Goal: Task Accomplishment & Management: Manage account settings

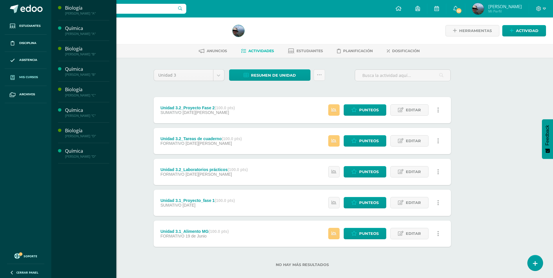
click at [37, 76] on span "Mis cursos" at bounding box center [28, 77] width 19 height 5
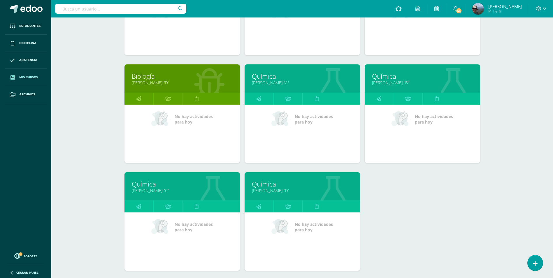
scroll to position [193, 0]
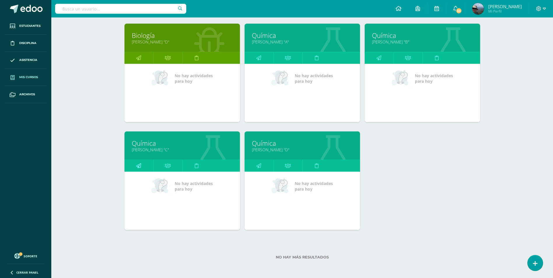
click at [139, 164] on icon at bounding box center [138, 165] width 5 height 11
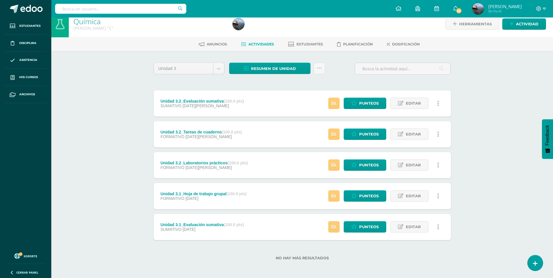
scroll to position [8, 0]
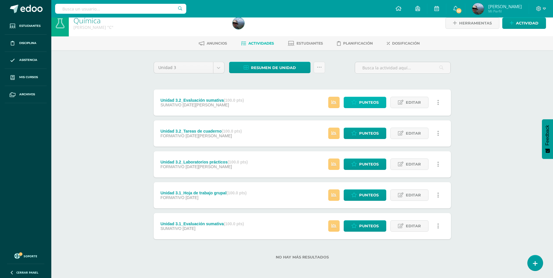
click at [362, 99] on span "Punteos" at bounding box center [369, 102] width 20 height 11
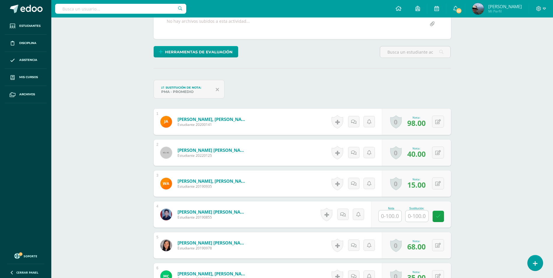
scroll to position [118, 0]
click at [388, 217] on input "text" at bounding box center [390, 215] width 23 height 11
type input "01"
click at [444, 215] on icon at bounding box center [442, 216] width 5 height 5
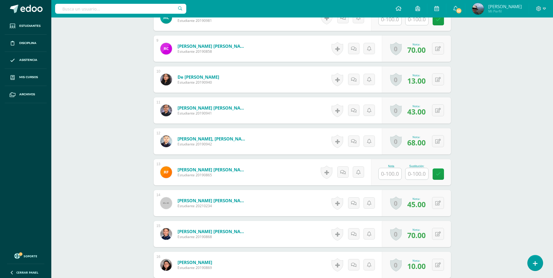
scroll to position [439, 0]
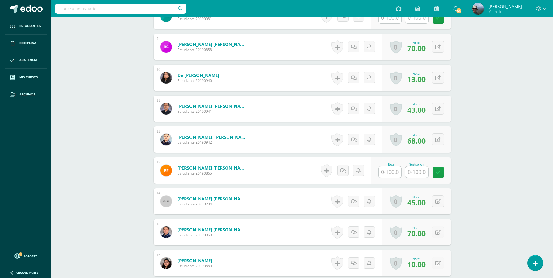
click input "text"
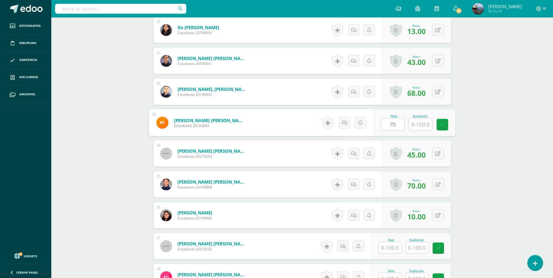
scroll to position [498, 0]
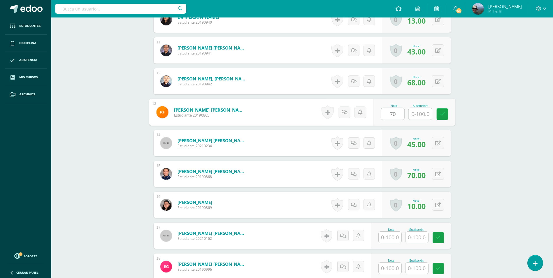
type input "70"
click input "text"
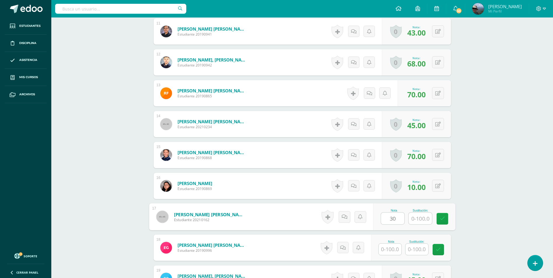
scroll to position [527, 0]
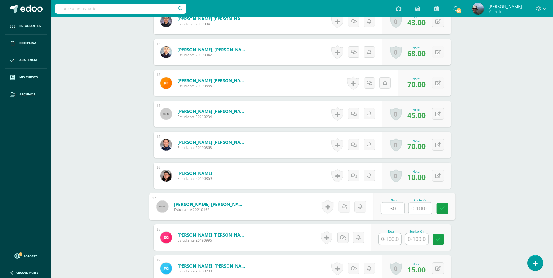
type input "30"
click input "text"
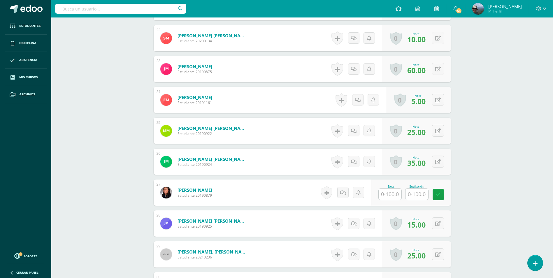
scroll to position [877, 0]
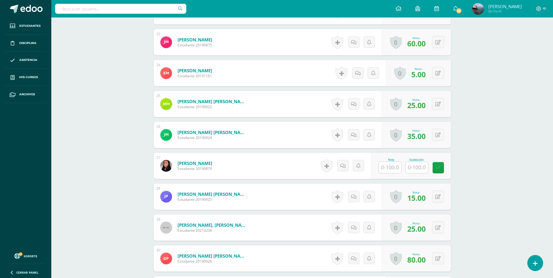
type input "30"
click input "text"
type input "36"
click icon
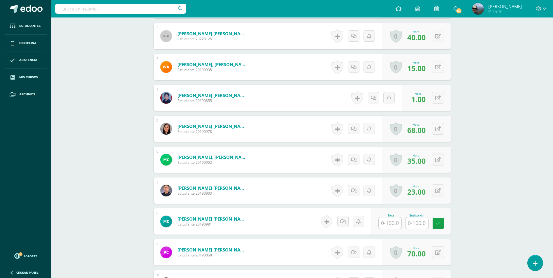
scroll to position [149, 0]
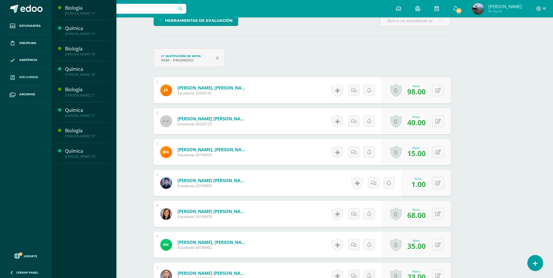
click span "Mis cursos"
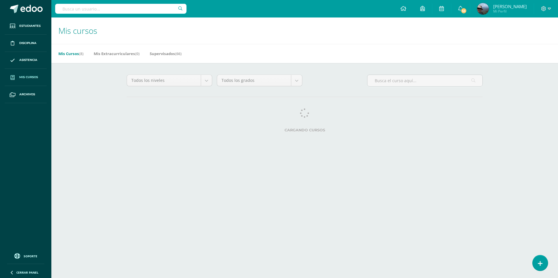
click at [31, 80] on link "Mis cursos" at bounding box center [26, 77] width 42 height 17
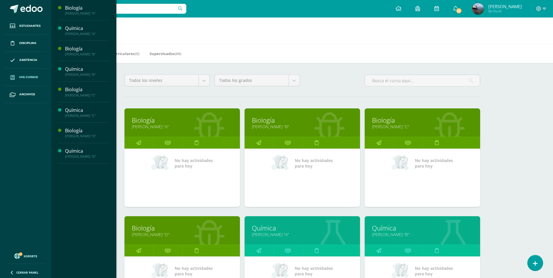
scroll to position [117, 0]
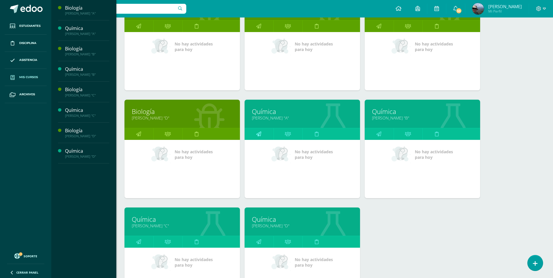
click at [258, 133] on icon at bounding box center [258, 133] width 5 height 11
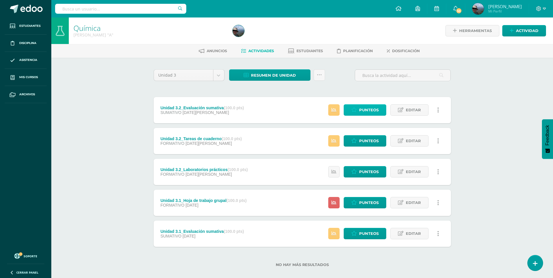
click at [358, 108] on link "Punteos" at bounding box center [365, 109] width 43 height 11
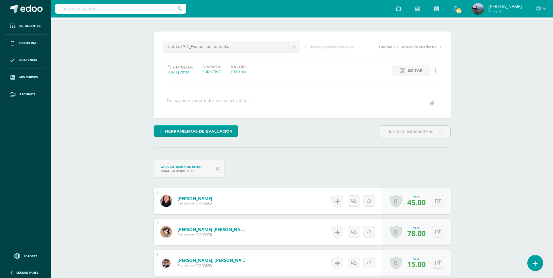
scroll to position [117, 0]
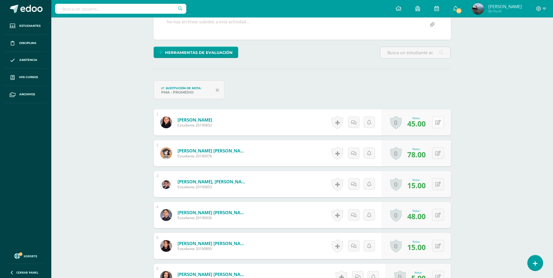
click at [439, 121] on icon at bounding box center [438, 122] width 6 height 5
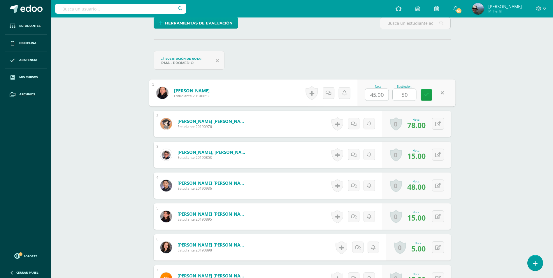
type input "50"
click at [439, 121] on button at bounding box center [438, 124] width 12 height 12
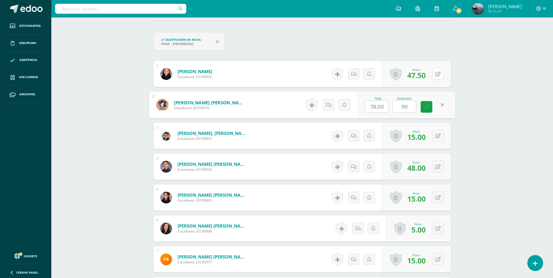
scroll to position [176, 0]
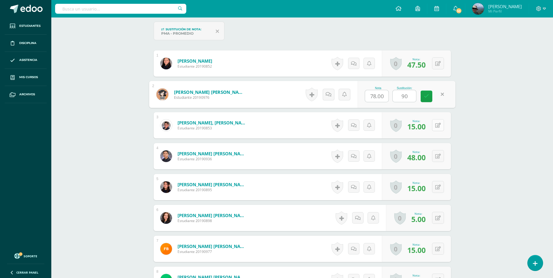
type input "90"
click at [439, 122] on button at bounding box center [438, 125] width 12 height 12
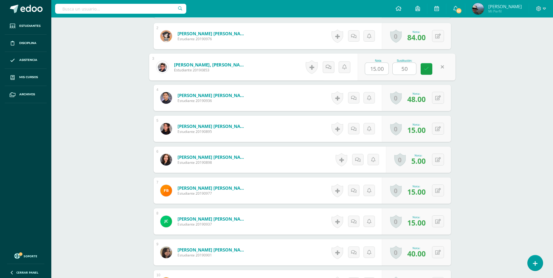
scroll to position [234, 0]
type input "50"
click at [439, 100] on icon at bounding box center [442, 97] width 6 height 5
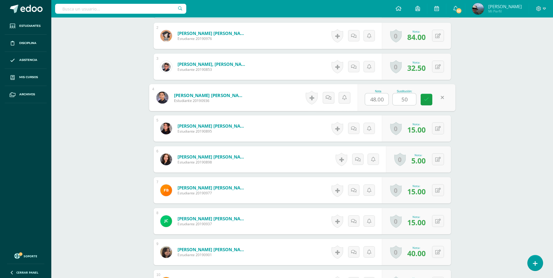
scroll to position [263, 0]
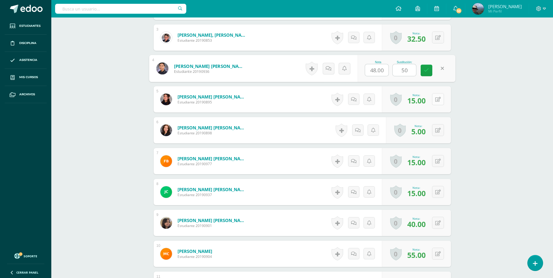
type input "50"
click at [439, 99] on icon at bounding box center [442, 99] width 6 height 5
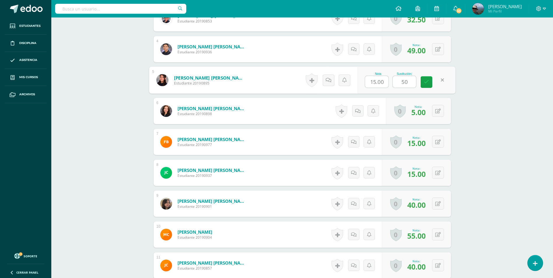
scroll to position [293, 0]
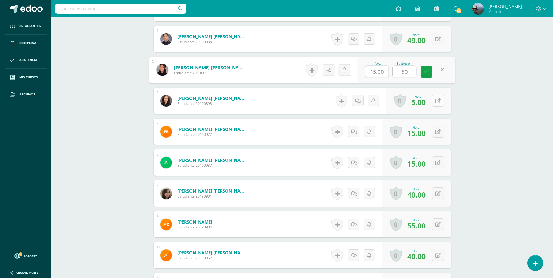
type input "50"
click at [436, 100] on button at bounding box center [442, 101] width 12 height 12
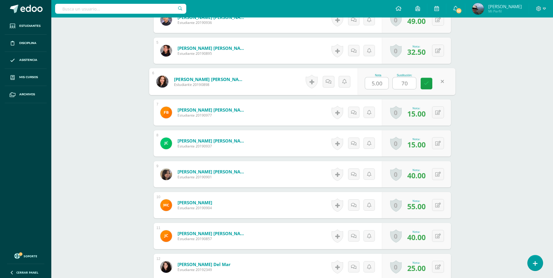
scroll to position [322, 0]
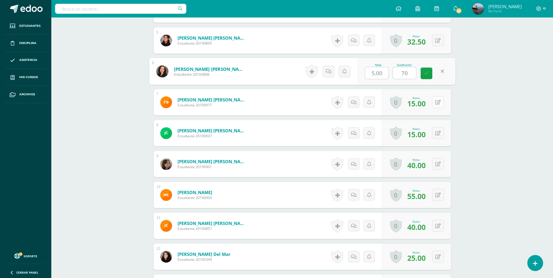
type input "70"
click at [439, 103] on icon at bounding box center [438, 102] width 6 height 5
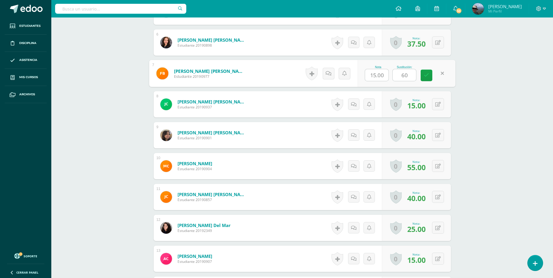
scroll to position [351, 0]
type input "60"
click at [439, 103] on icon at bounding box center [438, 104] width 6 height 5
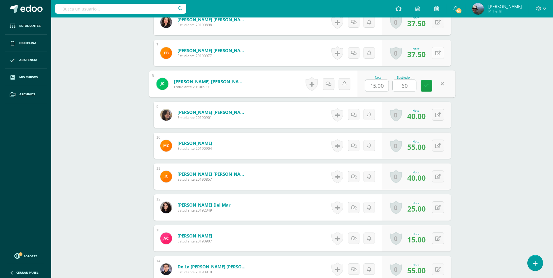
scroll to position [381, 0]
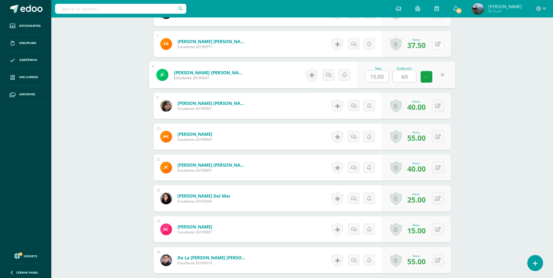
type input "60"
click at [439, 103] on button at bounding box center [438, 106] width 12 height 12
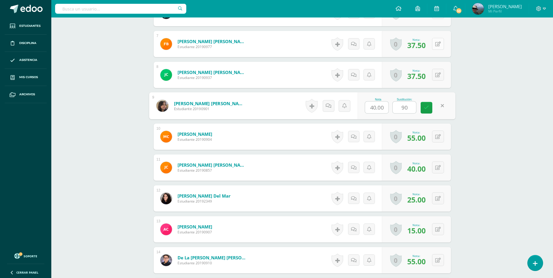
scroll to position [410, 0]
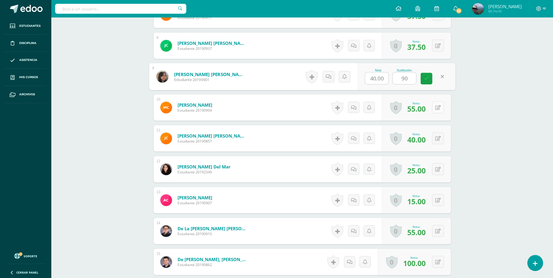
type input "90"
click at [439, 104] on button at bounding box center [438, 107] width 12 height 12
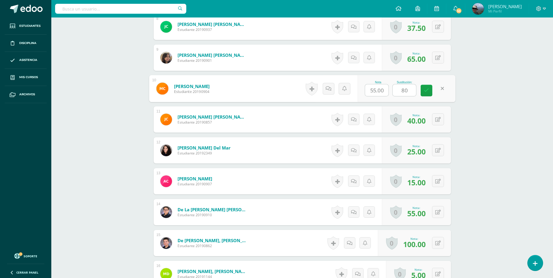
scroll to position [439, 0]
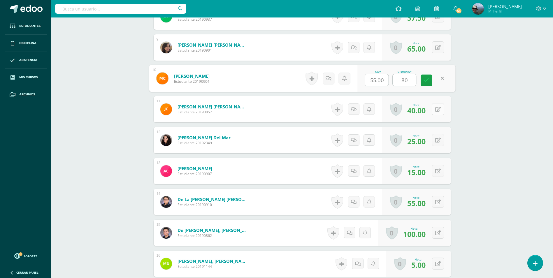
type input "80"
click at [439, 109] on icon at bounding box center [438, 109] width 6 height 5
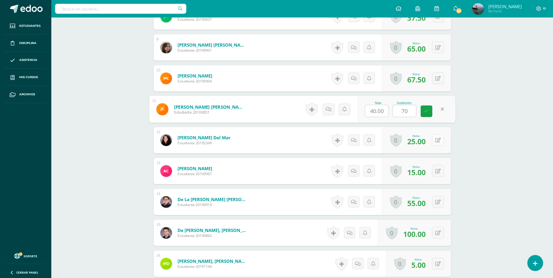
type input "70"
click at [437, 140] on icon at bounding box center [438, 140] width 6 height 5
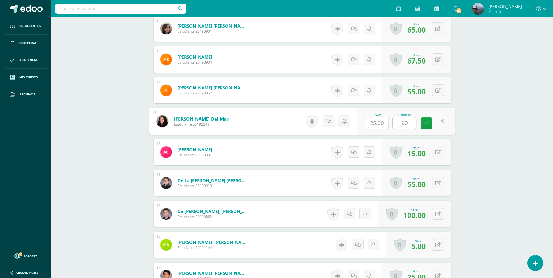
scroll to position [468, 0]
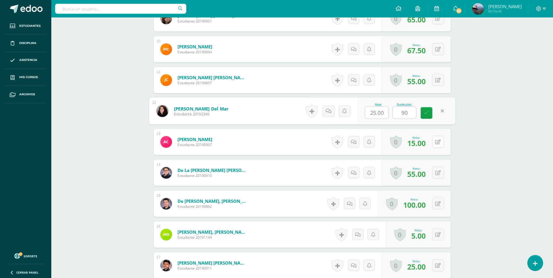
type input "90"
click at [437, 140] on button at bounding box center [438, 142] width 12 height 12
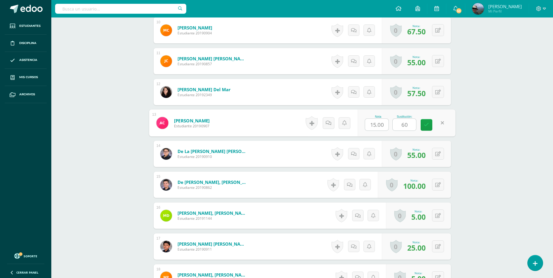
scroll to position [497, 0]
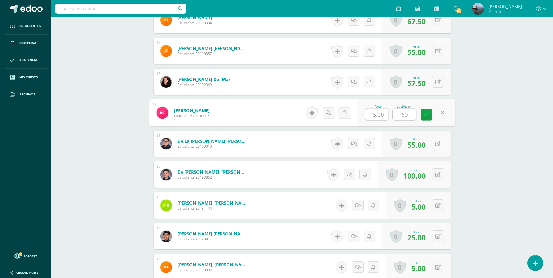
type input "60"
click at [436, 146] on button at bounding box center [442, 144] width 12 height 12
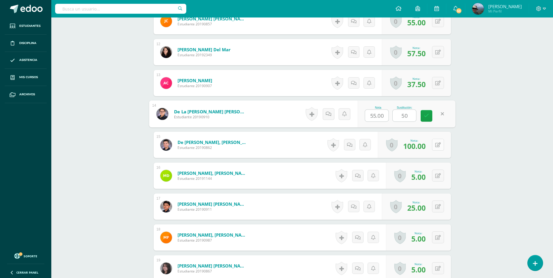
scroll to position [556, 0]
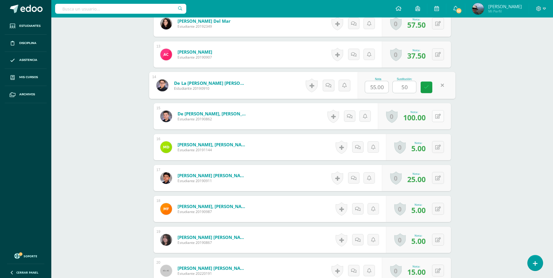
type input "50"
click at [436, 149] on button at bounding box center [442, 147] width 12 height 12
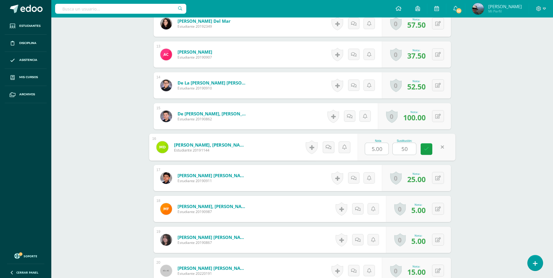
scroll to position [585, 0]
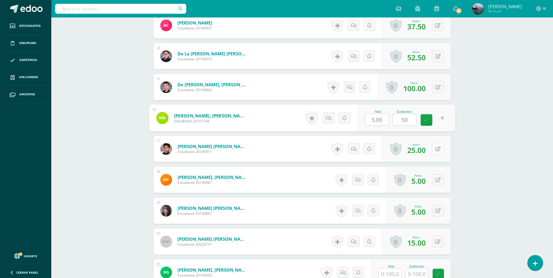
type input "50"
click at [439, 150] on icon at bounding box center [438, 149] width 6 height 5
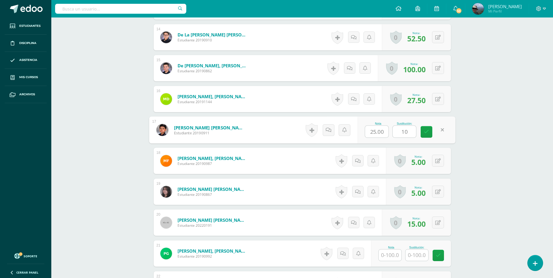
scroll to position [614, 0]
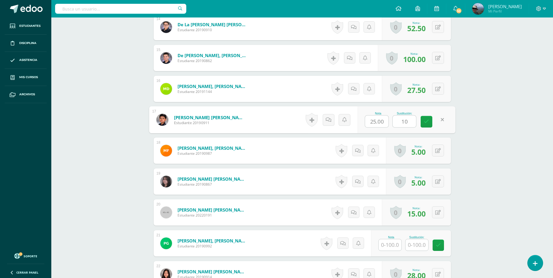
type input "10"
click at [439, 150] on icon at bounding box center [438, 150] width 6 height 5
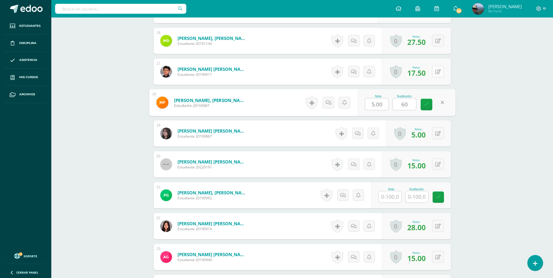
scroll to position [672, 0]
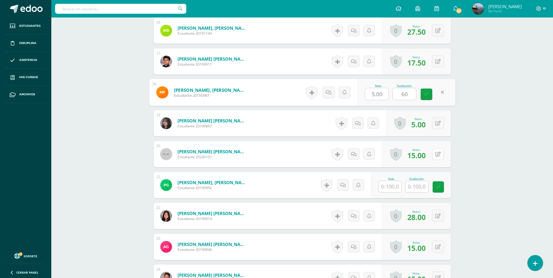
type input "60"
click at [439, 155] on icon at bounding box center [442, 154] width 6 height 5
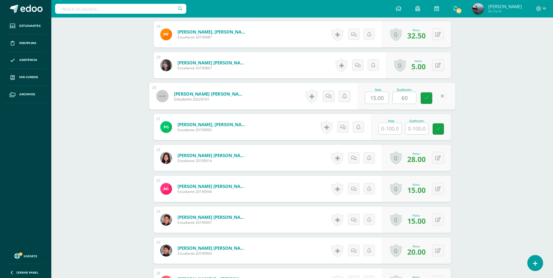
scroll to position [731, 0]
type input "60"
click at [439, 157] on icon at bounding box center [438, 157] width 6 height 5
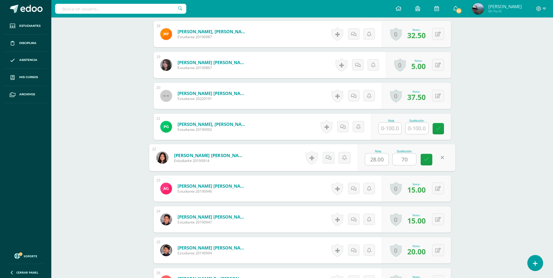
scroll to position [760, 0]
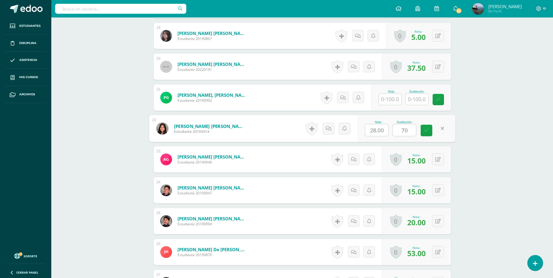
type input "70"
click at [439, 158] on icon at bounding box center [442, 159] width 6 height 5
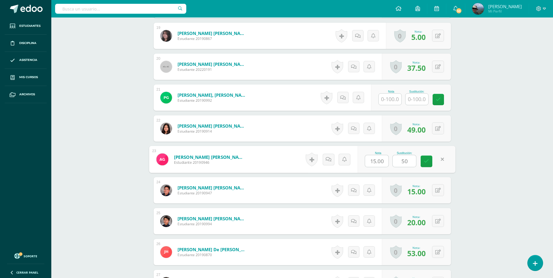
scroll to position [789, 0]
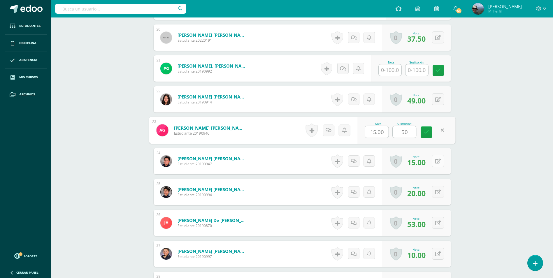
type input "50"
click at [439, 159] on icon at bounding box center [438, 161] width 6 height 5
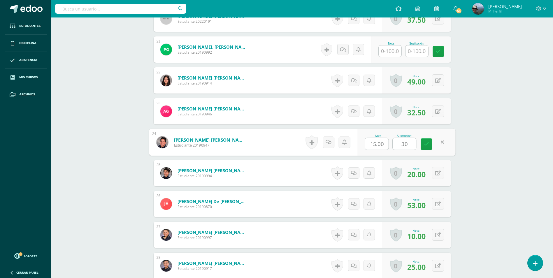
scroll to position [818, 0]
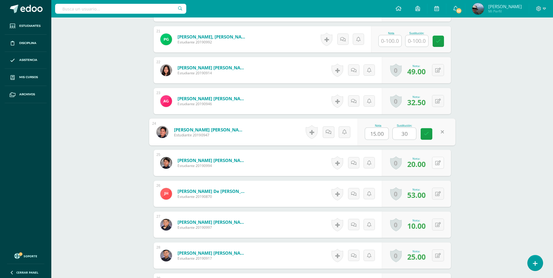
type input "30"
click at [439, 163] on icon at bounding box center [442, 162] width 6 height 5
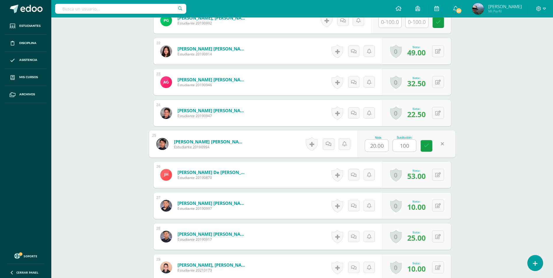
scroll to position [847, 0]
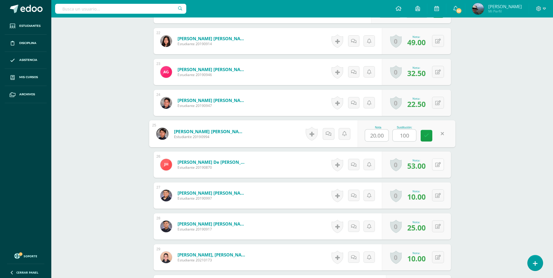
type input "100"
click at [439, 167] on icon at bounding box center [438, 164] width 6 height 5
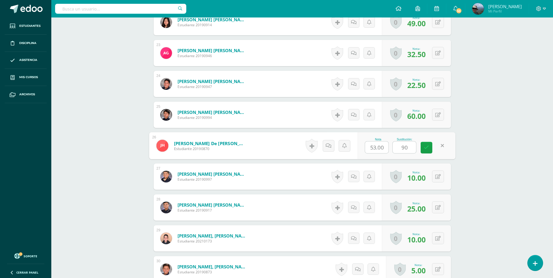
scroll to position [876, 0]
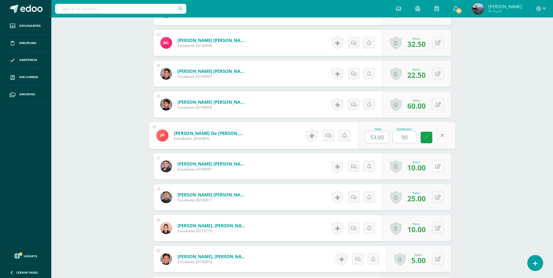
type input "90"
click at [439, 164] on icon at bounding box center [438, 166] width 6 height 5
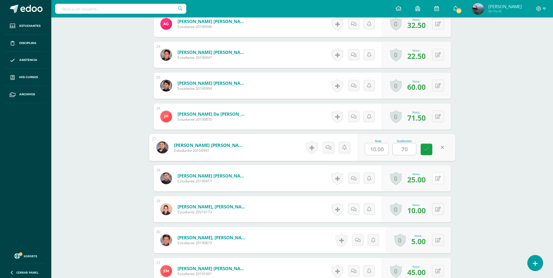
scroll to position [906, 0]
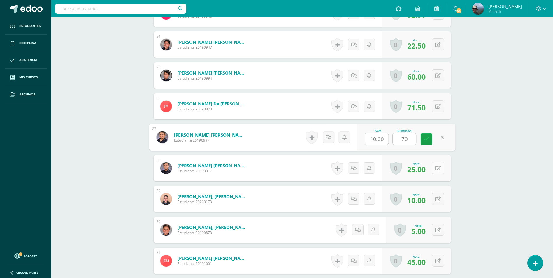
type input "70"
click at [441, 171] on button at bounding box center [438, 168] width 12 height 12
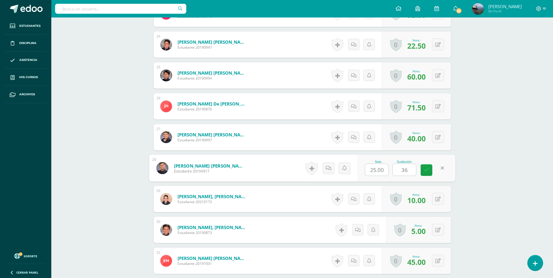
scroll to position [935, 0]
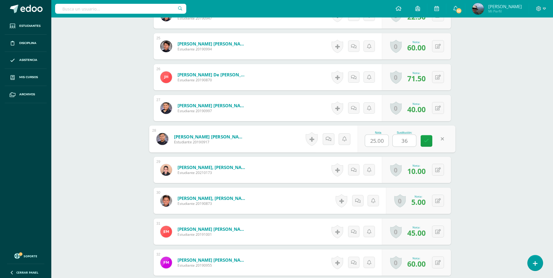
type input "36"
click at [441, 171] on button at bounding box center [438, 170] width 12 height 12
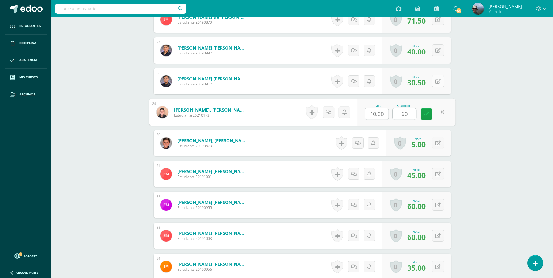
scroll to position [993, 0]
type input "60"
click at [439, 144] on icon at bounding box center [438, 142] width 6 height 5
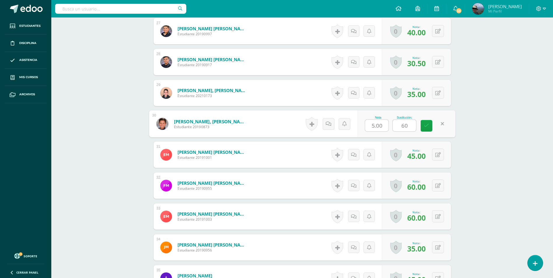
scroll to position [1022, 0]
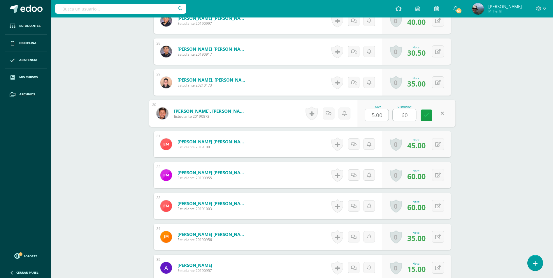
type input "60"
click at [439, 144] on icon at bounding box center [442, 144] width 6 height 5
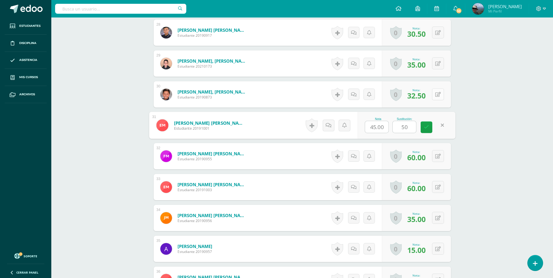
scroll to position [1051, 0]
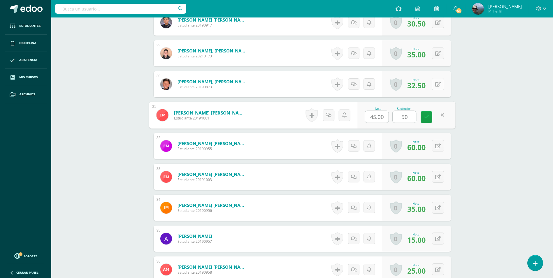
type input "50"
click at [439, 144] on icon at bounding box center [438, 146] width 6 height 5
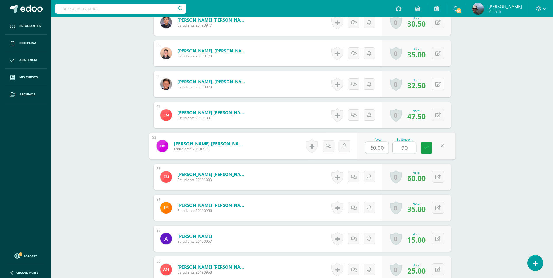
scroll to position [1080, 0]
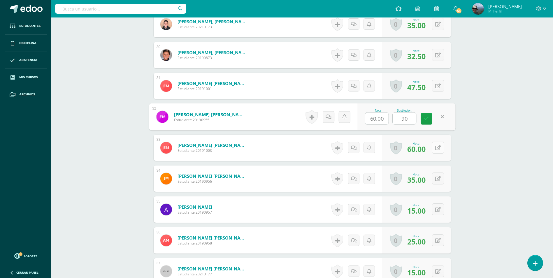
type input "90"
click at [440, 149] on icon at bounding box center [442, 147] width 6 height 5
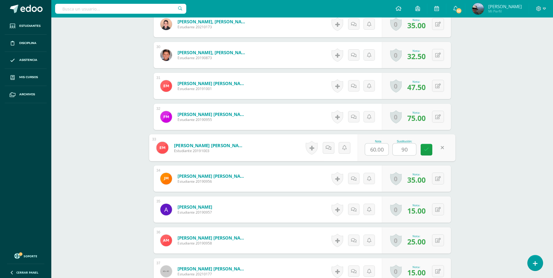
scroll to position [1110, 0]
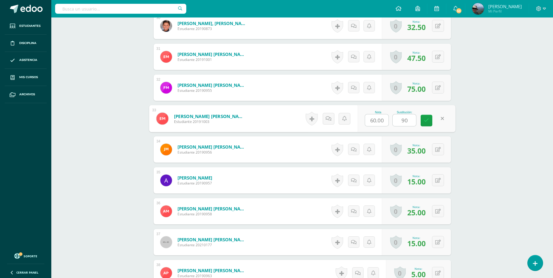
type input "90"
click at [440, 149] on icon at bounding box center [438, 149] width 6 height 5
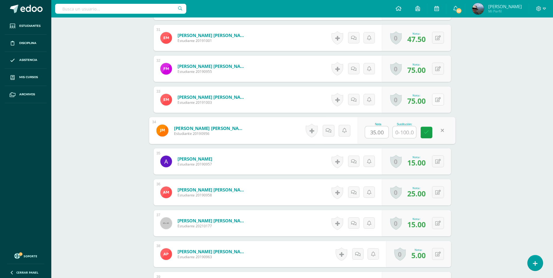
scroll to position [1139, 0]
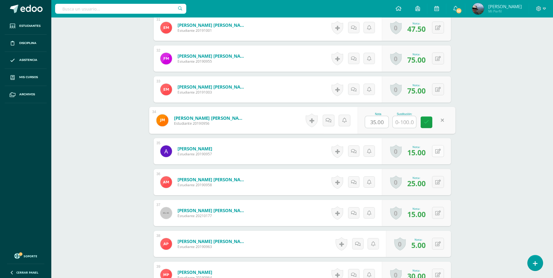
click at [439, 153] on icon at bounding box center [438, 151] width 6 height 5
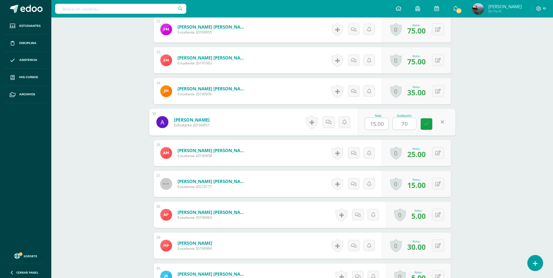
scroll to position [1197, 0]
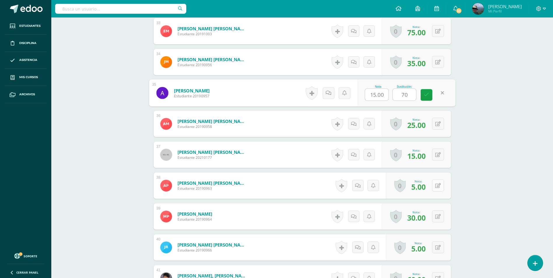
type input "70"
click at [439, 185] on icon at bounding box center [442, 185] width 6 height 5
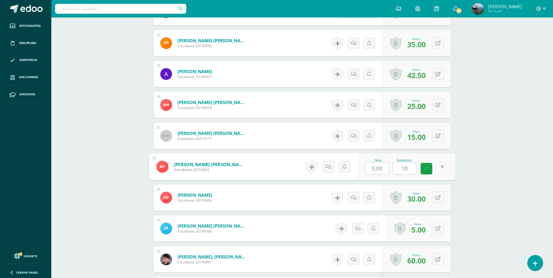
scroll to position [1226, 0]
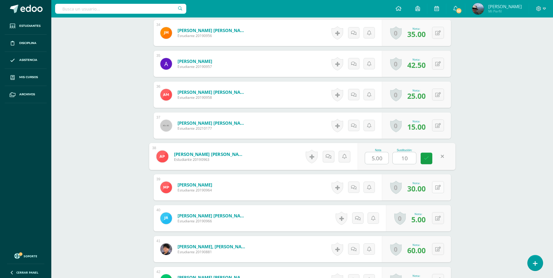
type input "10"
click at [438, 185] on icon at bounding box center [438, 187] width 6 height 5
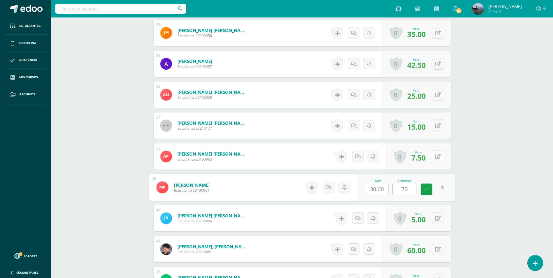
type input "70"
click at [439, 159] on icon at bounding box center [442, 156] width 6 height 5
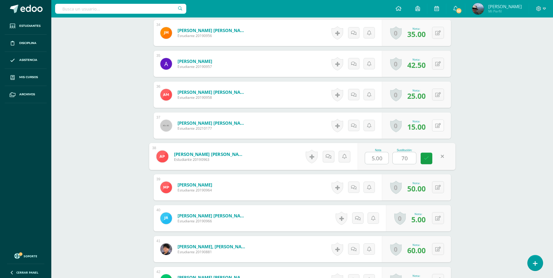
type input "70"
click at [440, 127] on icon at bounding box center [438, 125] width 6 height 5
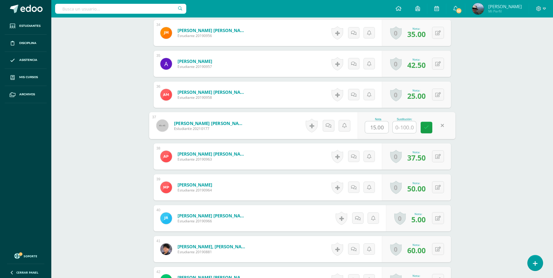
scroll to position [1255, 0]
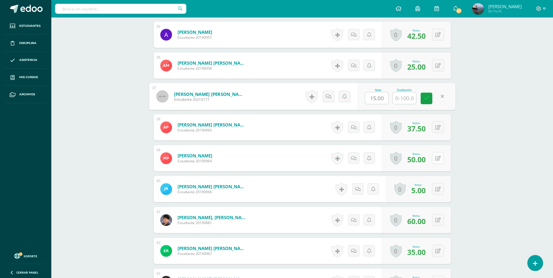
click at [440, 158] on icon at bounding box center [438, 158] width 6 height 5
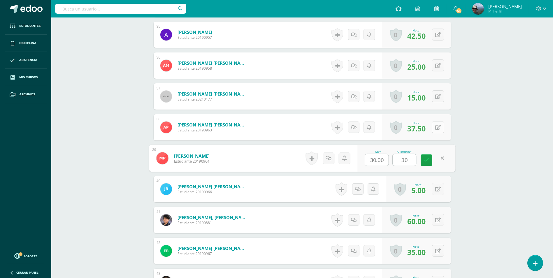
type input "30"
click at [437, 128] on button at bounding box center [438, 127] width 12 height 12
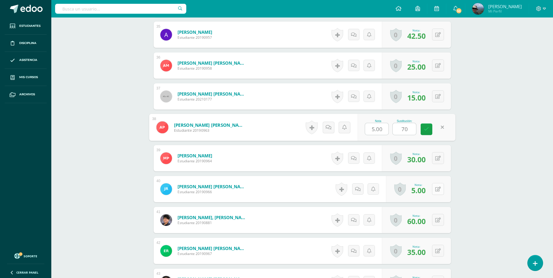
click at [438, 188] on button at bounding box center [438, 189] width 12 height 12
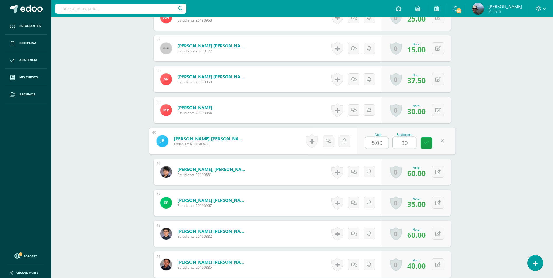
scroll to position [1314, 0]
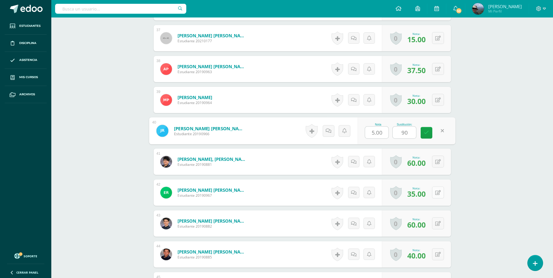
type input "90"
click at [436, 194] on button at bounding box center [442, 193] width 12 height 12
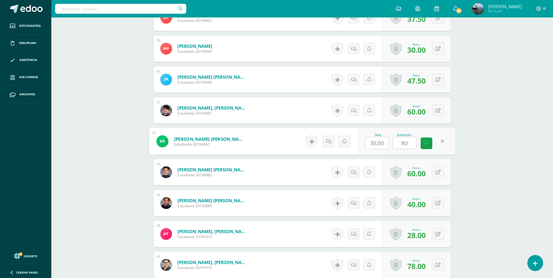
scroll to position [1372, 0]
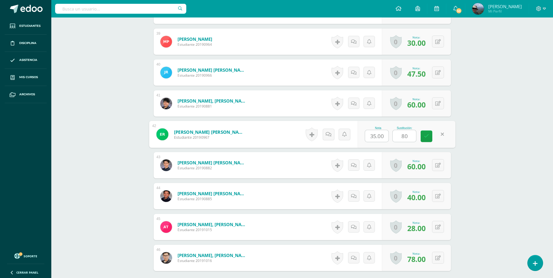
type input "80"
click at [436, 194] on button at bounding box center [438, 196] width 12 height 12
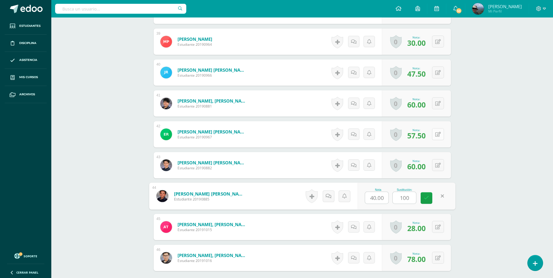
scroll to position [1401, 0]
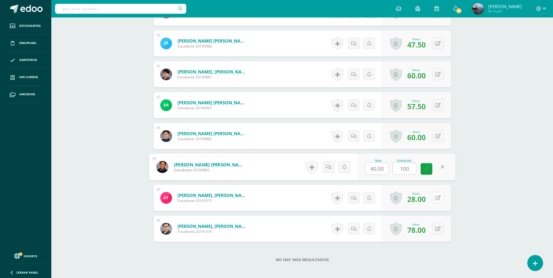
type input "100"
click at [437, 197] on button at bounding box center [438, 198] width 12 height 12
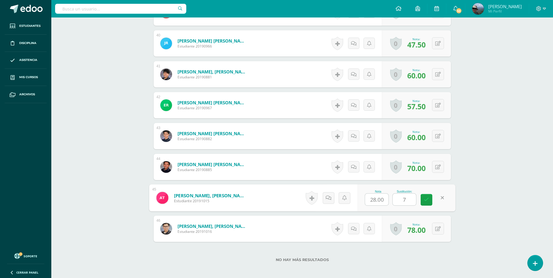
type input "70"
click at [428, 202] on icon at bounding box center [426, 199] width 5 height 5
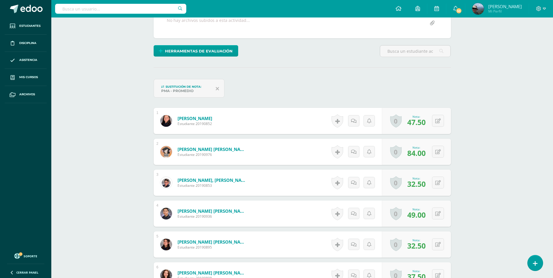
scroll to position [0, 0]
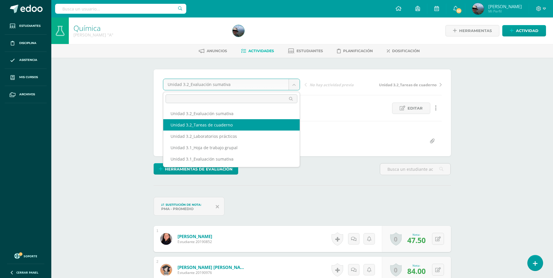
select select "/dashboard/teacher/grade-activity/224137/"
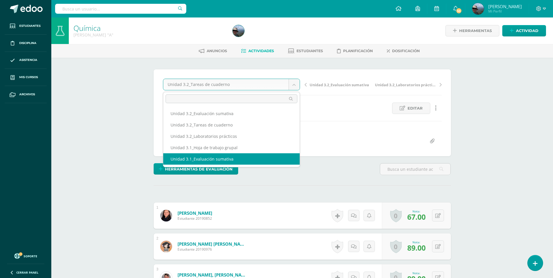
select select "/dashboard/teacher/grade-activity/223034/"
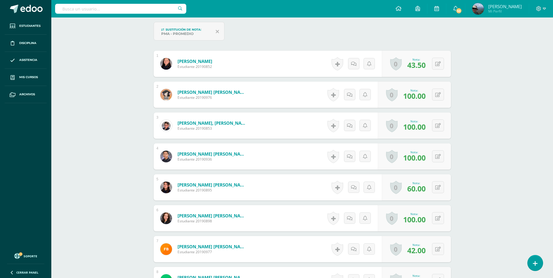
scroll to position [204, 0]
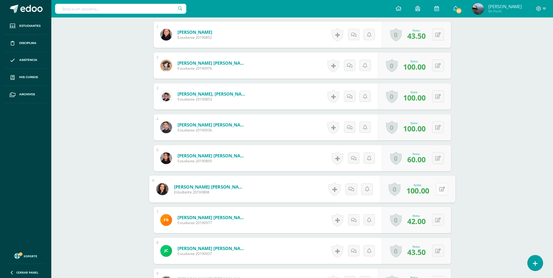
click at [438, 188] on button at bounding box center [442, 189] width 12 height 12
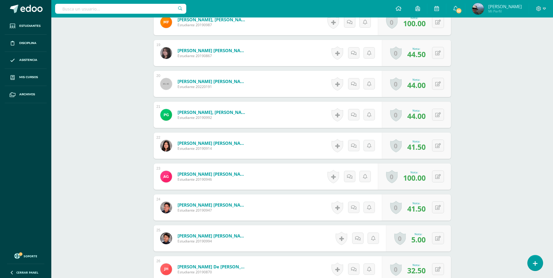
scroll to position [817, 0]
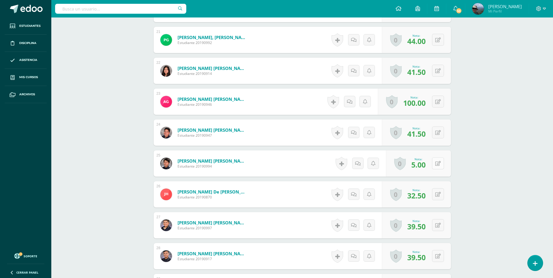
click at [437, 167] on button at bounding box center [438, 163] width 12 height 12
type input "100"
click at [425, 165] on icon at bounding box center [426, 165] width 5 height 5
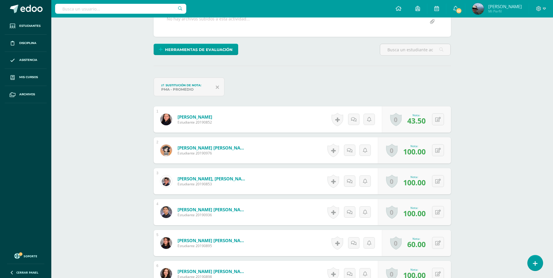
scroll to position [0, 0]
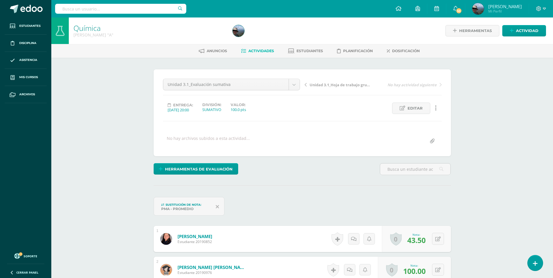
click at [258, 53] on span "Actividades" at bounding box center [261, 51] width 26 height 4
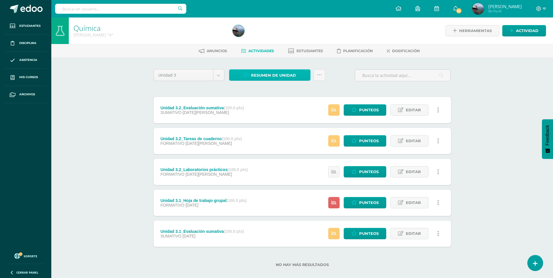
click at [280, 75] on span "Resumen de unidad" at bounding box center [273, 75] width 45 height 11
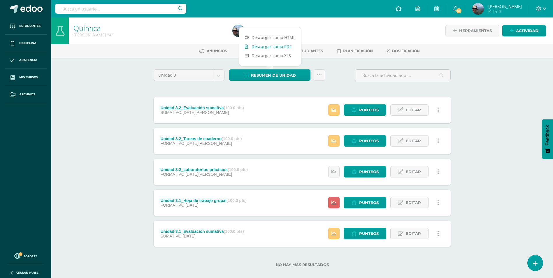
click at [280, 49] on link "Descargar como PDF" at bounding box center [270, 46] width 62 height 9
click at [273, 48] on link "Descargar como PDF" at bounding box center [270, 46] width 62 height 9
click at [283, 45] on link "Descargar como PDF" at bounding box center [270, 46] width 62 height 9
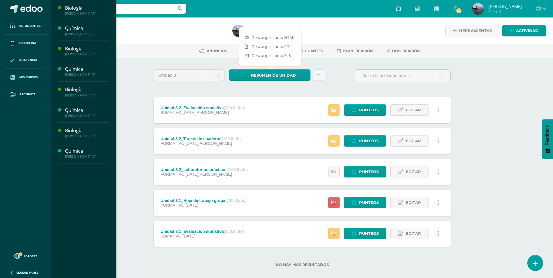
drag, startPoint x: 25, startPoint y: 80, endPoint x: 34, endPoint y: 79, distance: 9.5
click at [25, 80] on link "Mis cursos" at bounding box center [26, 77] width 42 height 17
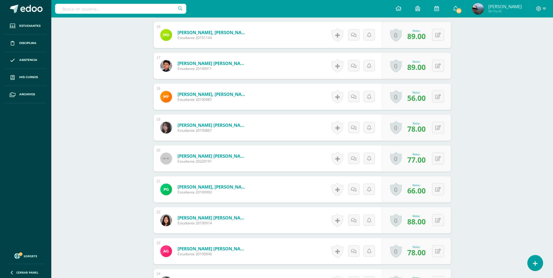
scroll to position [674, 0]
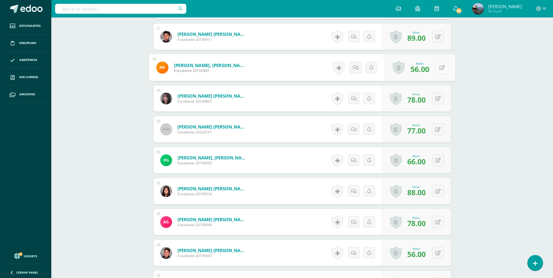
click at [438, 70] on button at bounding box center [442, 68] width 12 height 12
type input "6"
type input "70"
click at [425, 69] on icon at bounding box center [426, 69] width 5 height 5
click at [443, 100] on button at bounding box center [438, 98] width 12 height 12
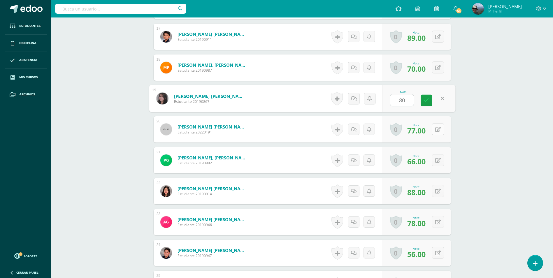
type input "80"
click at [438, 129] on icon at bounding box center [438, 129] width 6 height 5
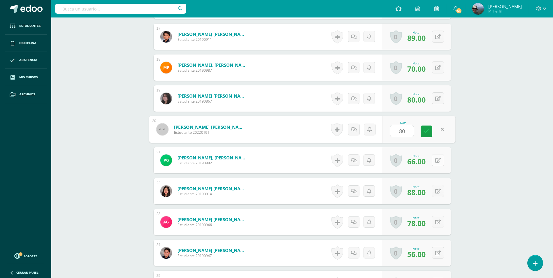
type input "80"
click at [438, 159] on button at bounding box center [438, 160] width 12 height 12
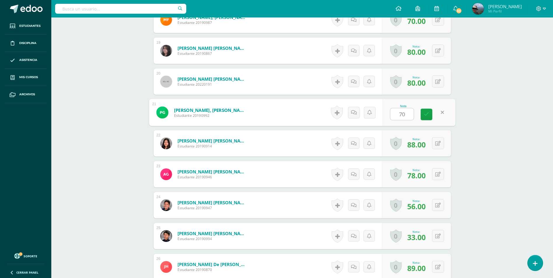
scroll to position [732, 0]
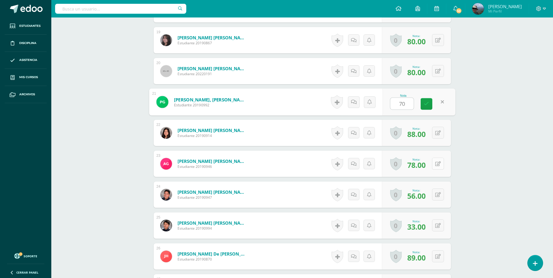
type input "70"
click at [437, 166] on button at bounding box center [442, 164] width 12 height 12
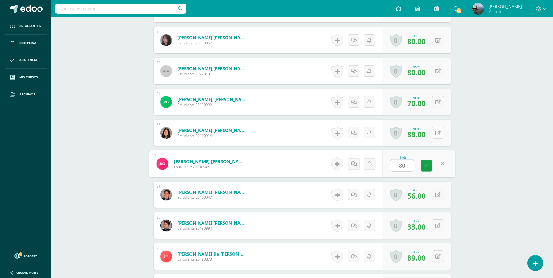
type input "80"
click at [440, 136] on button at bounding box center [438, 133] width 12 height 12
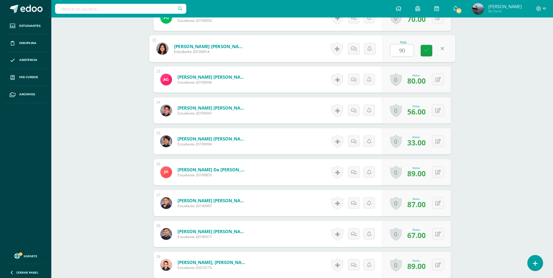
scroll to position [849, 0]
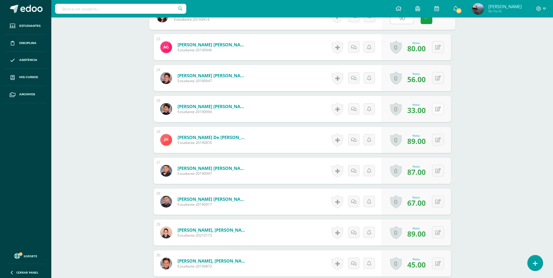
type input "90"
click at [439, 110] on icon at bounding box center [442, 108] width 6 height 5
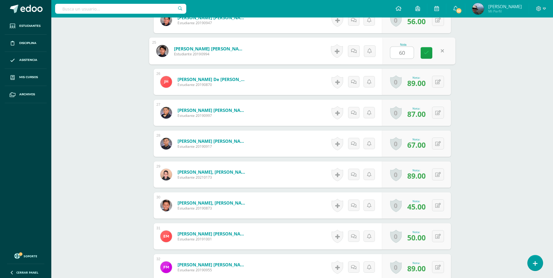
scroll to position [907, 0]
type input "60"
click at [439, 145] on icon at bounding box center [438, 143] width 6 height 5
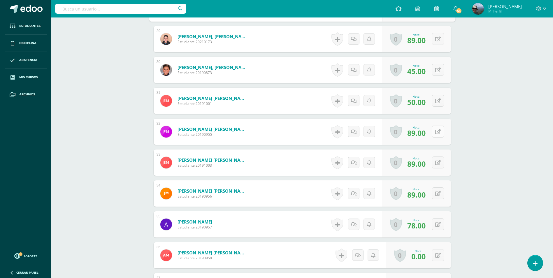
scroll to position [1053, 0]
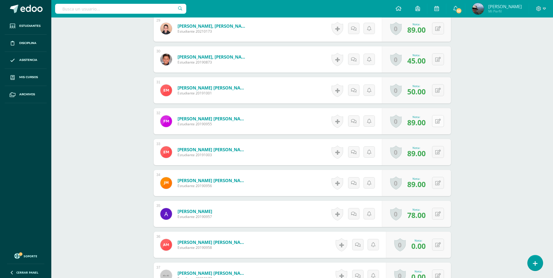
type input "75"
click at [440, 121] on icon at bounding box center [438, 121] width 6 height 5
click at [440, 150] on icon at bounding box center [438, 152] width 6 height 5
click at [437, 121] on button at bounding box center [438, 121] width 12 height 12
type input "90"
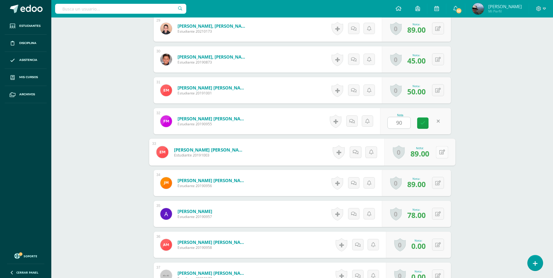
click at [439, 153] on icon at bounding box center [442, 152] width 6 height 5
type input "0"
type input "90"
click at [439, 186] on button at bounding box center [438, 183] width 12 height 12
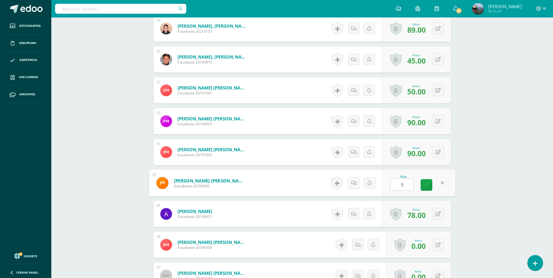
type input "90"
click at [427, 183] on icon at bounding box center [426, 185] width 5 height 5
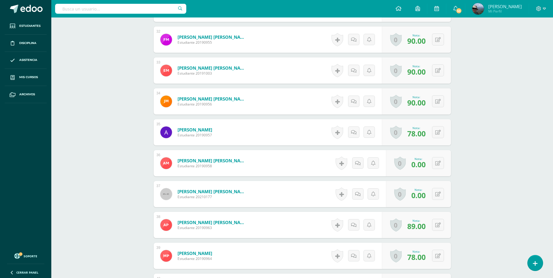
scroll to position [1169, 0]
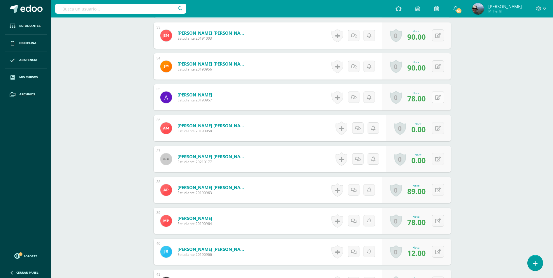
click at [437, 94] on button at bounding box center [438, 97] width 12 height 12
type input "080"
click at [428, 101] on icon at bounding box center [426, 99] width 5 height 5
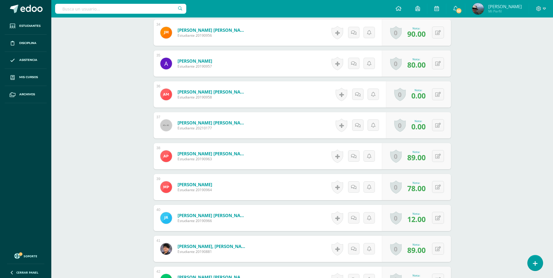
scroll to position [1228, 0]
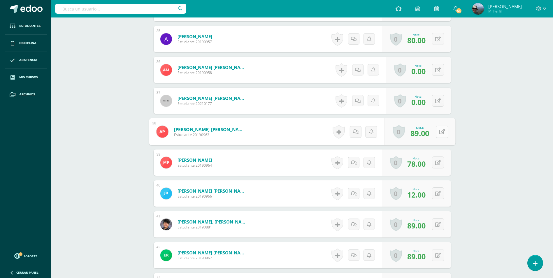
click at [441, 132] on button at bounding box center [442, 132] width 12 height 12
type input "90"
click at [442, 163] on button at bounding box center [442, 163] width 12 height 12
type input "0"
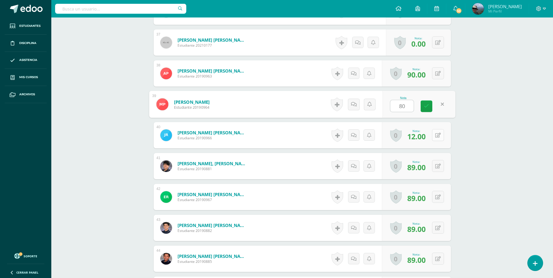
type input "80"
click at [439, 136] on icon at bounding box center [442, 135] width 6 height 5
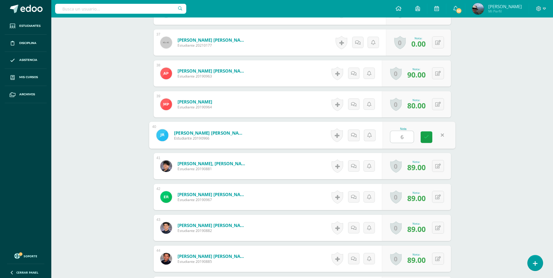
type input "60"
click at [427, 138] on icon at bounding box center [426, 137] width 5 height 5
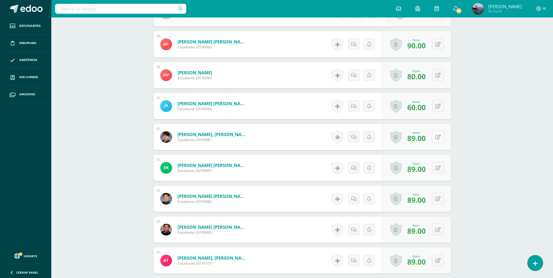
click at [440, 136] on icon at bounding box center [438, 137] width 6 height 5
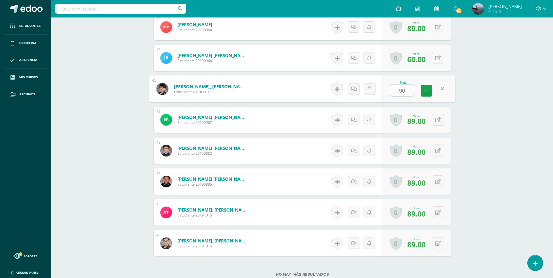
scroll to position [1374, 0]
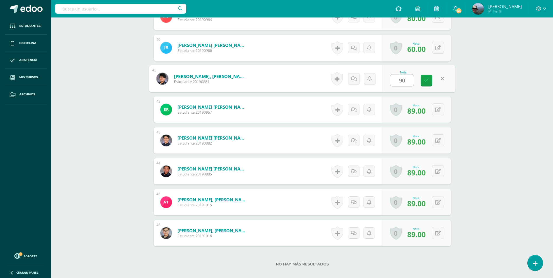
type input "90"
click at [440, 138] on button at bounding box center [438, 140] width 12 height 12
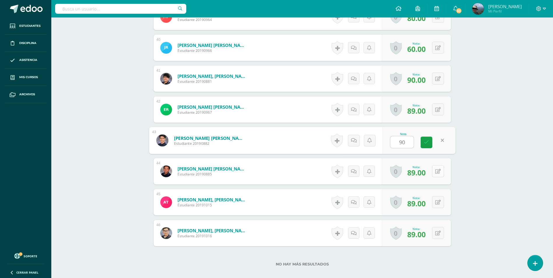
type input "90"
click at [439, 172] on icon at bounding box center [438, 171] width 6 height 5
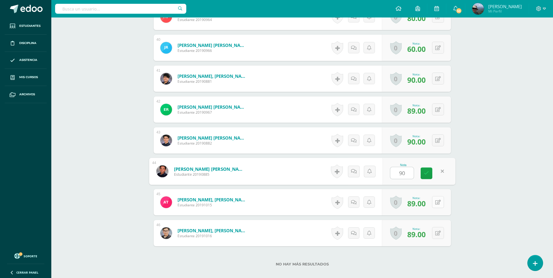
type input "90"
click at [440, 204] on icon at bounding box center [442, 202] width 6 height 5
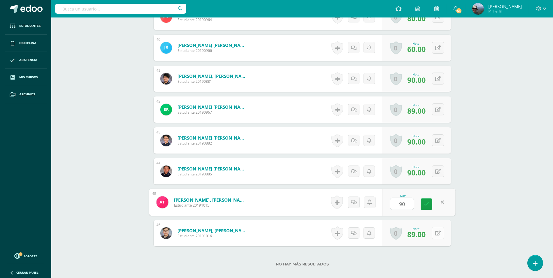
type input "90"
click at [439, 234] on icon at bounding box center [438, 233] width 6 height 5
type input "90"
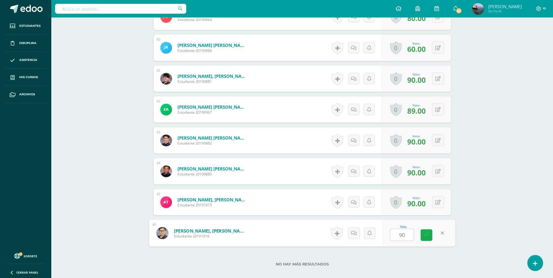
click at [424, 234] on icon at bounding box center [426, 235] width 5 height 5
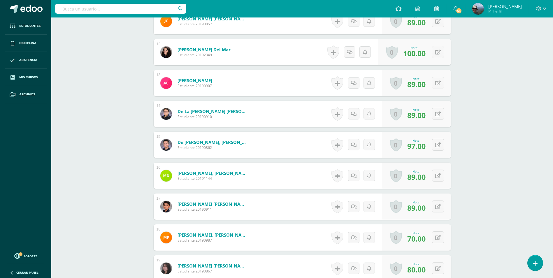
scroll to position [440, 0]
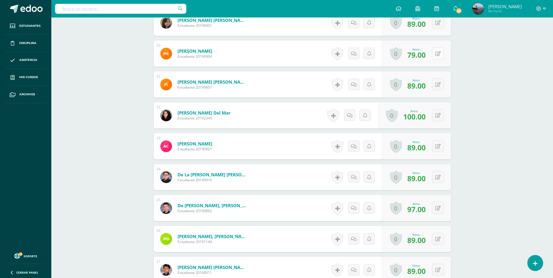
click at [438, 57] on button at bounding box center [438, 54] width 12 height 12
type input "85"
click at [427, 56] on icon at bounding box center [426, 55] width 5 height 5
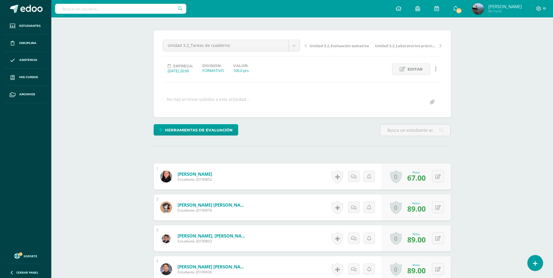
scroll to position [0, 0]
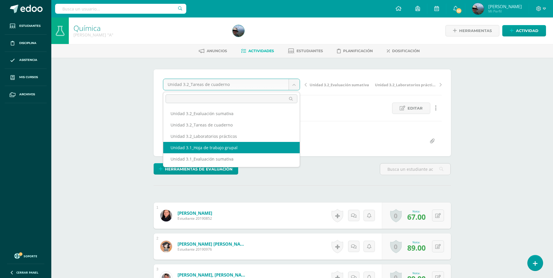
select select "/dashboard/teacher/grade-activity/224132/"
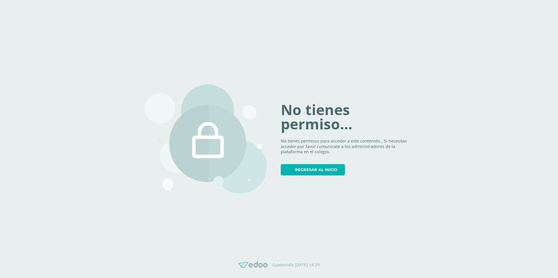
click at [299, 170] on span "Regresar al inicio" at bounding box center [316, 169] width 42 height 11
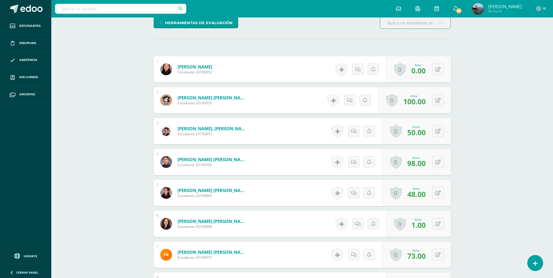
scroll to position [147, 0]
click at [438, 69] on icon at bounding box center [438, 69] width 6 height 5
type input "50"
click at [428, 72] on icon at bounding box center [426, 71] width 5 height 5
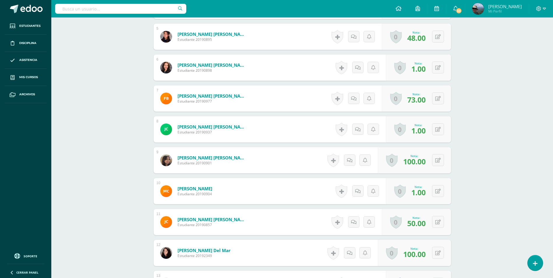
scroll to position [351, 0]
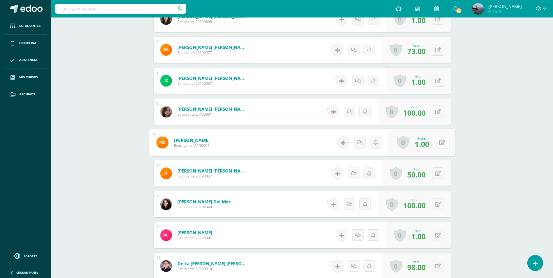
click at [437, 141] on button at bounding box center [442, 142] width 12 height 12
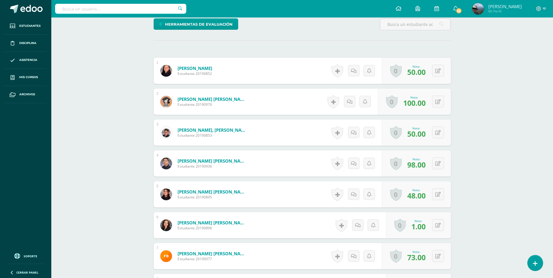
scroll to position [118, 0]
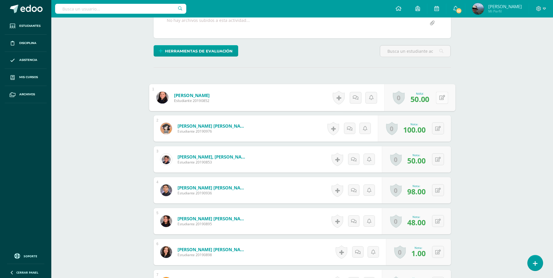
click at [440, 99] on icon at bounding box center [442, 97] width 6 height 5
click at [423, 99] on link at bounding box center [427, 100] width 12 height 12
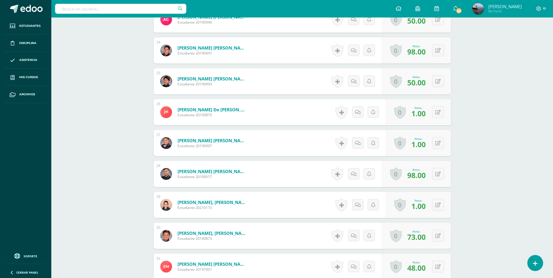
scroll to position [1051, 0]
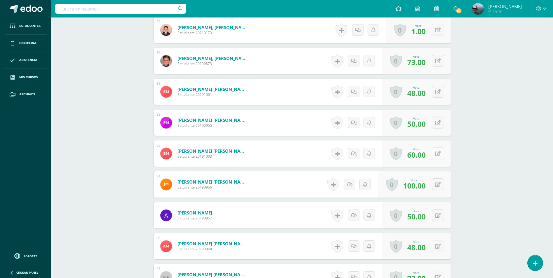
click at [440, 153] on icon at bounding box center [438, 153] width 6 height 5
type input "90"
click at [429, 159] on link at bounding box center [427, 156] width 12 height 12
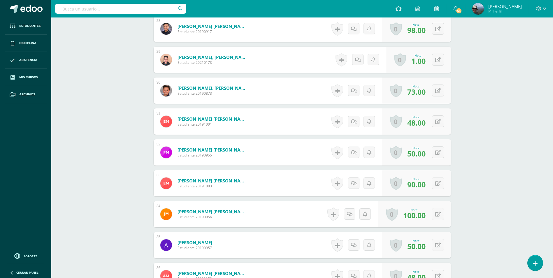
scroll to position [993, 0]
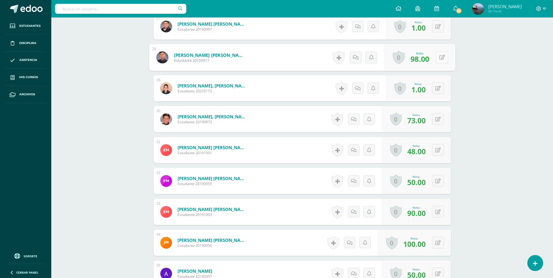
click at [437, 58] on button at bounding box center [442, 57] width 12 height 12
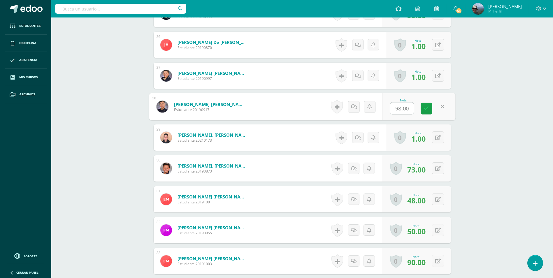
scroll to position [935, 0]
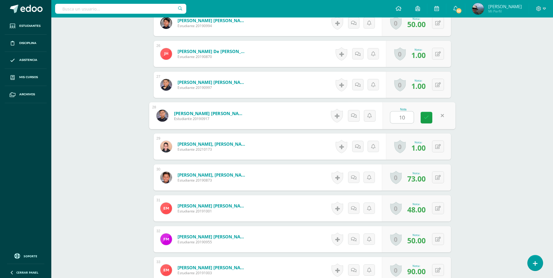
type input "100"
click at [426, 118] on icon at bounding box center [426, 117] width 5 height 5
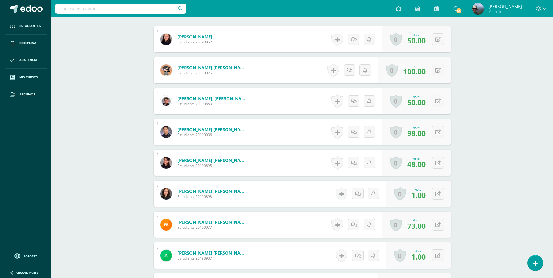
scroll to position [0, 0]
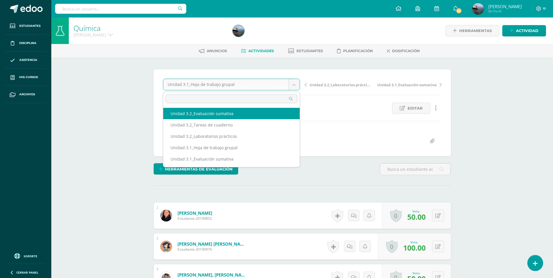
select select "/dashboard/teacher/grade-activity/224301/"
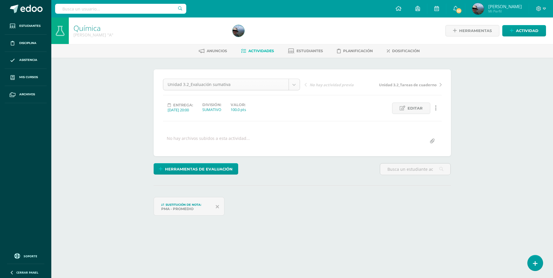
click at [296, 88] on body "Estudiantes Disciplina Asistencia Mis cursos Archivos Soporte Centro de ayuda Ú…" at bounding box center [276, 127] width 553 height 254
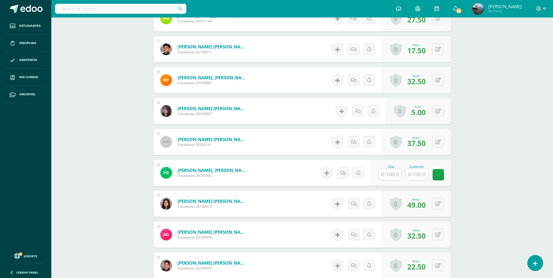
scroll to position [685, 0]
click at [398, 172] on input "text" at bounding box center [392, 175] width 23 height 12
type input "50"
click at [442, 173] on icon at bounding box center [442, 174] width 5 height 5
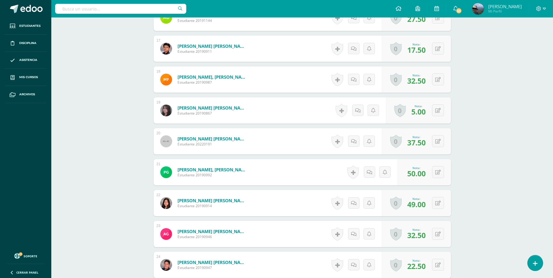
scroll to position [685, 0]
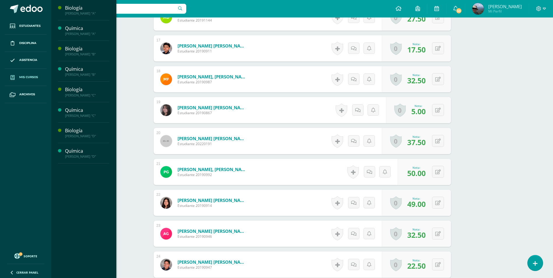
click at [31, 78] on span "Mis cursos" at bounding box center [28, 77] width 19 height 5
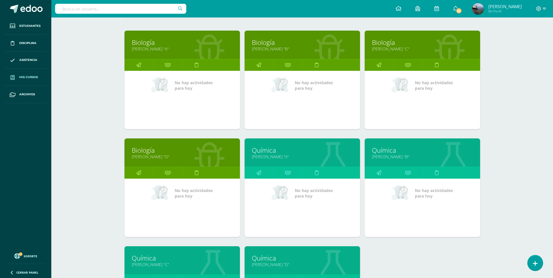
scroll to position [146, 0]
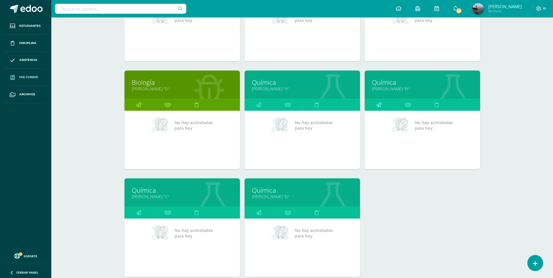
click at [379, 104] on icon at bounding box center [378, 104] width 5 height 11
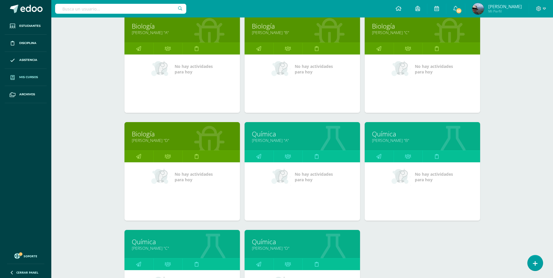
scroll to position [175, 0]
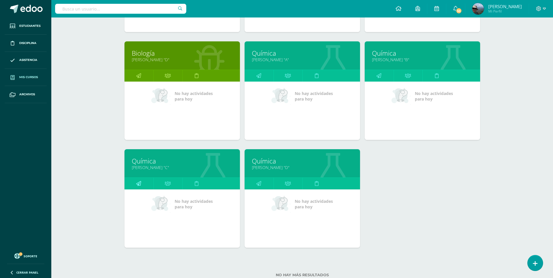
click at [139, 183] on icon at bounding box center [138, 183] width 5 height 11
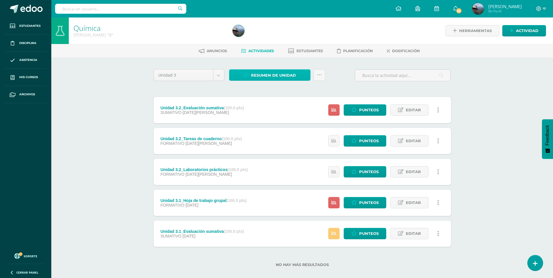
click at [264, 73] on span "Resumen de unidad" at bounding box center [273, 75] width 45 height 11
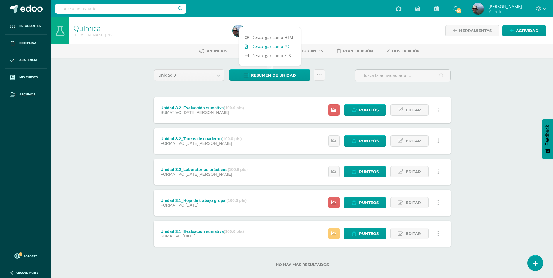
click at [270, 50] on link "Descargar como PDF" at bounding box center [270, 46] width 62 height 9
click at [358, 111] on link "Punteos" at bounding box center [365, 109] width 43 height 11
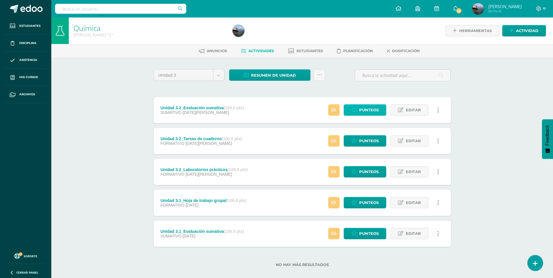
click at [362, 113] on span "Punteos" at bounding box center [369, 110] width 20 height 11
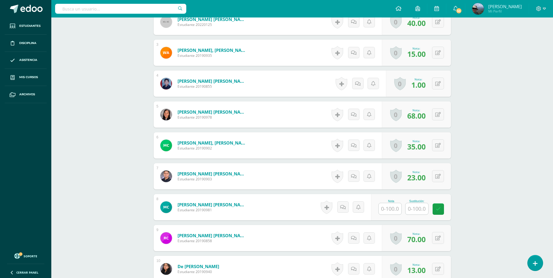
scroll to position [262, 0]
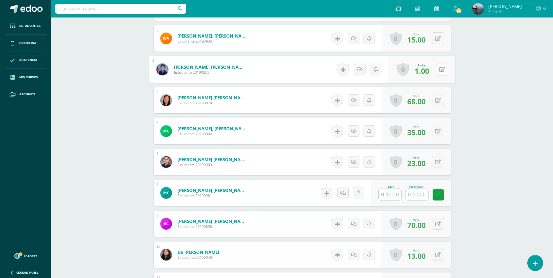
click at [438, 69] on button at bounding box center [442, 69] width 12 height 12
drag, startPoint x: 367, startPoint y: 71, endPoint x: 346, endPoint y: 73, distance: 21.9
click at [346, 73] on form "[PERSON_NAME] [PERSON_NAME] Estudiante 20190855 Nota 1.00 Sustitución:" at bounding box center [302, 69] width 307 height 27
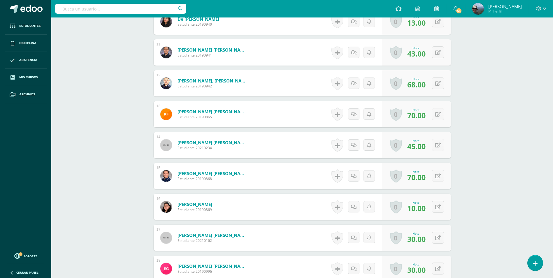
scroll to position [525, 0]
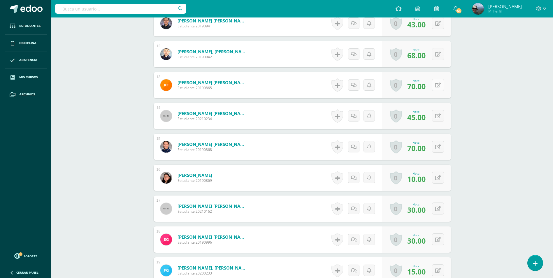
type input "05"
click at [437, 86] on icon at bounding box center [438, 85] width 6 height 5
drag, startPoint x: 383, startPoint y: 87, endPoint x: 356, endPoint y: 78, distance: 28.0
click at [357, 82] on form "Ferro Corado, Ricardo Gianini Estudiante 20190865 Nota 70.00 Sustitución:" at bounding box center [302, 85] width 307 height 27
type input "8"
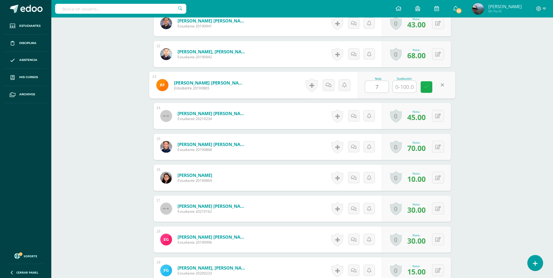
type input "75"
click at [424, 88] on icon at bounding box center [426, 87] width 5 height 5
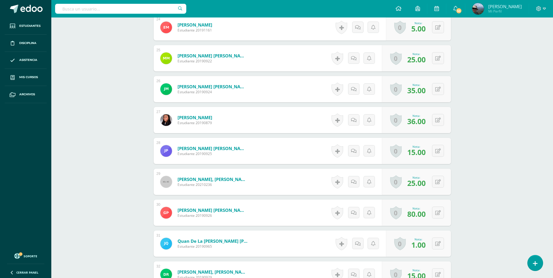
scroll to position [933, 0]
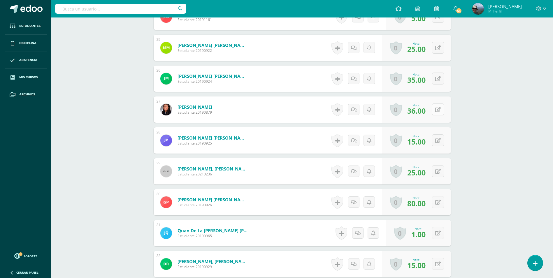
click at [438, 111] on icon at bounding box center [438, 109] width 6 height 5
drag, startPoint x: 360, startPoint y: 111, endPoint x: 353, endPoint y: 111, distance: 7.3
click at [353, 111] on form "Paredes Pérez, Mariajosé Estudiante 20190879 Nota 36.00 Sustitución:" at bounding box center [302, 109] width 307 height 27
type input "41"
click at [428, 110] on icon at bounding box center [426, 111] width 5 height 5
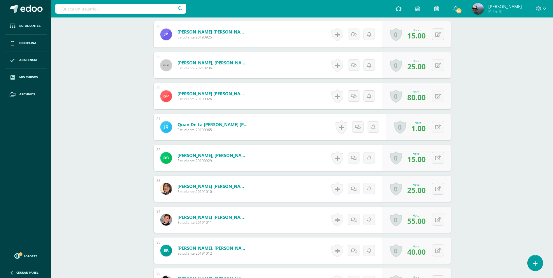
scroll to position [1050, 0]
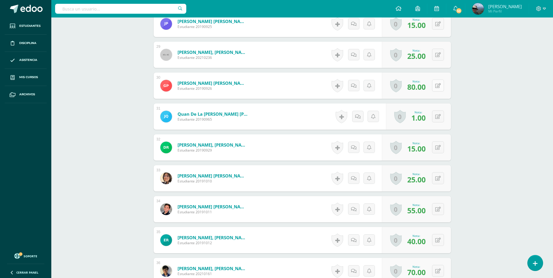
click at [437, 85] on icon at bounding box center [438, 85] width 6 height 5
drag, startPoint x: 385, startPoint y: 88, endPoint x: 286, endPoint y: 88, distance: 98.6
click at [286, 88] on form "Portocarrero Pérez, Gabriel Rodrigo Estudiante 20190926 Nota 80.00 Sustitución:" at bounding box center [302, 85] width 307 height 27
click at [425, 88] on icon at bounding box center [426, 87] width 5 height 5
type input "95.00"
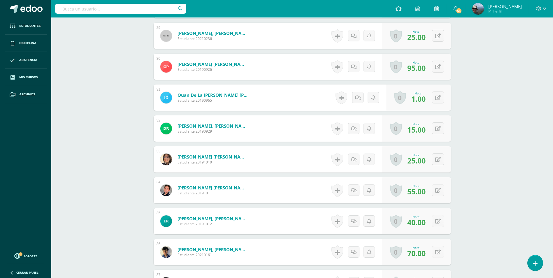
scroll to position [1079, 0]
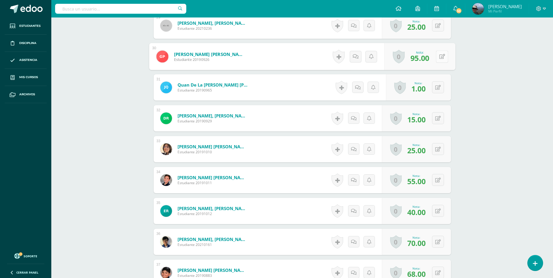
click at [439, 56] on icon at bounding box center [442, 56] width 6 height 5
type input "100"
drag, startPoint x: 385, startPoint y: 59, endPoint x: 367, endPoint y: 55, distance: 18.3
click at [365, 58] on input "95.00" at bounding box center [376, 58] width 23 height 12
type input "85"
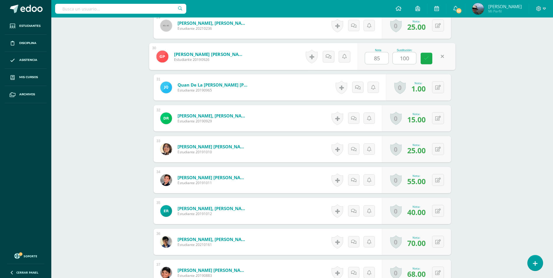
click at [424, 59] on icon at bounding box center [426, 58] width 5 height 5
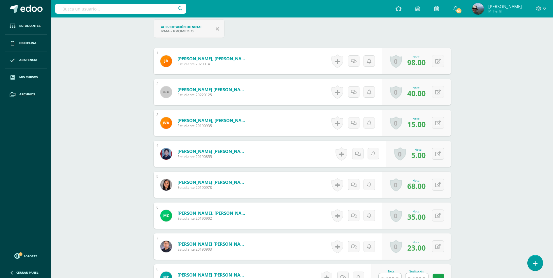
scroll to position [87, 0]
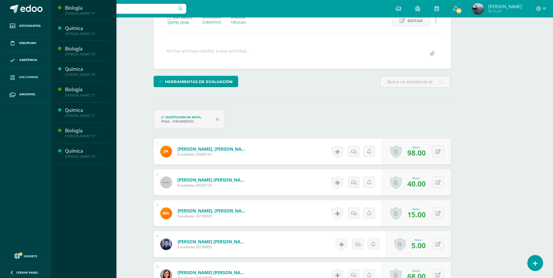
click at [30, 75] on span "Mis cursos" at bounding box center [28, 77] width 19 height 5
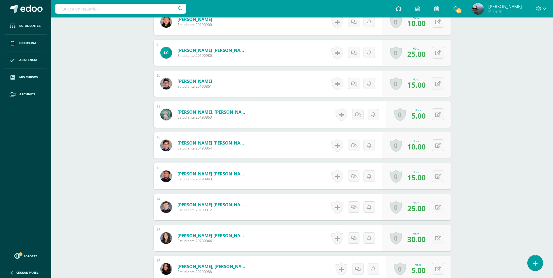
scroll to position [434, 0]
click at [438, 148] on button at bounding box center [442, 145] width 12 height 12
type input "100"
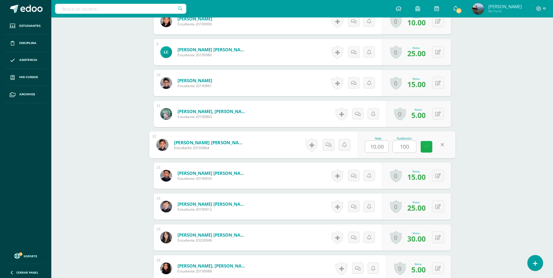
click at [429, 145] on link at bounding box center [427, 147] width 12 height 12
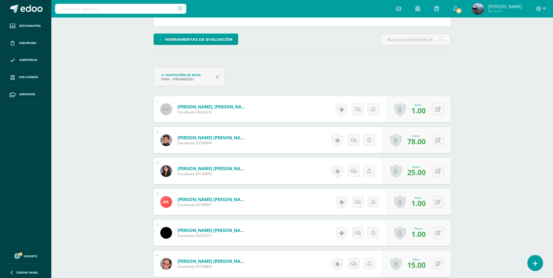
scroll to position [175, 0]
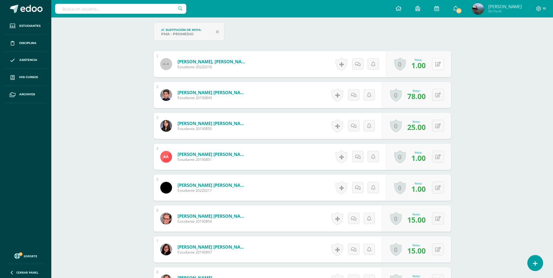
click at [442, 62] on button at bounding box center [438, 64] width 12 height 12
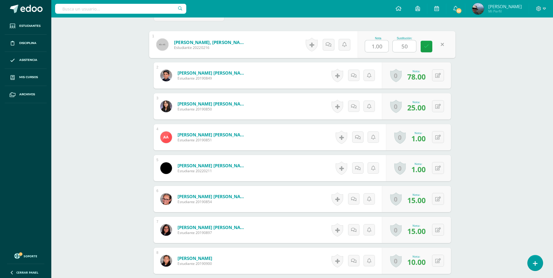
scroll to position [204, 0]
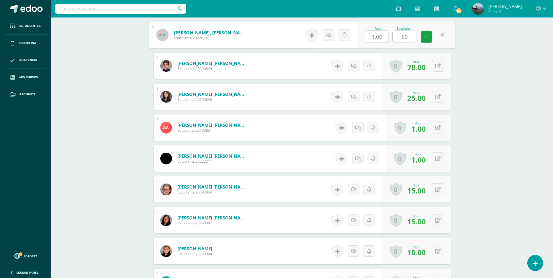
type input "50"
click at [440, 62] on button at bounding box center [438, 66] width 12 height 12
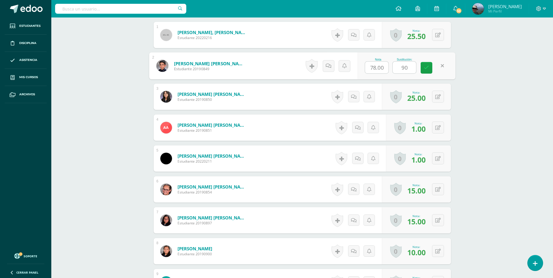
scroll to position [233, 0]
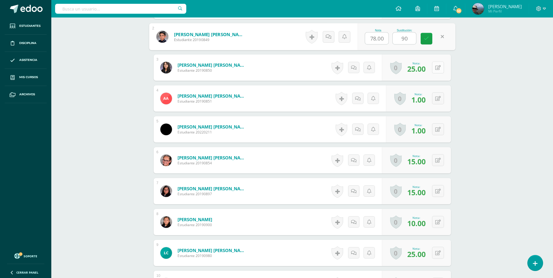
type input "90"
click at [436, 70] on button at bounding box center [438, 68] width 12 height 12
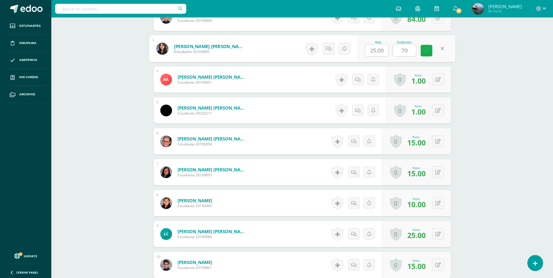
scroll to position [262, 0]
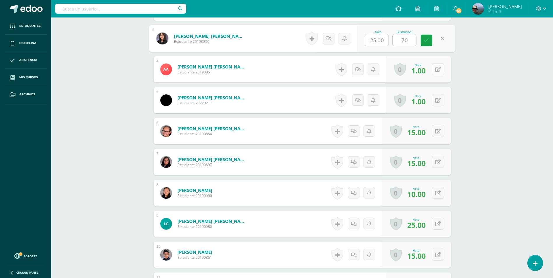
type input "70"
click at [439, 70] on icon at bounding box center [438, 69] width 6 height 5
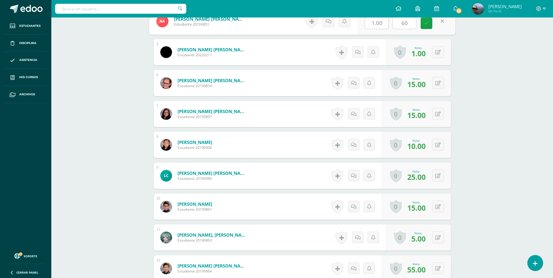
scroll to position [321, 0]
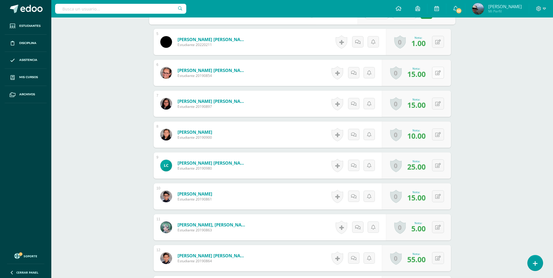
type input "60"
click at [440, 75] on icon at bounding box center [438, 73] width 6 height 5
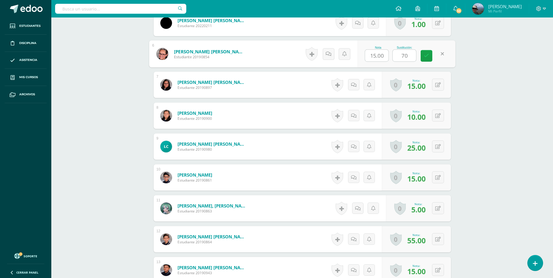
scroll to position [350, 0]
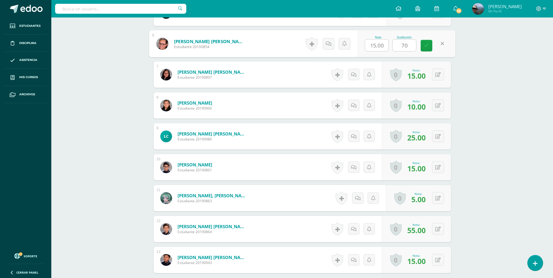
type input "70"
click at [440, 75] on icon at bounding box center [438, 74] width 6 height 5
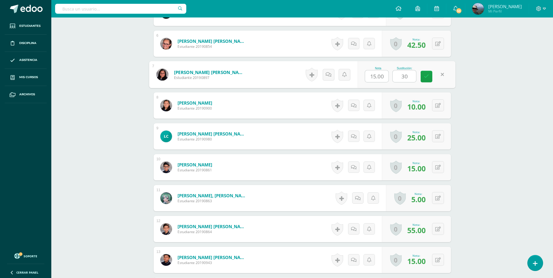
scroll to position [379, 0]
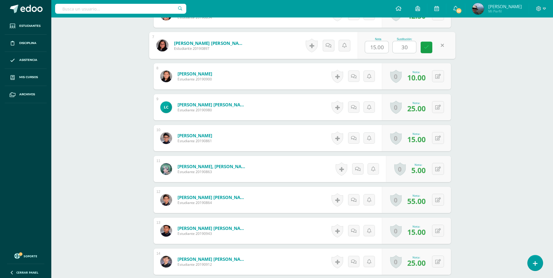
type input "30"
click at [440, 75] on icon at bounding box center [438, 76] width 6 height 5
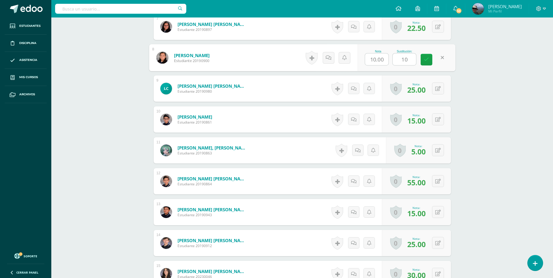
scroll to position [408, 0]
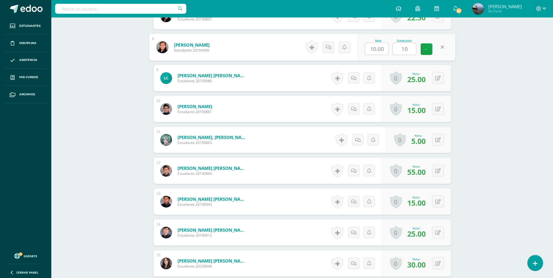
type input "10"
click at [440, 75] on button at bounding box center [438, 78] width 12 height 12
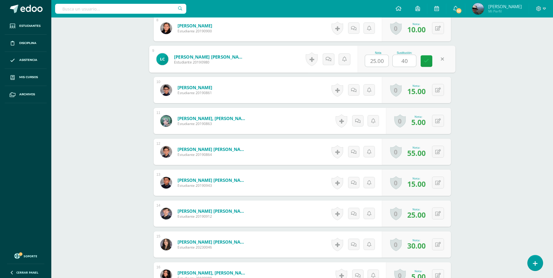
scroll to position [437, 0]
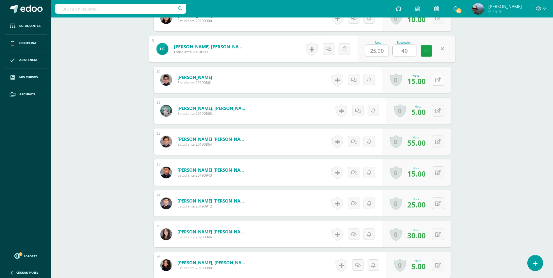
type input "40"
click at [441, 78] on button at bounding box center [438, 80] width 12 height 12
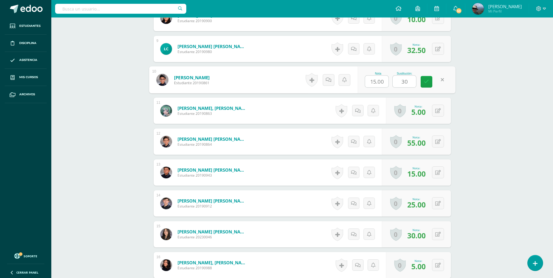
scroll to position [467, 0]
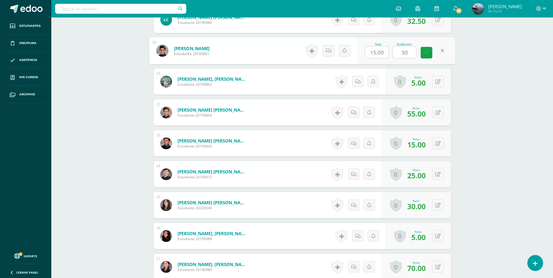
type input "30"
click at [441, 78] on button at bounding box center [438, 82] width 12 height 12
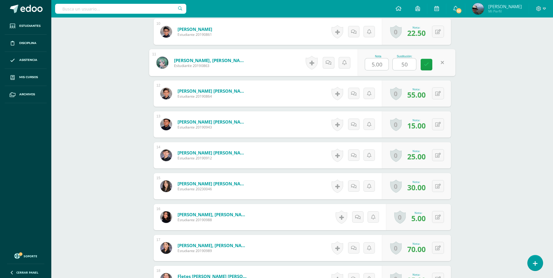
scroll to position [496, 0]
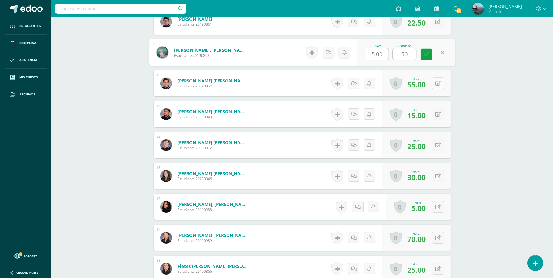
type input "50"
click at [440, 83] on icon at bounding box center [438, 83] width 6 height 5
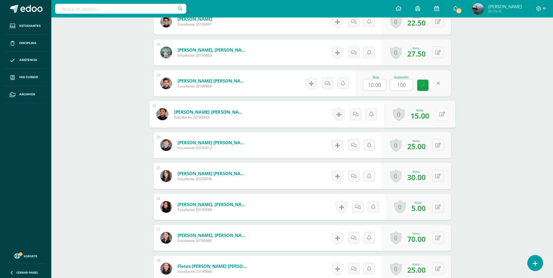
click at [439, 115] on icon at bounding box center [442, 114] width 6 height 5
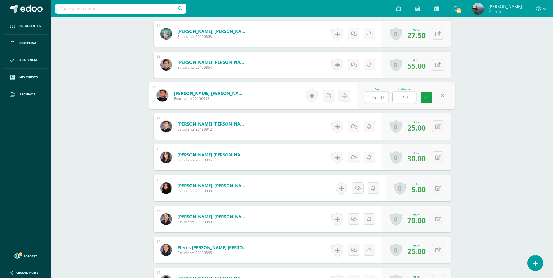
scroll to position [525, 0]
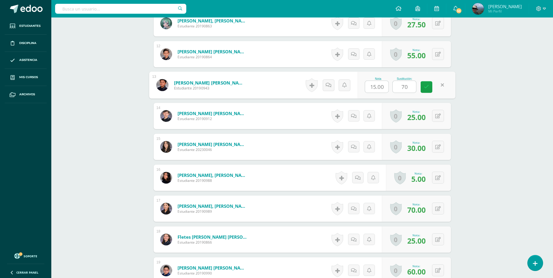
type input "70"
click at [439, 115] on icon at bounding box center [438, 116] width 6 height 5
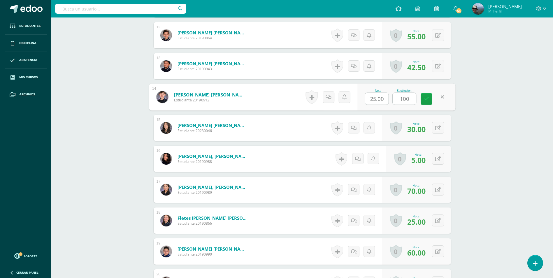
scroll to position [554, 0]
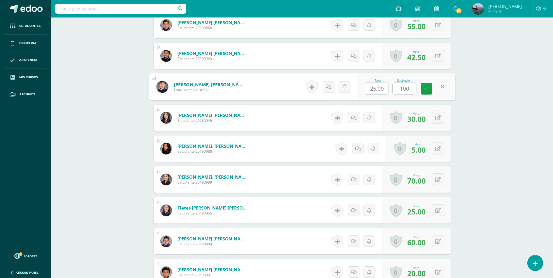
type input "100"
click at [439, 115] on icon at bounding box center [438, 117] width 6 height 5
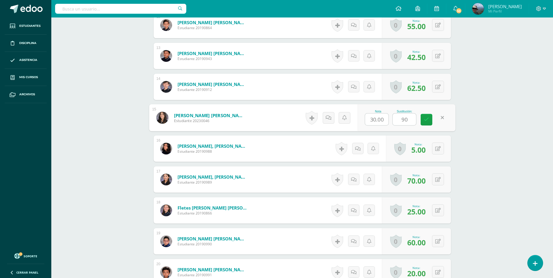
type input "90"
drag, startPoint x: 386, startPoint y: 120, endPoint x: 360, endPoint y: 119, distance: 25.4
click at [360, 119] on div "Nota 30.00 Sustitución: 90" at bounding box center [407, 117] width 98 height 27
type input "40"
click at [441, 147] on button at bounding box center [438, 149] width 12 height 12
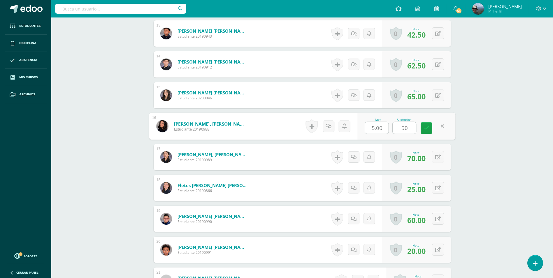
scroll to position [612, 0]
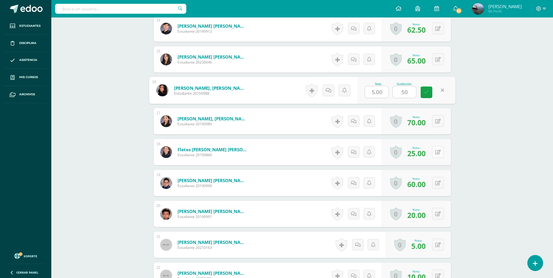
type input "50"
click at [440, 151] on icon at bounding box center [438, 152] width 6 height 5
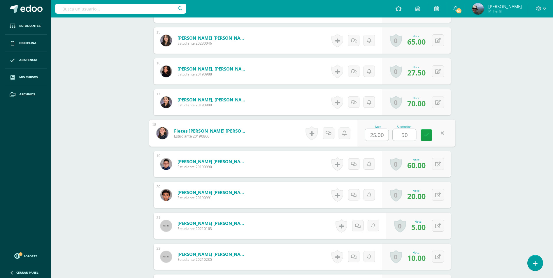
scroll to position [642, 0]
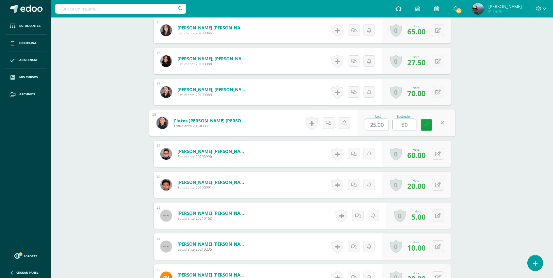
type input "50"
click at [440, 152] on icon at bounding box center [442, 153] width 6 height 5
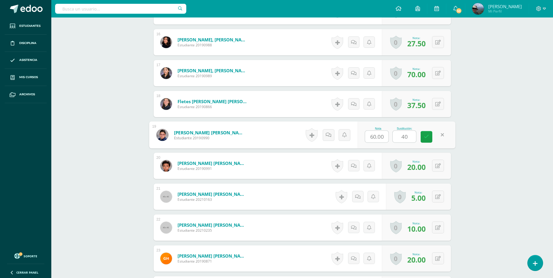
scroll to position [671, 0]
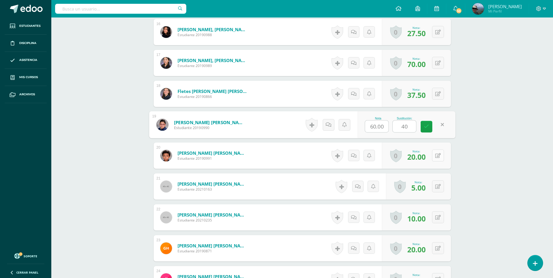
type input "40"
click at [438, 154] on icon at bounding box center [438, 155] width 6 height 5
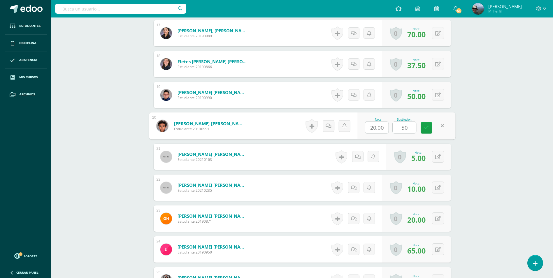
scroll to position [729, 0]
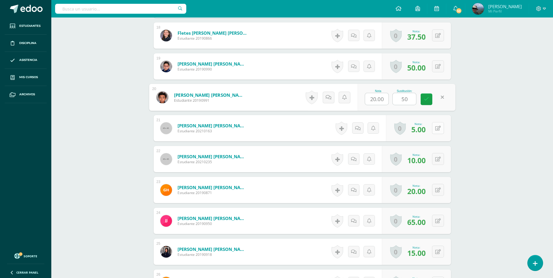
type input "50"
click at [440, 125] on button at bounding box center [438, 128] width 12 height 12
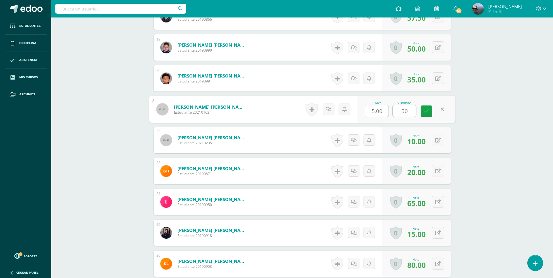
scroll to position [758, 0]
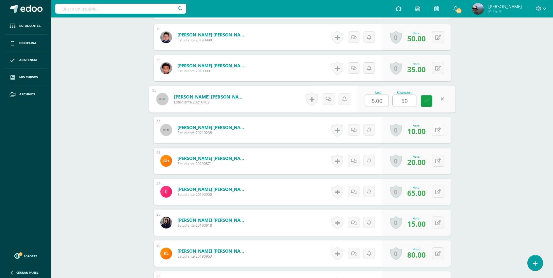
type input "50"
click at [441, 128] on button at bounding box center [442, 130] width 12 height 12
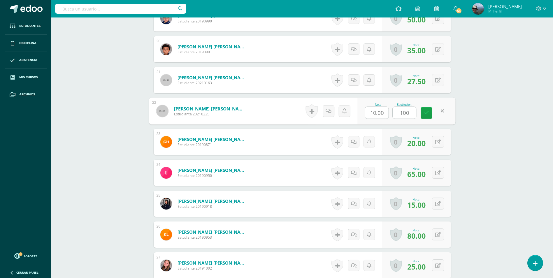
scroll to position [787, 0]
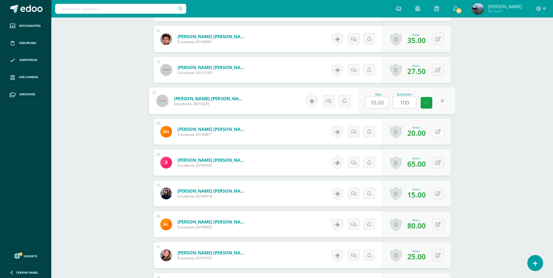
type input "100"
click at [440, 131] on icon at bounding box center [442, 131] width 6 height 5
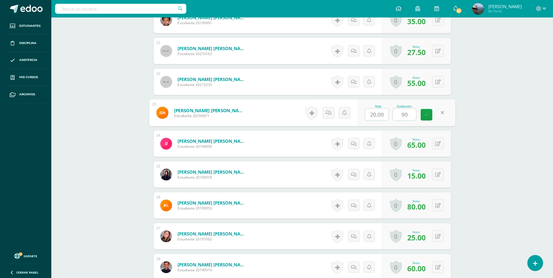
scroll to position [817, 0]
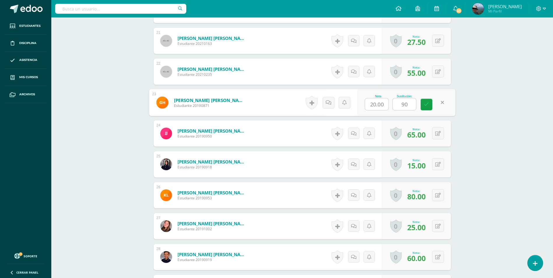
type input "90"
click at [440, 131] on icon at bounding box center [438, 133] width 6 height 5
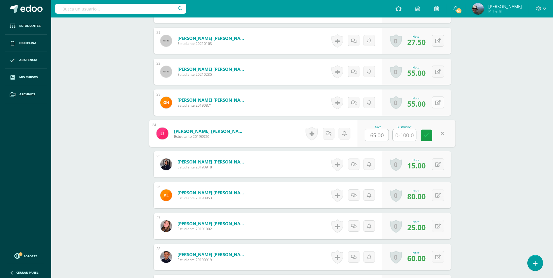
scroll to position [846, 0]
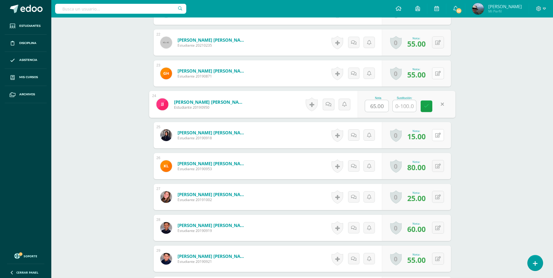
click at [440, 131] on button at bounding box center [438, 135] width 12 height 12
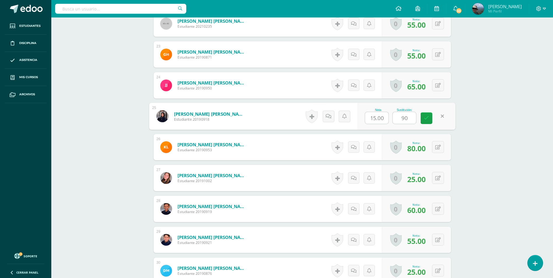
scroll to position [875, 0]
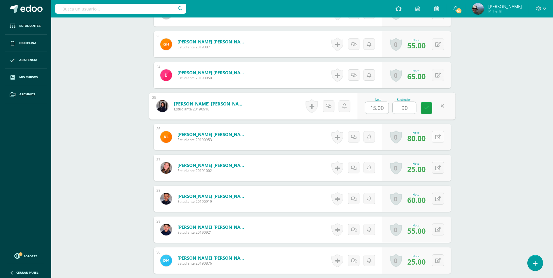
type input "90"
click at [439, 135] on icon at bounding box center [438, 137] width 6 height 5
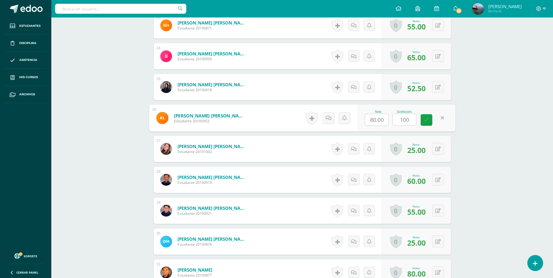
scroll to position [904, 0]
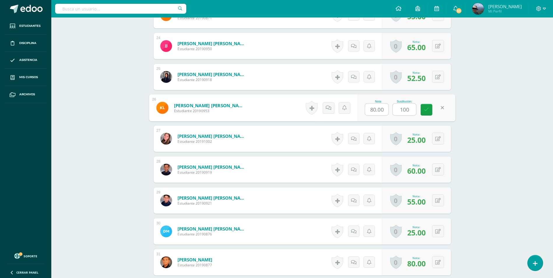
type input "100"
click at [439, 134] on button at bounding box center [438, 139] width 12 height 12
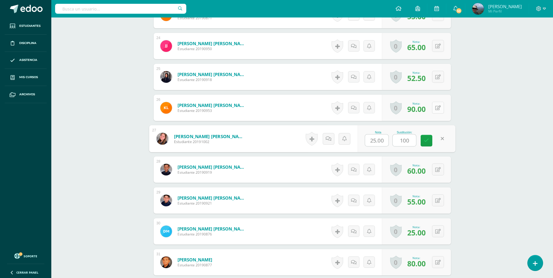
scroll to position [933, 0]
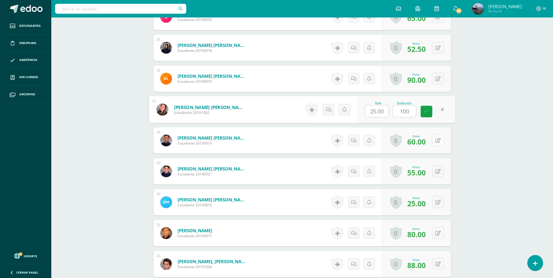
type input "100"
click at [441, 142] on button at bounding box center [438, 140] width 12 height 12
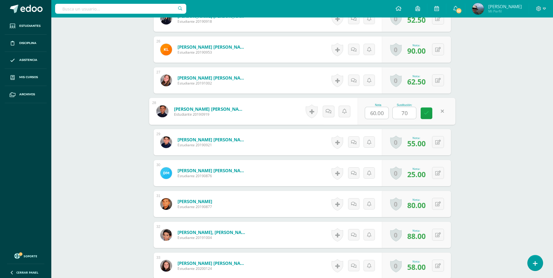
scroll to position [992, 0]
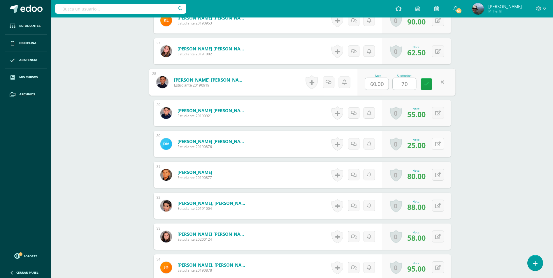
type input "70"
click at [436, 143] on button at bounding box center [442, 144] width 12 height 12
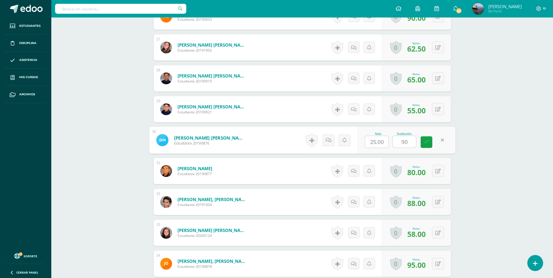
scroll to position [1021, 0]
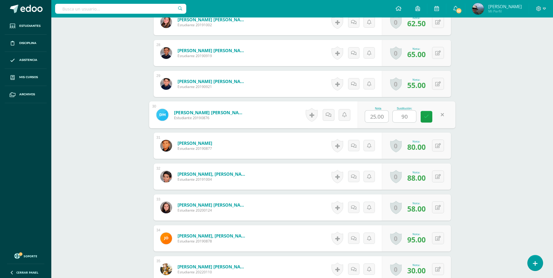
type input "90"
click at [437, 144] on icon at bounding box center [438, 145] width 6 height 5
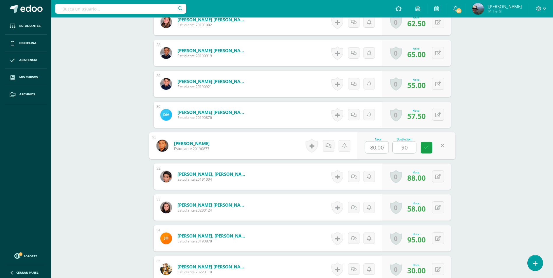
scroll to position [1050, 0]
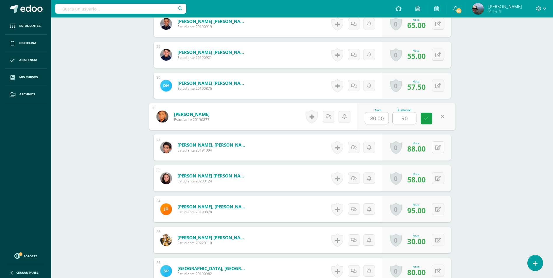
type input "90"
click at [436, 148] on icon at bounding box center [438, 147] width 6 height 5
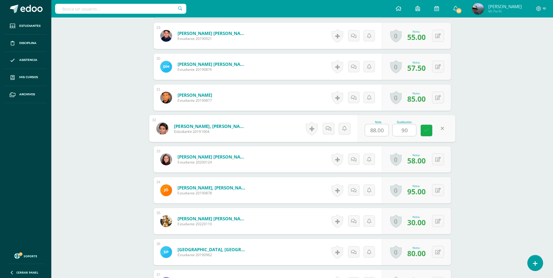
scroll to position [1079, 0]
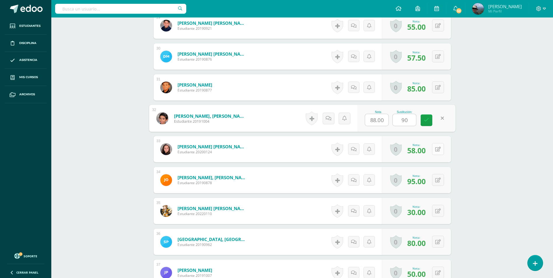
type input "90"
click at [441, 148] on button at bounding box center [442, 149] width 12 height 12
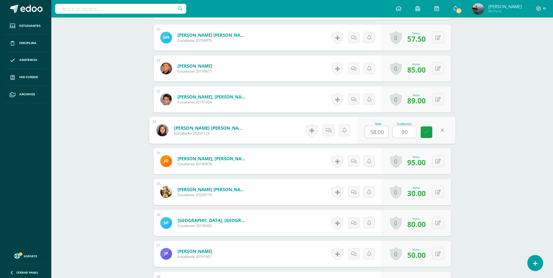
scroll to position [1108, 0]
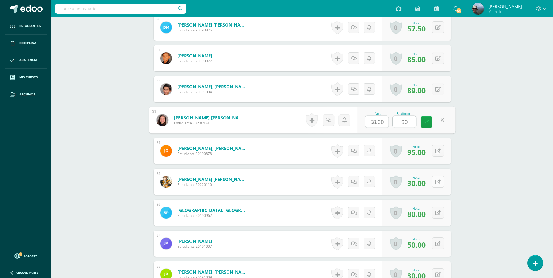
type input "90"
click at [439, 182] on icon at bounding box center [438, 182] width 6 height 5
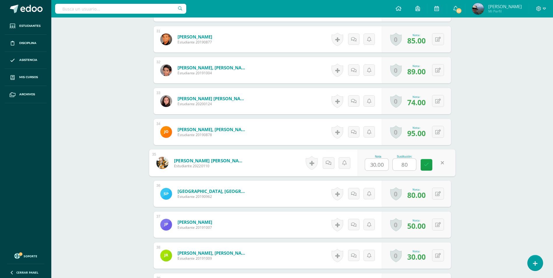
scroll to position [1137, 0]
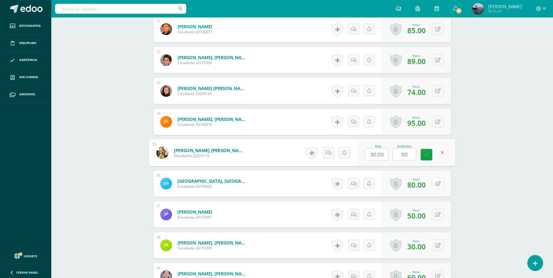
type input "80"
click at [439, 183] on icon at bounding box center [438, 183] width 6 height 5
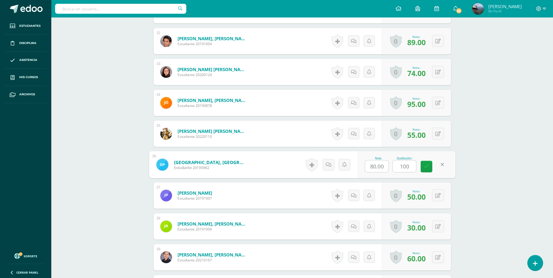
scroll to position [1167, 0]
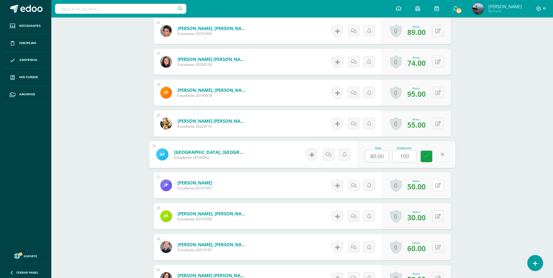
type input "100"
click at [439, 183] on icon at bounding box center [438, 185] width 6 height 5
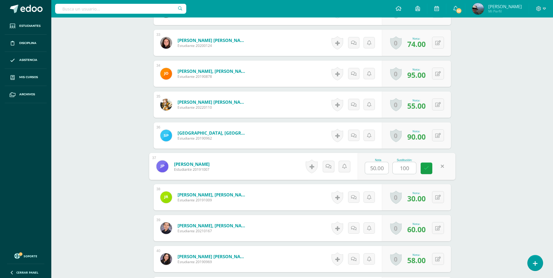
scroll to position [1196, 0]
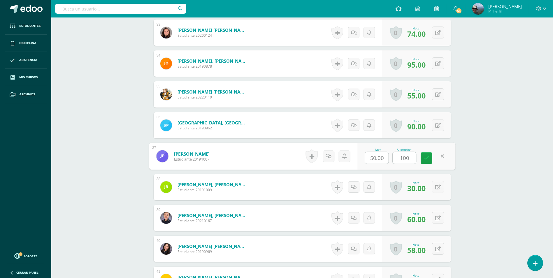
type input "100"
click at [439, 184] on button at bounding box center [438, 187] width 12 height 12
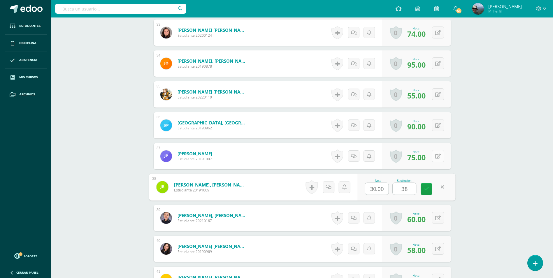
type input "3"
type input "90"
click at [442, 216] on button at bounding box center [442, 218] width 12 height 12
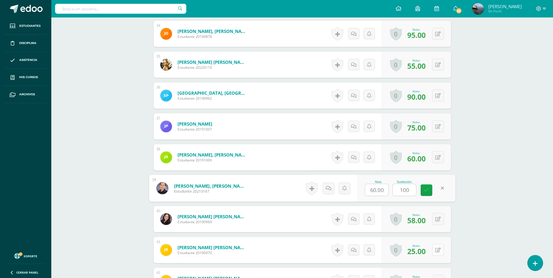
scroll to position [1254, 0]
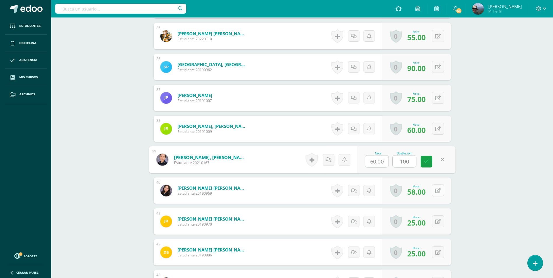
type input "100"
click at [439, 187] on button at bounding box center [438, 191] width 12 height 12
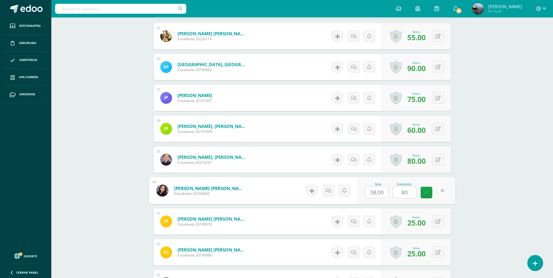
scroll to position [1283, 0]
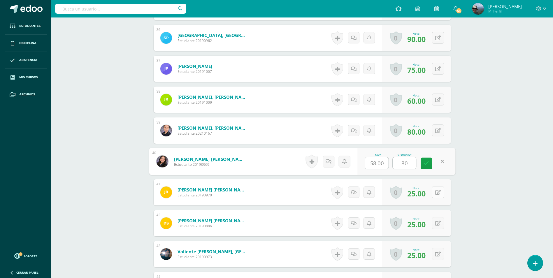
type input "80"
click at [439, 190] on button at bounding box center [442, 192] width 12 height 12
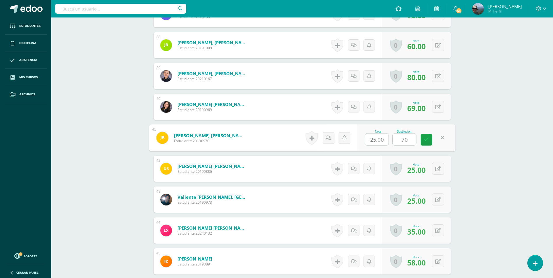
scroll to position [1341, 0]
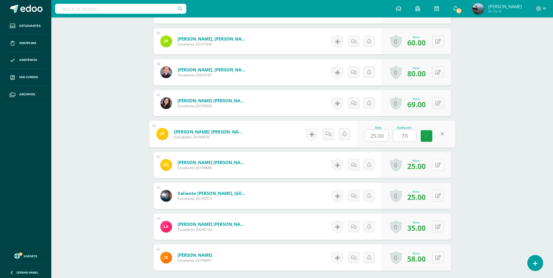
type input "70"
click at [439, 163] on icon at bounding box center [442, 164] width 6 height 5
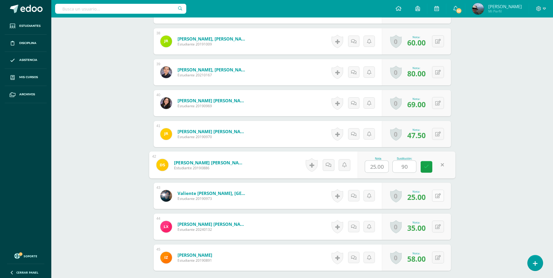
type input "90"
click at [437, 195] on button at bounding box center [438, 196] width 12 height 12
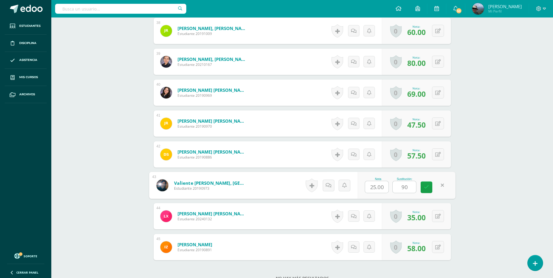
scroll to position [1371, 0]
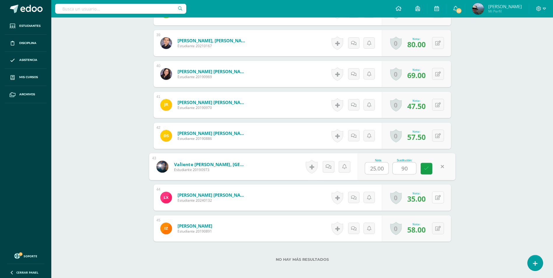
type input "90"
click at [435, 197] on button at bounding box center [438, 198] width 12 height 12
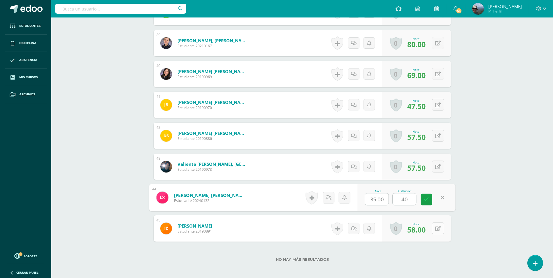
type input "40"
click at [439, 230] on icon at bounding box center [438, 228] width 6 height 5
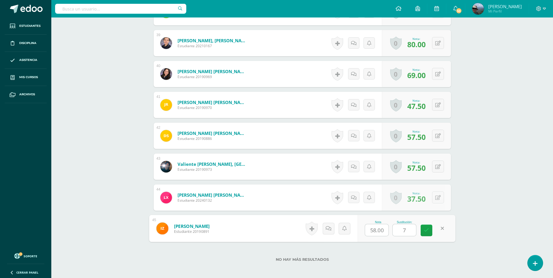
type input "70"
click at [428, 230] on icon at bounding box center [426, 230] width 5 height 5
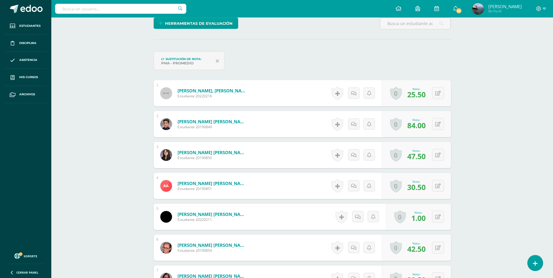
scroll to position [0, 0]
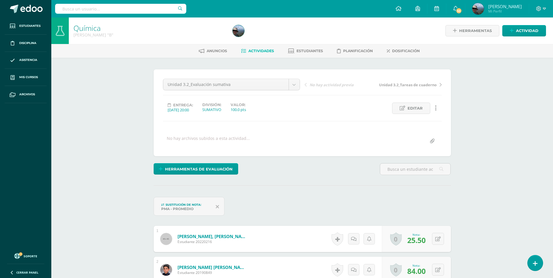
click at [258, 51] on span "Actividades" at bounding box center [261, 51] width 26 height 4
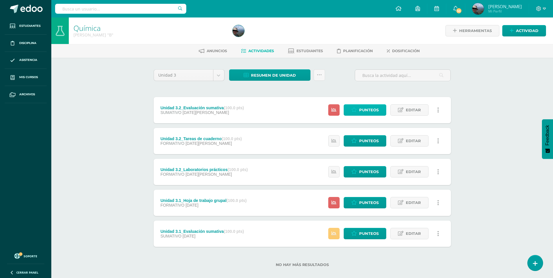
click at [362, 113] on span "Punteos" at bounding box center [369, 110] width 20 height 11
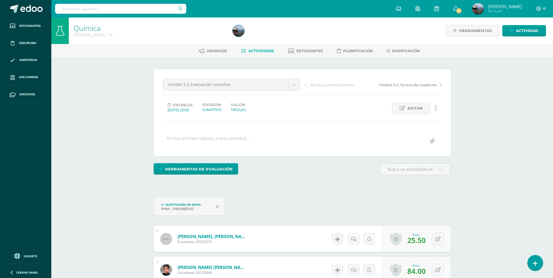
scroll to position [87, 0]
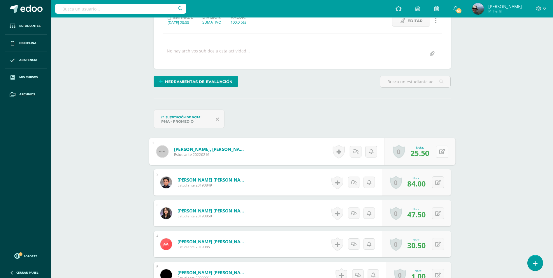
click at [438, 155] on button at bounding box center [442, 152] width 12 height 12
type input "60"
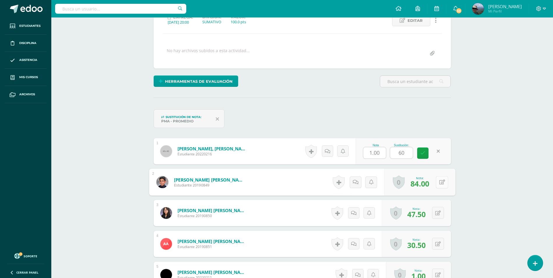
click at [442, 183] on button at bounding box center [442, 182] width 12 height 12
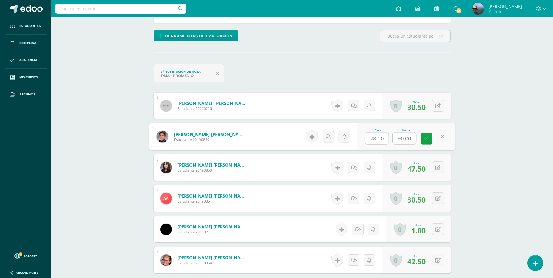
scroll to position [205, 0]
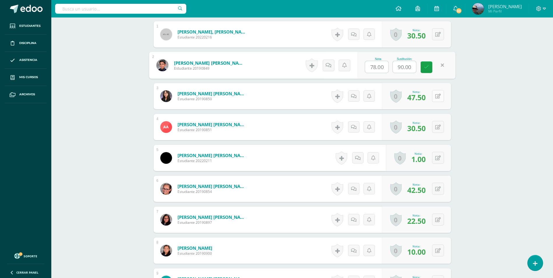
click at [437, 99] on button at bounding box center [438, 96] width 12 height 12
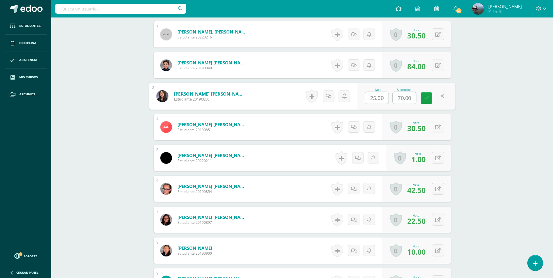
scroll to position [205, 0]
type input "75"
click at [440, 129] on icon at bounding box center [438, 127] width 6 height 5
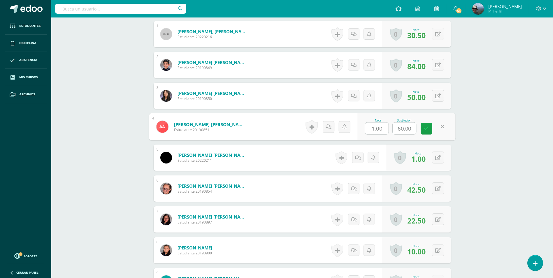
scroll to position [205, 0]
type input "65"
click at [440, 158] on icon at bounding box center [438, 157] width 6 height 5
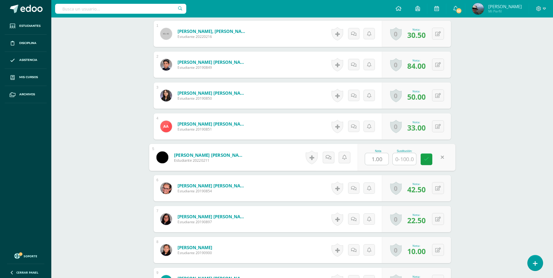
scroll to position [206, 0]
click at [437, 126] on icon at bounding box center [438, 126] width 6 height 5
click at [439, 159] on icon at bounding box center [442, 157] width 6 height 5
click at [441, 187] on button at bounding box center [442, 188] width 12 height 12
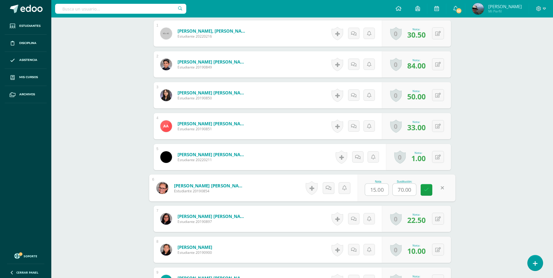
scroll to position [264, 0]
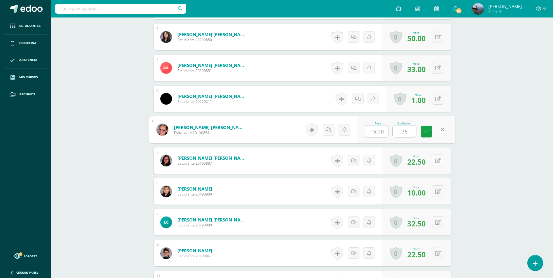
type input "75"
click at [439, 160] on icon at bounding box center [442, 160] width 6 height 5
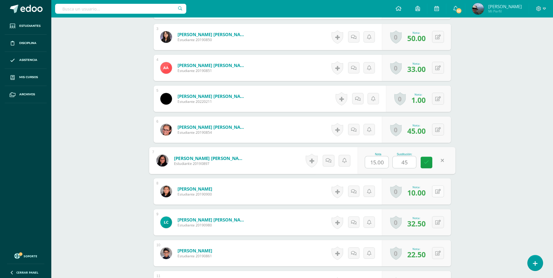
type input "45"
click at [443, 193] on button at bounding box center [438, 191] width 12 height 12
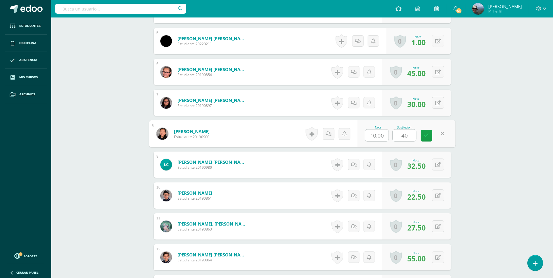
scroll to position [322, 0]
type input "40"
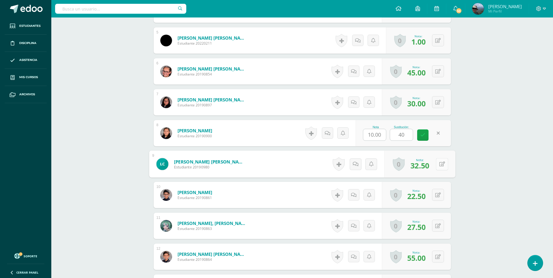
click at [439, 167] on button at bounding box center [442, 164] width 12 height 12
type input "4"
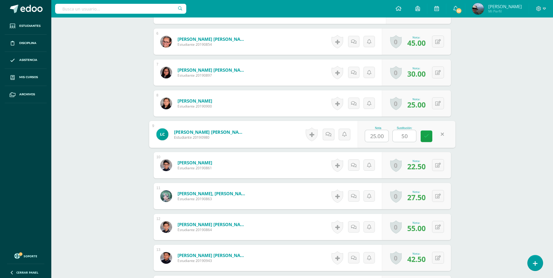
scroll to position [381, 0]
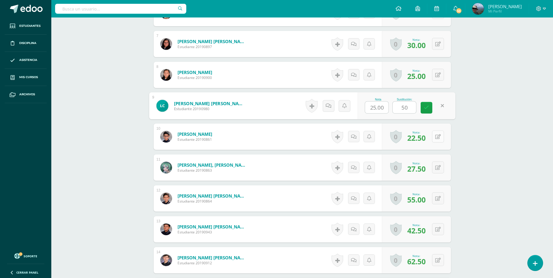
type input "50"
click at [440, 139] on icon at bounding box center [438, 136] width 6 height 5
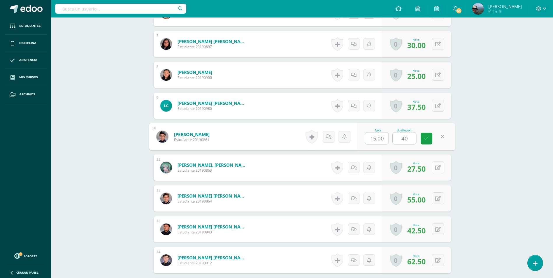
type input "40"
click at [436, 167] on button at bounding box center [438, 168] width 12 height 12
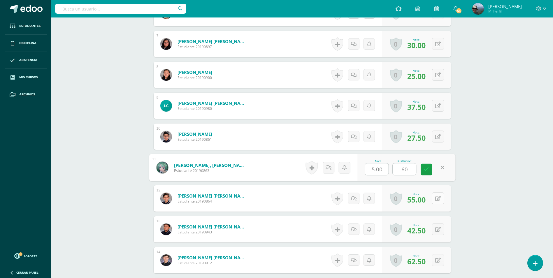
type input "60"
click at [439, 198] on icon at bounding box center [438, 198] width 6 height 5
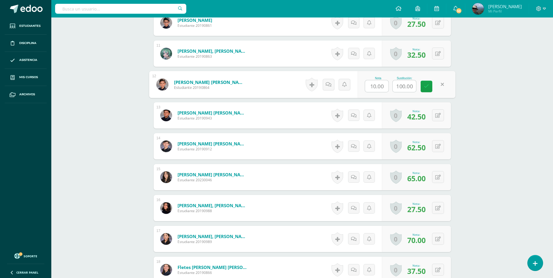
scroll to position [497, 0]
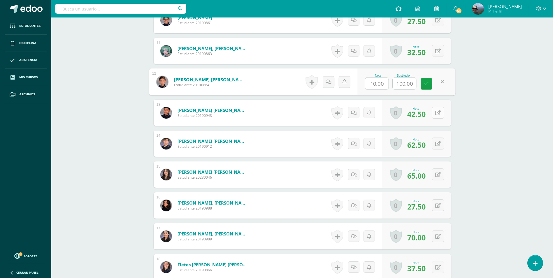
click at [437, 115] on button at bounding box center [438, 113] width 12 height 12
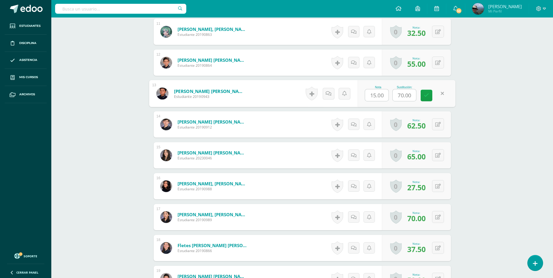
scroll to position [526, 0]
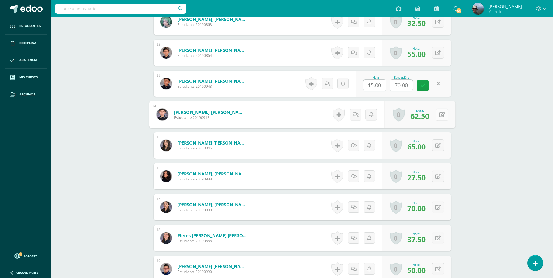
click at [441, 115] on button at bounding box center [442, 114] width 12 height 12
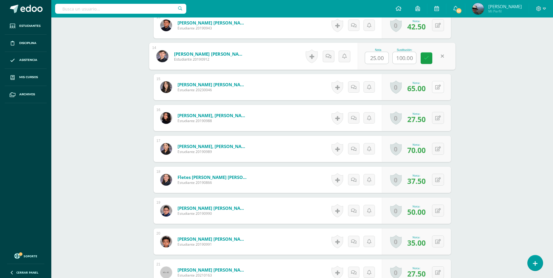
click at [440, 88] on icon at bounding box center [438, 87] width 6 height 5
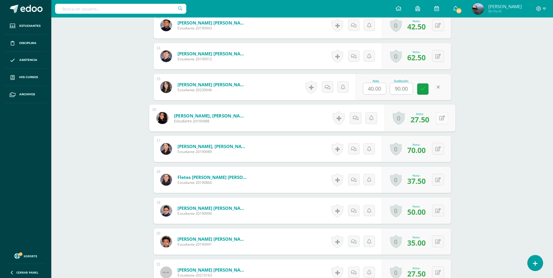
click at [441, 114] on button at bounding box center [442, 118] width 12 height 12
type input "60"
click at [437, 148] on button at bounding box center [438, 149] width 12 height 12
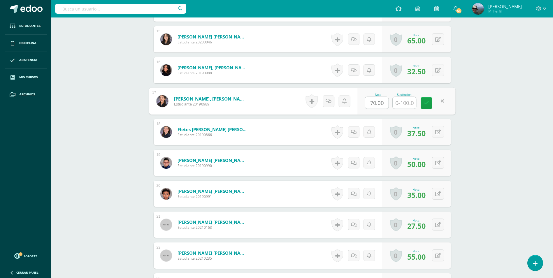
scroll to position [643, 0]
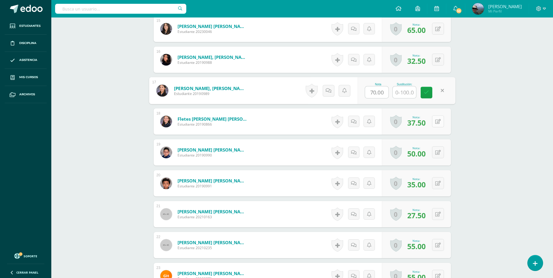
click at [439, 122] on icon at bounding box center [438, 121] width 6 height 5
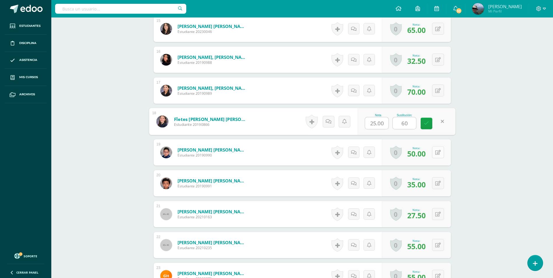
type input "60"
click at [437, 153] on button at bounding box center [438, 152] width 12 height 12
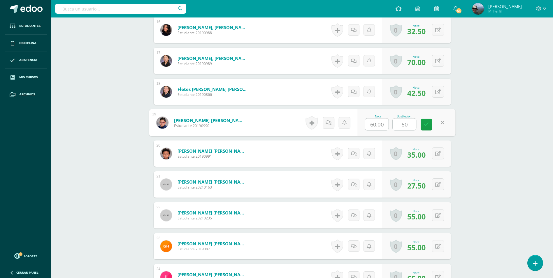
scroll to position [701, 0]
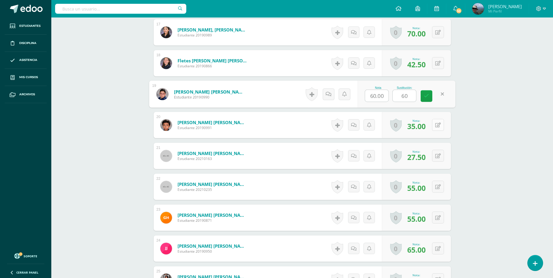
type input "60"
click at [438, 127] on icon at bounding box center [438, 125] width 6 height 5
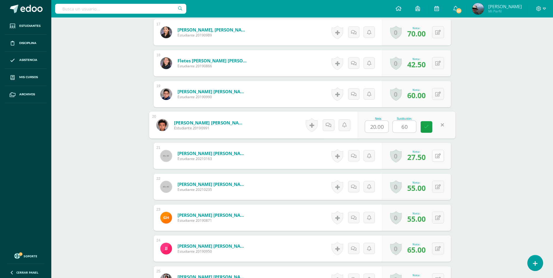
type input "60"
click at [437, 155] on button at bounding box center [442, 156] width 12 height 12
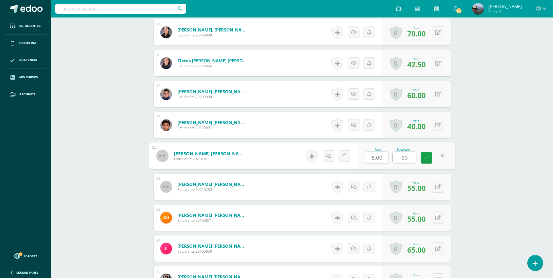
scroll to position [731, 0]
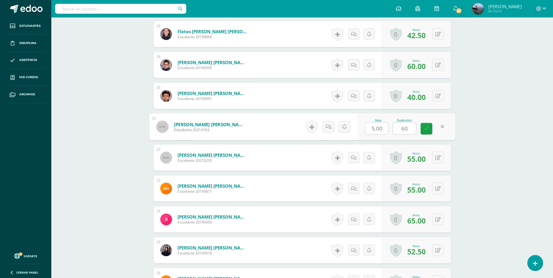
type input "60"
click at [437, 155] on button at bounding box center [438, 158] width 12 height 12
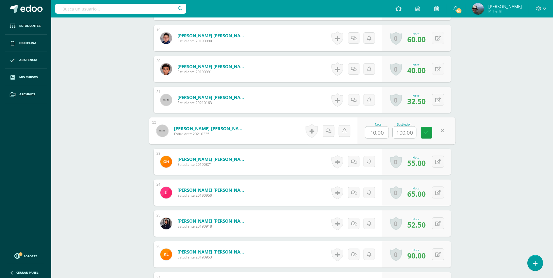
scroll to position [789, 0]
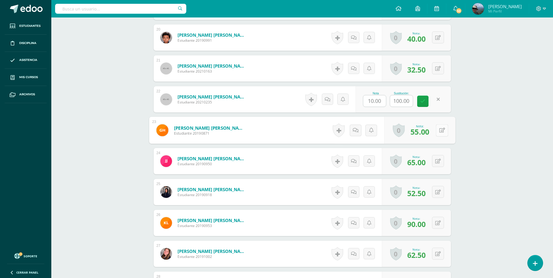
click at [437, 133] on button at bounding box center [442, 130] width 12 height 12
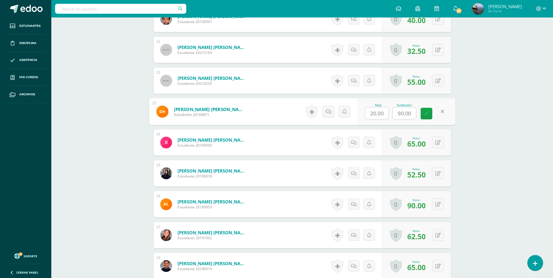
scroll to position [818, 0]
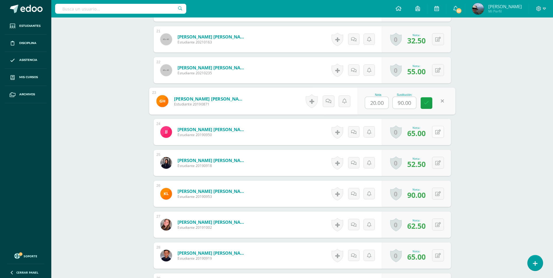
click at [438, 135] on button at bounding box center [438, 132] width 12 height 12
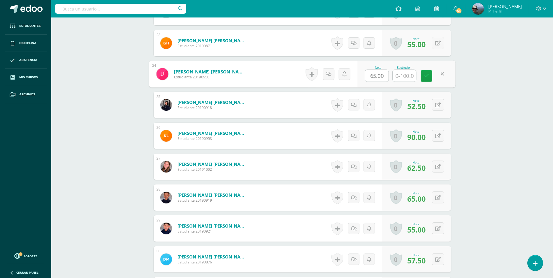
scroll to position [876, 0]
click at [438, 107] on icon at bounding box center [438, 104] width 6 height 5
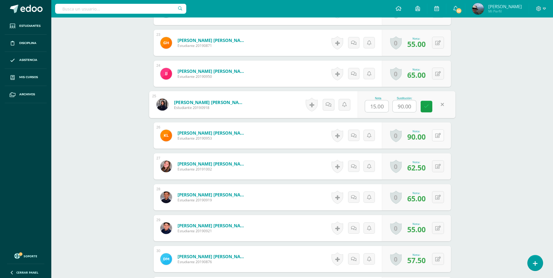
click at [440, 134] on icon at bounding box center [438, 135] width 6 height 5
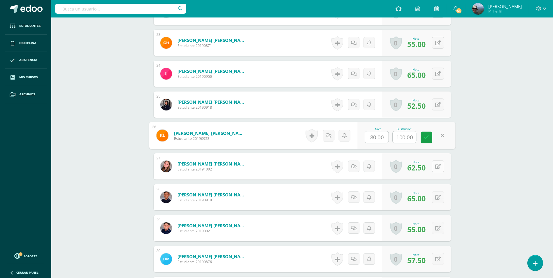
click at [440, 172] on button at bounding box center [438, 166] width 12 height 12
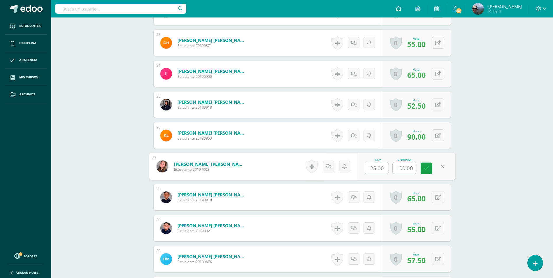
scroll to position [935, 0]
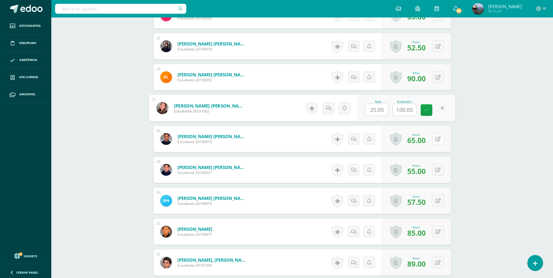
click at [435, 135] on div "0 Logros Logros obtenidos Aún no hay logros agregados Nota: 65.00" at bounding box center [416, 139] width 69 height 26
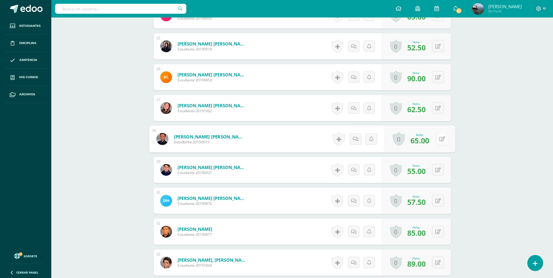
click at [443, 142] on button at bounding box center [442, 139] width 12 height 12
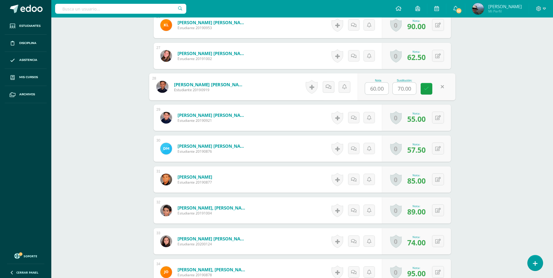
scroll to position [993, 0]
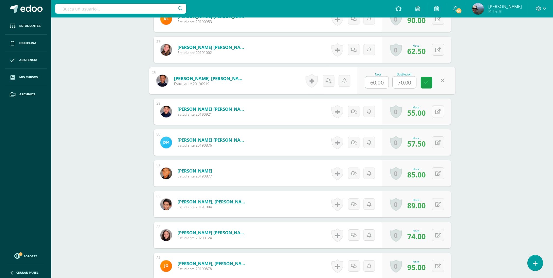
click at [439, 112] on icon at bounding box center [438, 111] width 6 height 5
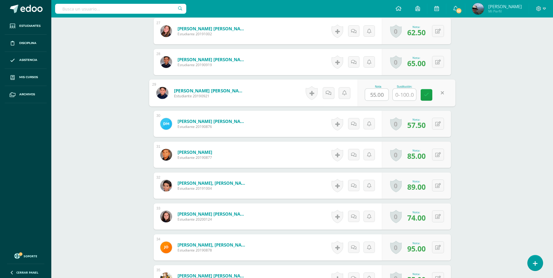
scroll to position [1022, 0]
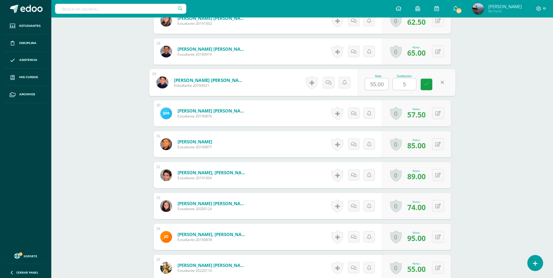
type input "50"
click at [426, 85] on icon at bounding box center [426, 84] width 5 height 5
click at [438, 114] on button at bounding box center [438, 113] width 12 height 12
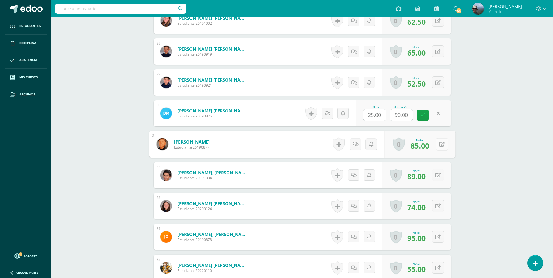
click at [437, 141] on button at bounding box center [442, 144] width 12 height 12
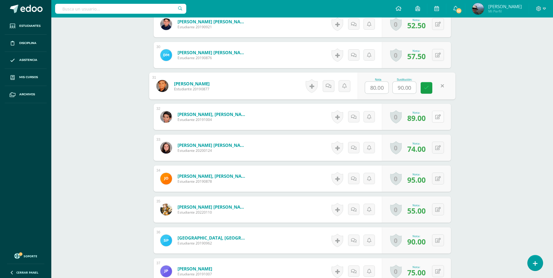
click at [440, 117] on icon at bounding box center [438, 117] width 6 height 5
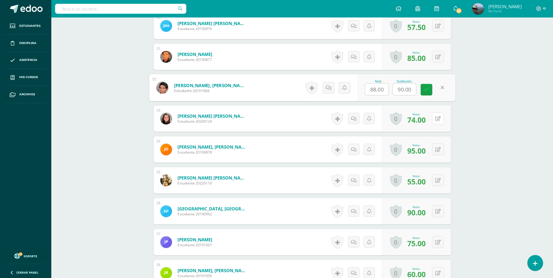
click at [440, 120] on icon at bounding box center [438, 118] width 6 height 5
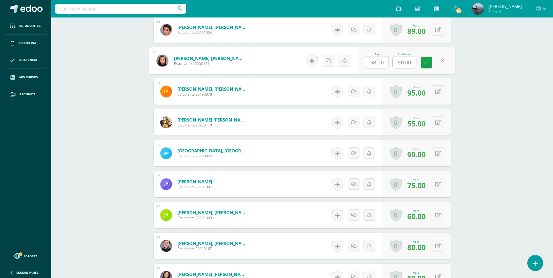
scroll to position [1168, 0]
click at [436, 95] on button at bounding box center [438, 91] width 12 height 12
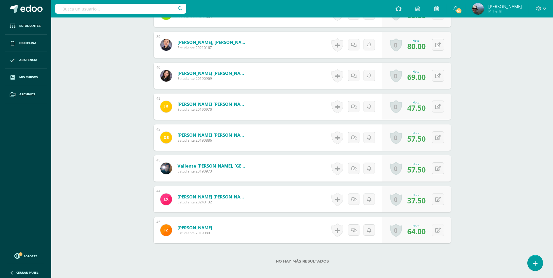
scroll to position [1401, 0]
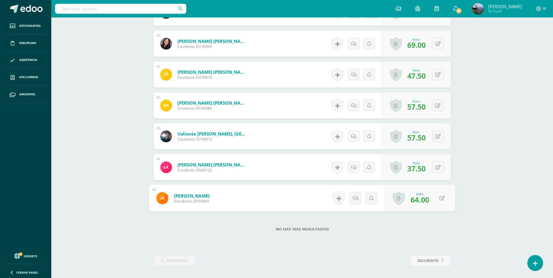
click at [437, 197] on button at bounding box center [442, 198] width 12 height 12
click at [439, 164] on button at bounding box center [438, 167] width 12 height 12
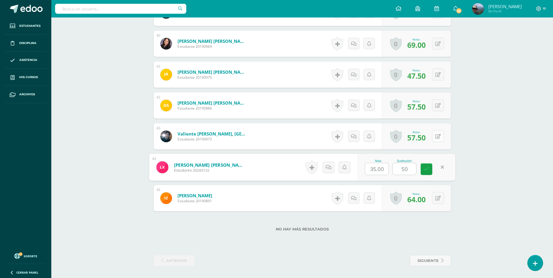
type input "50"
click at [439, 134] on icon at bounding box center [438, 136] width 6 height 5
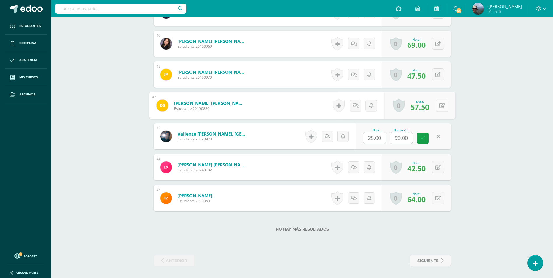
click at [439, 105] on icon at bounding box center [442, 105] width 6 height 5
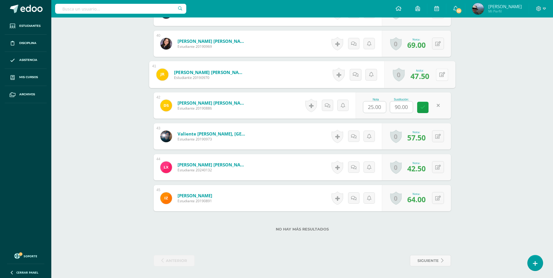
click at [441, 76] on button at bounding box center [442, 75] width 12 height 12
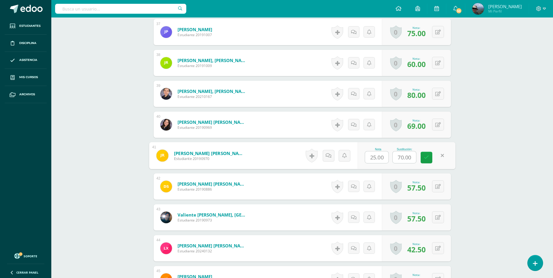
scroll to position [1284, 0]
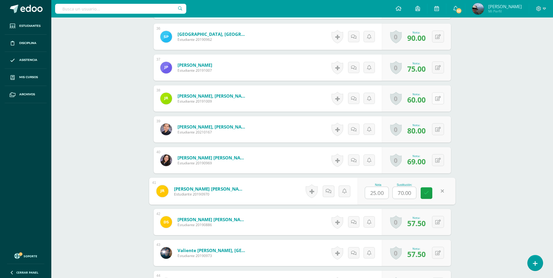
click at [440, 99] on button at bounding box center [438, 98] width 12 height 12
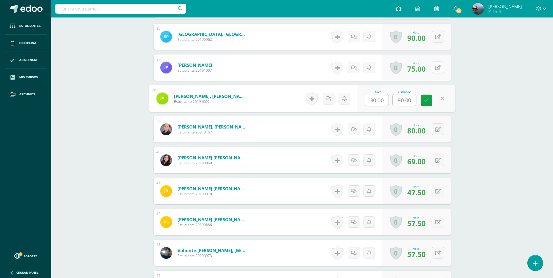
click at [440, 68] on icon at bounding box center [438, 67] width 6 height 5
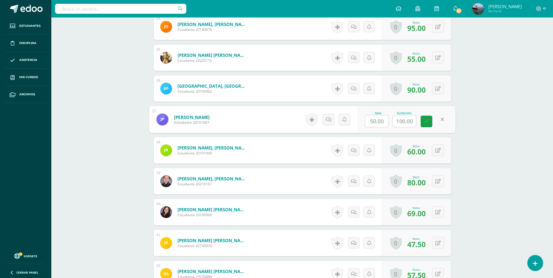
scroll to position [1226, 0]
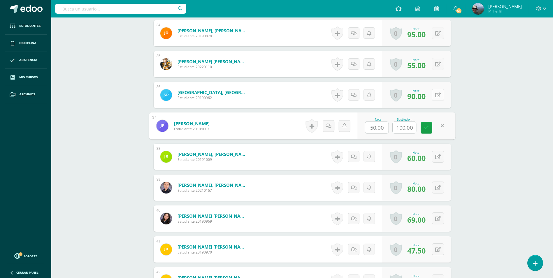
click at [439, 93] on icon at bounding box center [438, 95] width 6 height 5
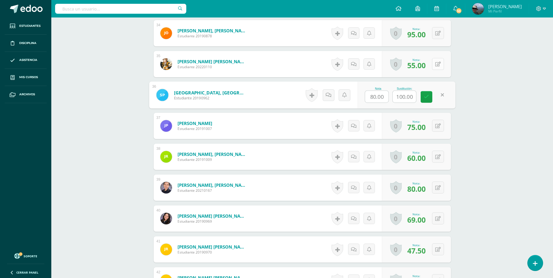
click at [439, 65] on icon at bounding box center [438, 64] width 6 height 5
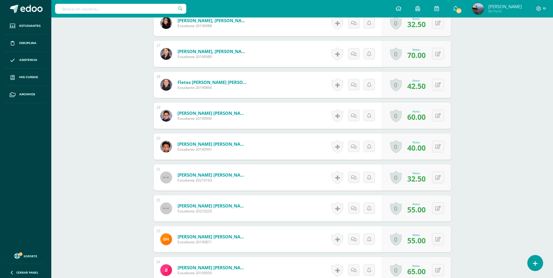
scroll to position [643, 0]
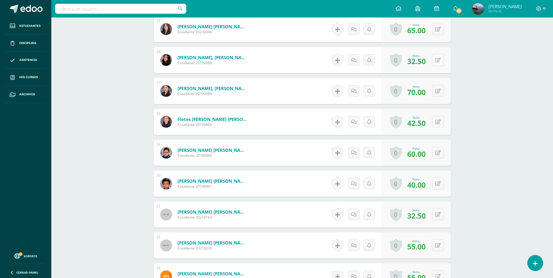
click at [438, 60] on icon at bounding box center [438, 60] width 6 height 5
type input "70"
click at [430, 64] on link at bounding box center [427, 62] width 12 height 12
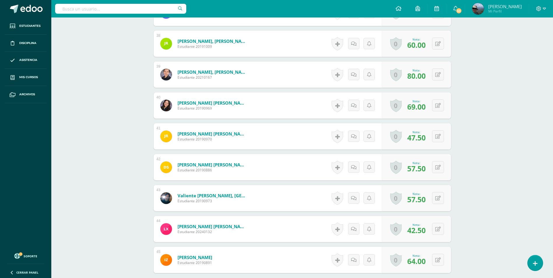
scroll to position [1401, 0]
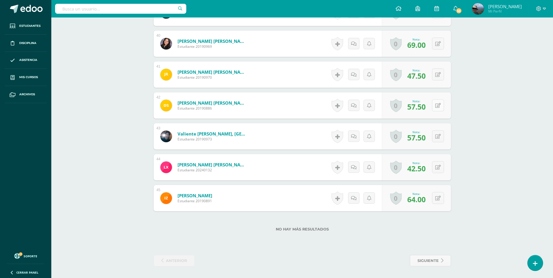
click at [438, 108] on button at bounding box center [438, 105] width 12 height 12
drag, startPoint x: 384, startPoint y: 108, endPoint x: 359, endPoint y: 107, distance: 25.1
click at [359, 108] on div "Nota 25.00 Sustitución: 90.00" at bounding box center [407, 105] width 98 height 27
type input "45"
click at [426, 103] on link at bounding box center [427, 108] width 12 height 12
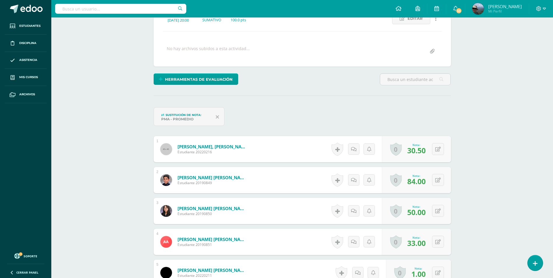
scroll to position [0, 0]
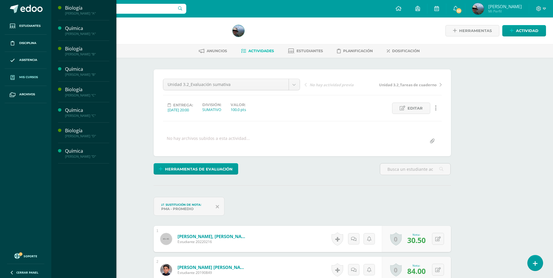
click at [29, 76] on span "Mis cursos" at bounding box center [28, 77] width 19 height 5
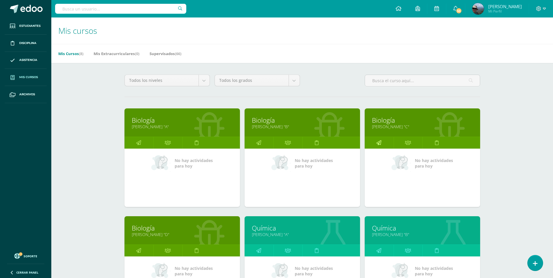
click at [380, 145] on icon at bounding box center [378, 142] width 5 height 11
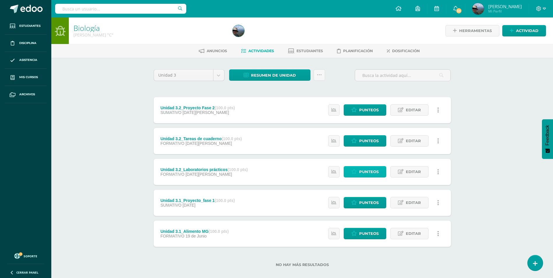
click at [368, 171] on span "Punteos" at bounding box center [369, 172] width 20 height 11
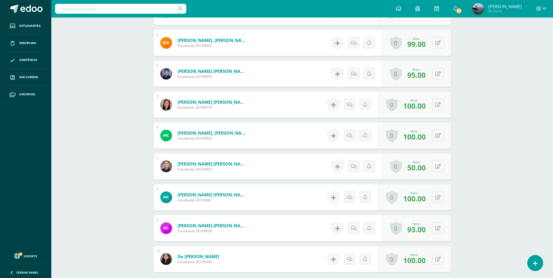
scroll to position [294, 0]
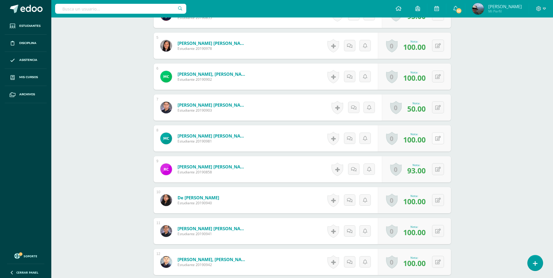
click at [436, 141] on button at bounding box center [438, 138] width 12 height 12
click at [508, 143] on div "Biología [PERSON_NAME] "C" Herramientas Detalle de asistencias Actividad Anunci…" at bounding box center [302, 156] width 502 height 864
drag, startPoint x: 507, startPoint y: 148, endPoint x: 507, endPoint y: 152, distance: 4.1
click at [507, 152] on div "Biología [PERSON_NAME] "C" Herramientas Detalle de asistencias Actividad Anunci…" at bounding box center [302, 156] width 502 height 864
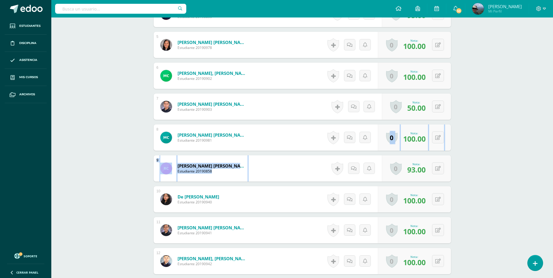
scroll to position [295, 0]
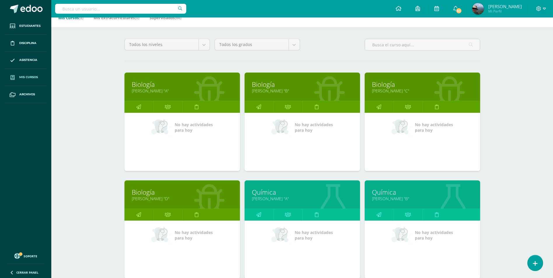
scroll to position [117, 0]
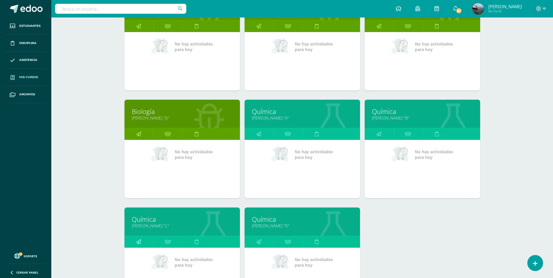
click at [137, 241] on icon at bounding box center [138, 241] width 5 height 11
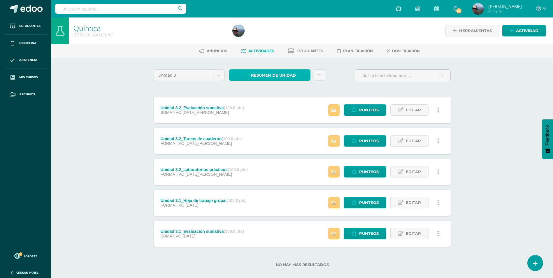
click at [264, 74] on span "Resumen de unidad" at bounding box center [273, 75] width 45 height 11
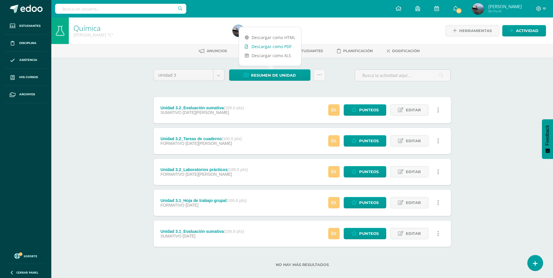
click at [267, 48] on link "Descargar como PDF" at bounding box center [270, 46] width 62 height 9
click at [361, 108] on span "Punteos" at bounding box center [369, 110] width 20 height 11
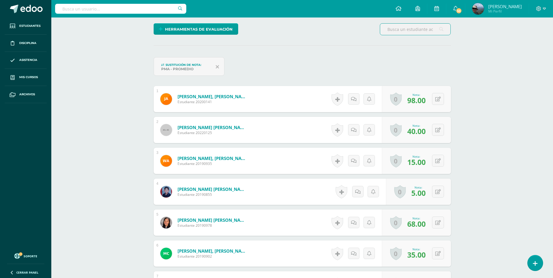
scroll to position [88, 0]
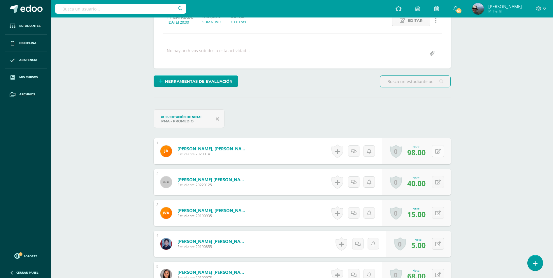
click at [439, 154] on button at bounding box center [438, 151] width 12 height 12
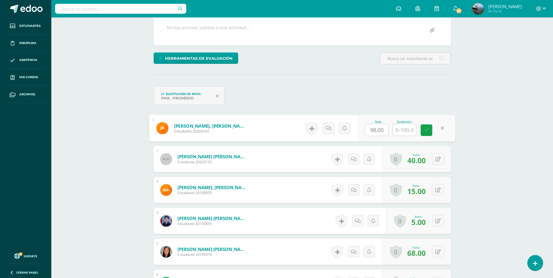
scroll to position [118, 0]
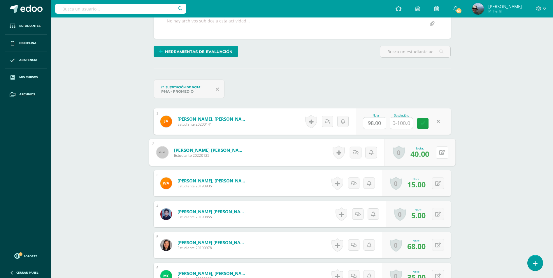
click at [438, 153] on button at bounding box center [442, 152] width 12 height 12
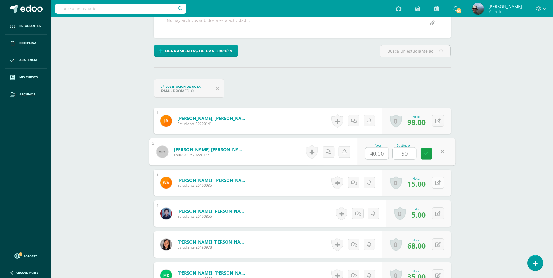
type input "50"
click at [439, 183] on icon at bounding box center [438, 183] width 6 height 5
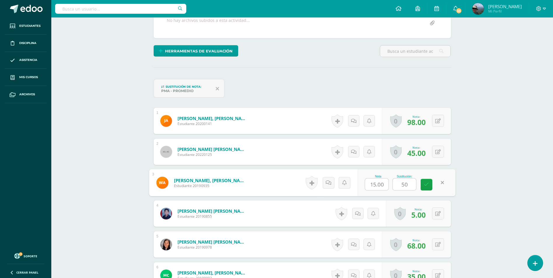
scroll to position [176, 0]
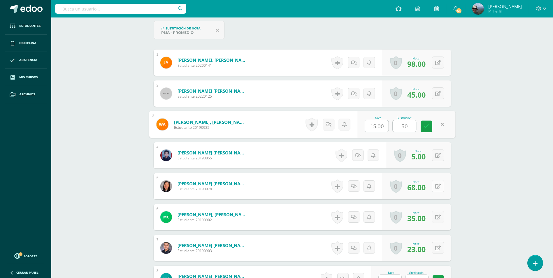
type input "50"
click at [439, 187] on icon at bounding box center [442, 186] width 6 height 5
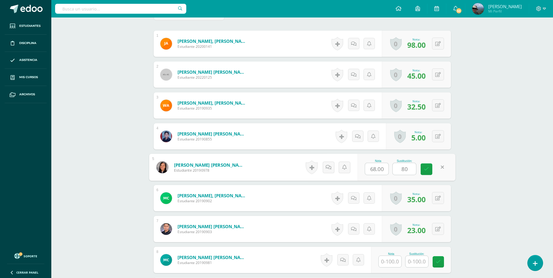
scroll to position [206, 0]
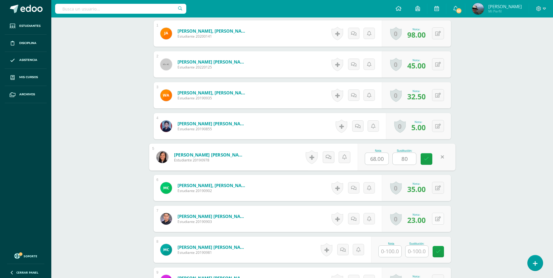
type input "80"
click at [437, 218] on button at bounding box center [438, 219] width 12 height 12
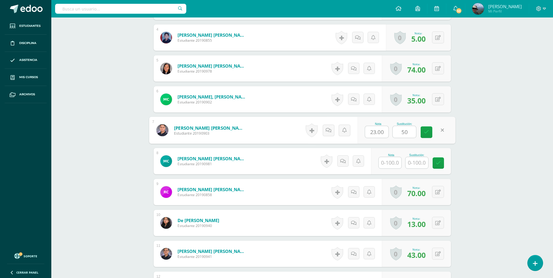
scroll to position [322, 0]
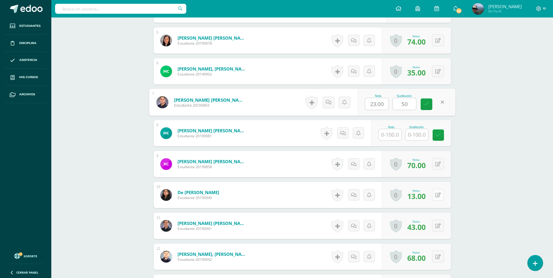
type input "50"
click at [438, 197] on button at bounding box center [442, 195] width 12 height 12
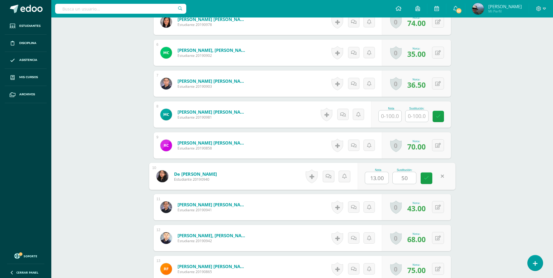
scroll to position [351, 0]
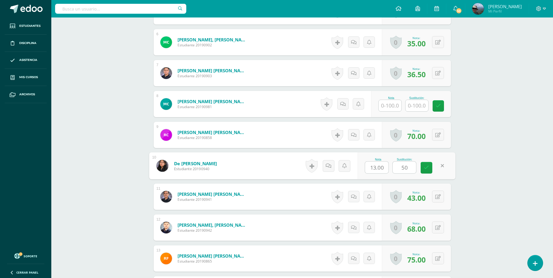
type input "50"
click at [438, 197] on icon at bounding box center [438, 197] width 6 height 5
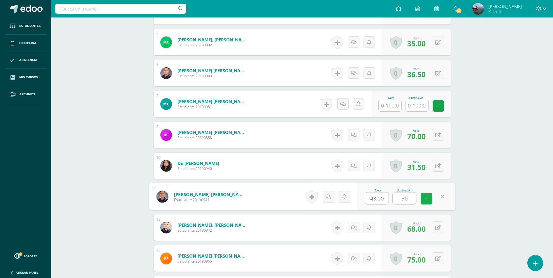
scroll to position [381, 0]
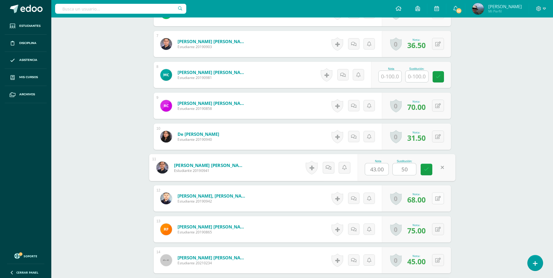
type input "50"
click at [438, 198] on button at bounding box center [438, 198] width 12 height 12
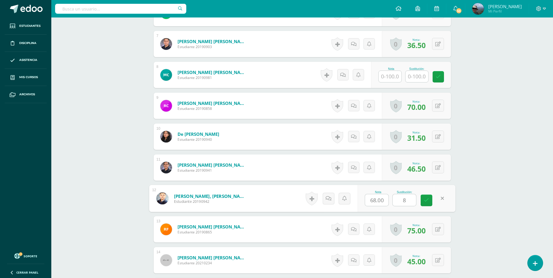
type input "80"
click at [428, 199] on icon at bounding box center [426, 200] width 5 height 5
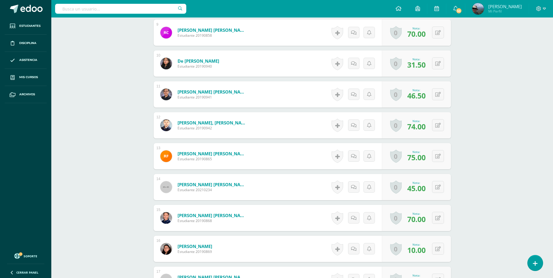
scroll to position [468, 0]
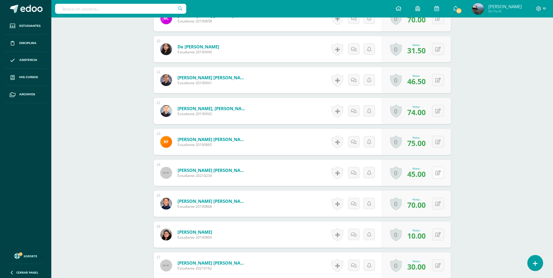
click at [439, 173] on icon at bounding box center [438, 173] width 6 height 5
type input "50"
click at [439, 202] on icon at bounding box center [442, 203] width 6 height 5
type input "80"
click at [426, 203] on icon at bounding box center [426, 205] width 5 height 5
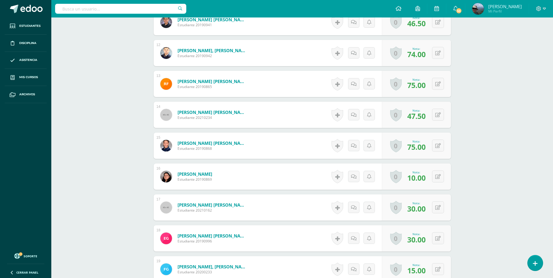
scroll to position [526, 0]
click at [439, 176] on icon at bounding box center [438, 176] width 6 height 5
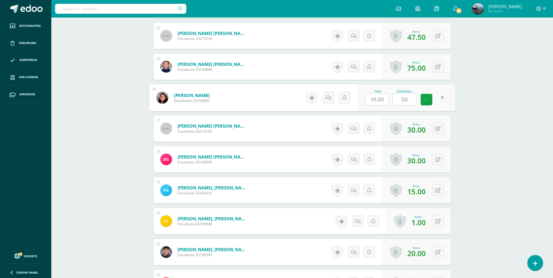
scroll to position [614, 0]
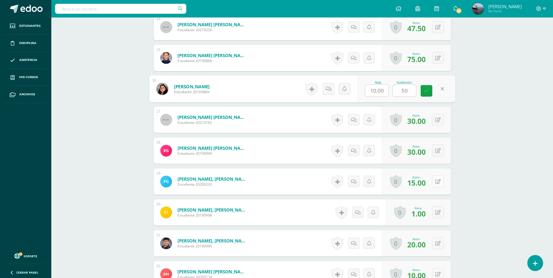
type input "50"
click at [440, 180] on icon at bounding box center [438, 181] width 6 height 5
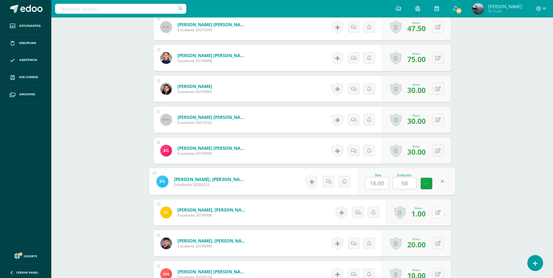
type input "50"
click at [441, 210] on button at bounding box center [442, 212] width 12 height 12
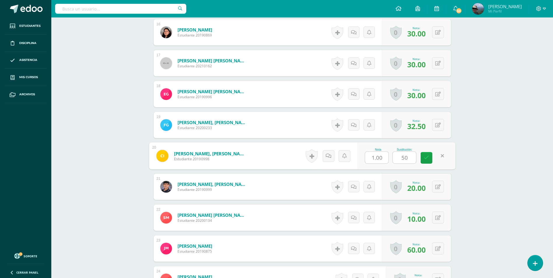
scroll to position [672, 0]
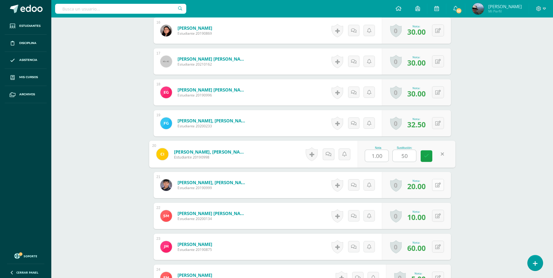
type input "50"
click at [440, 183] on icon at bounding box center [438, 185] width 6 height 5
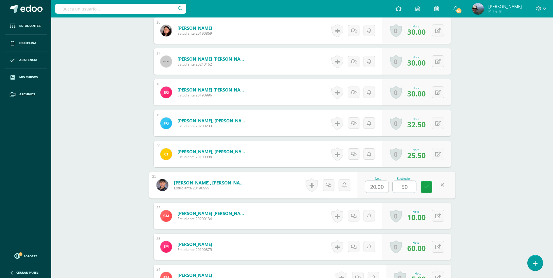
scroll to position [701, 0]
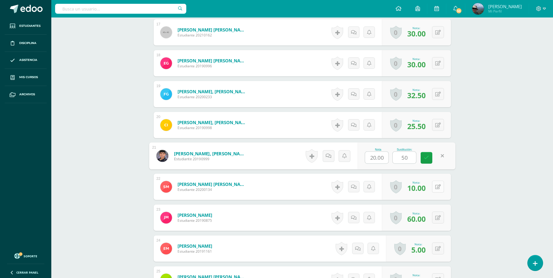
type input "50"
click at [438, 185] on button at bounding box center [438, 187] width 12 height 12
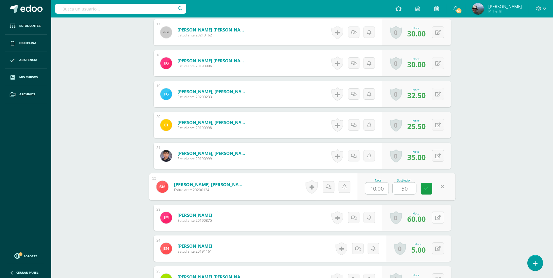
type input "50"
click at [441, 215] on button at bounding box center [438, 218] width 12 height 12
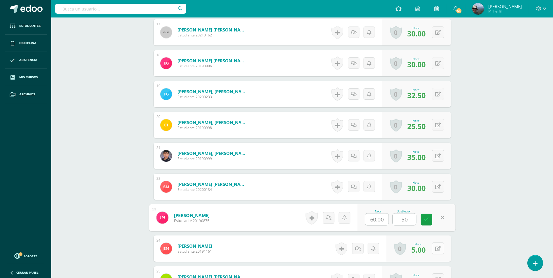
type input "50"
click at [439, 251] on button at bounding box center [438, 249] width 12 height 12
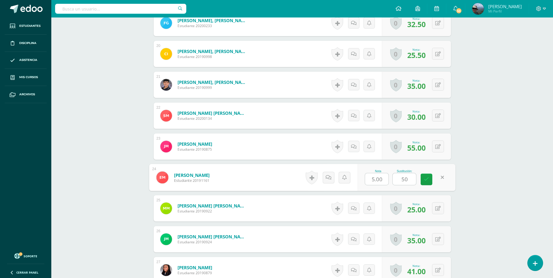
scroll to position [847, 0]
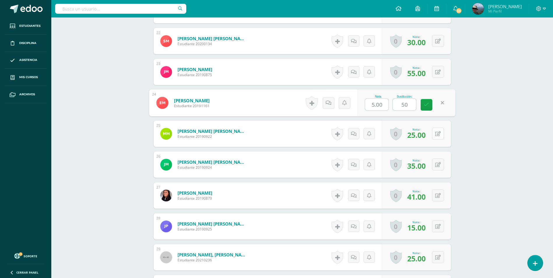
type input "50"
click at [437, 134] on icon at bounding box center [438, 134] width 6 height 5
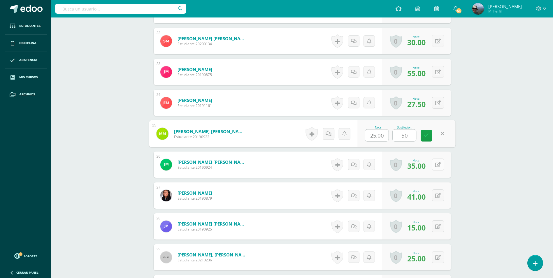
type input "50"
click at [441, 164] on button at bounding box center [438, 165] width 12 height 12
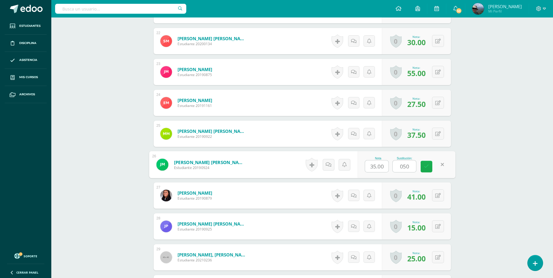
click at [427, 165] on icon at bounding box center [426, 166] width 5 height 5
click at [437, 167] on button at bounding box center [438, 165] width 12 height 12
click at [404, 169] on input "050" at bounding box center [404, 167] width 23 height 12
type input "50"
click at [428, 167] on icon at bounding box center [426, 166] width 5 height 5
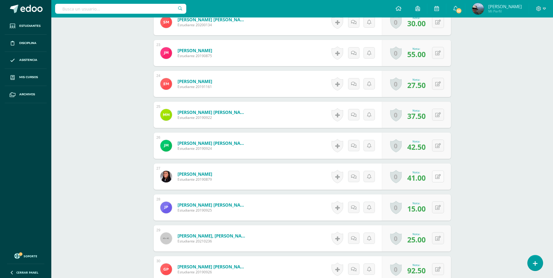
scroll to position [876, 0]
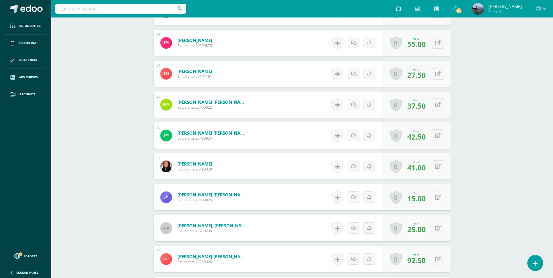
click at [440, 198] on icon at bounding box center [438, 197] width 6 height 5
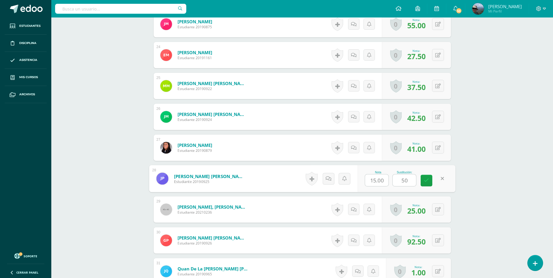
scroll to position [906, 0]
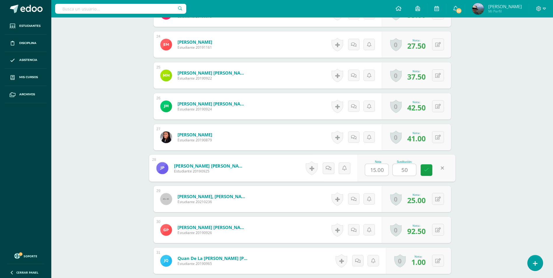
type input "50"
click at [440, 197] on icon at bounding box center [438, 199] width 6 height 5
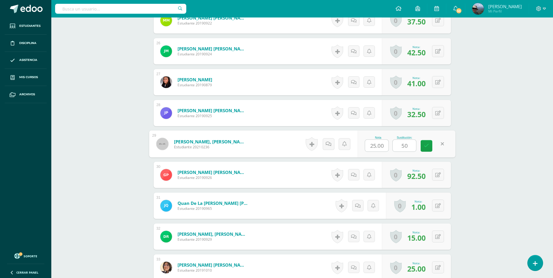
scroll to position [964, 0]
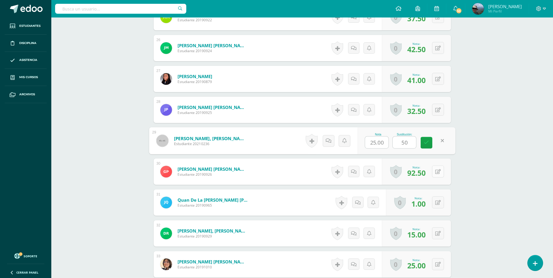
type input "50"
click at [438, 171] on button at bounding box center [442, 172] width 12 height 12
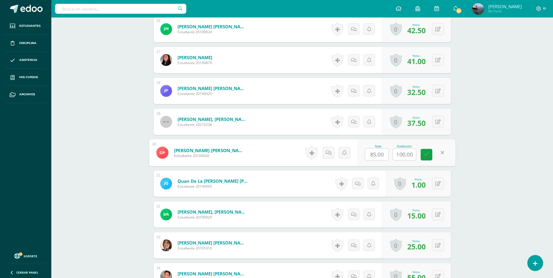
scroll to position [993, 0]
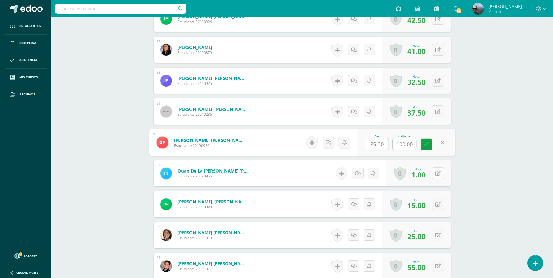
click at [439, 170] on button at bounding box center [438, 173] width 12 height 12
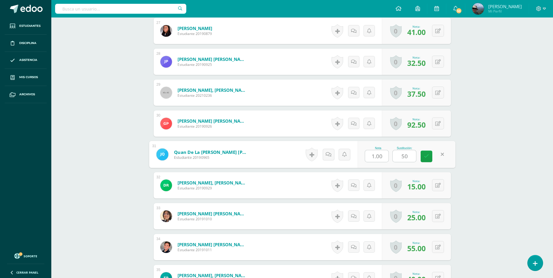
scroll to position [1022, 0]
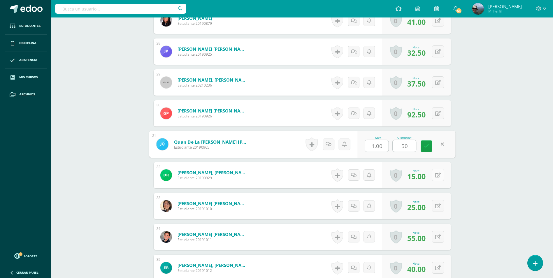
type input "50"
click at [438, 173] on icon at bounding box center [438, 175] width 6 height 5
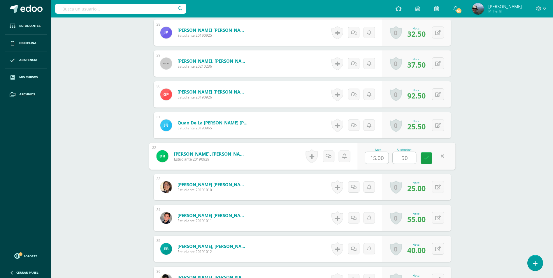
scroll to position [1051, 0]
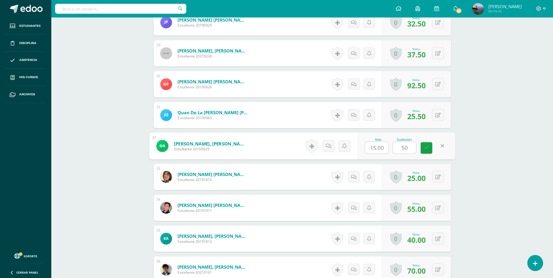
type input "50"
click at [438, 173] on button at bounding box center [438, 177] width 12 height 12
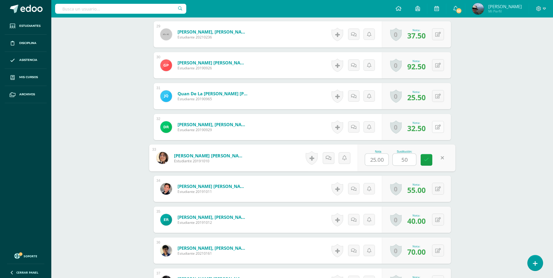
scroll to position [1080, 0]
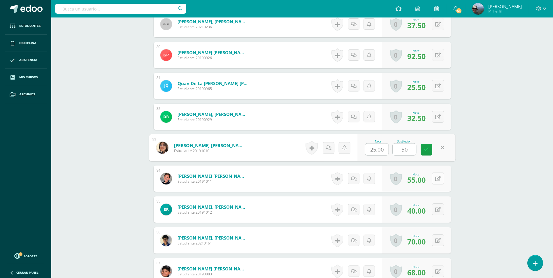
type input "50"
click at [438, 176] on icon at bounding box center [438, 178] width 6 height 5
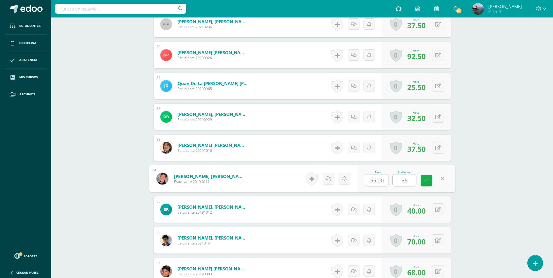
click at [427, 182] on icon at bounding box center [426, 180] width 5 height 5
click at [438, 177] on button at bounding box center [438, 179] width 12 height 12
type input "60"
click at [428, 180] on icon at bounding box center [426, 180] width 5 height 5
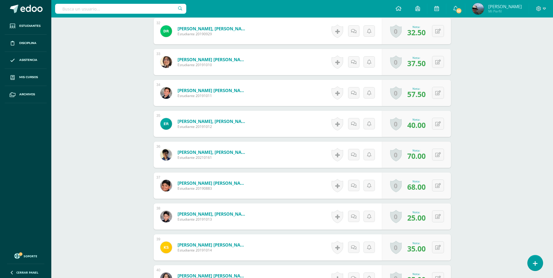
scroll to position [1168, 0]
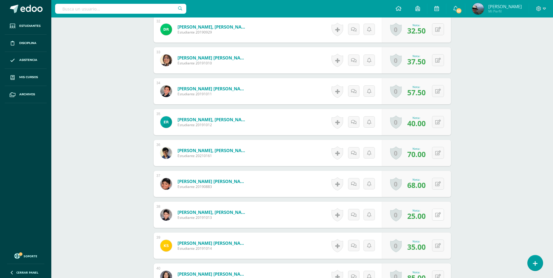
click at [439, 214] on icon at bounding box center [438, 215] width 6 height 5
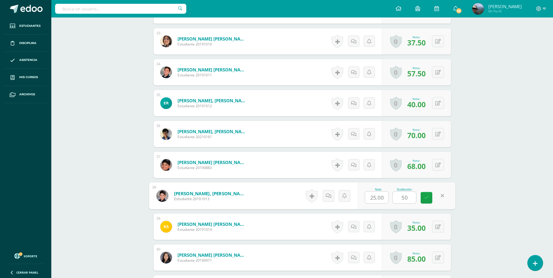
scroll to position [1197, 0]
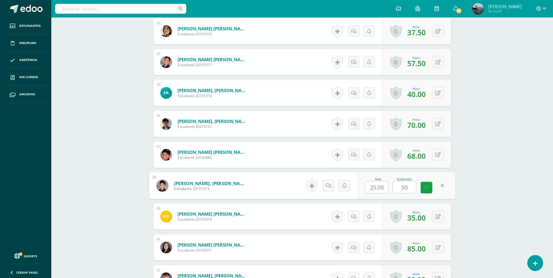
type input "50"
click at [441, 213] on button at bounding box center [438, 217] width 12 height 12
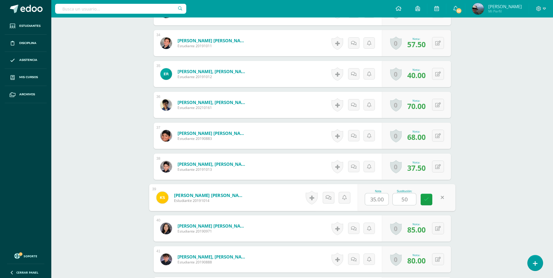
scroll to position [1255, 0]
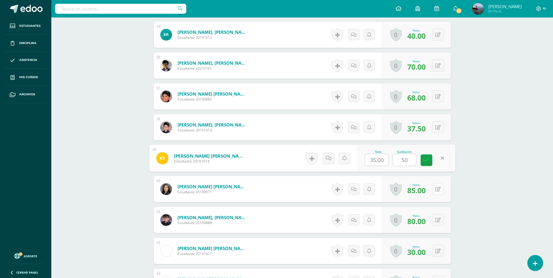
type input "50"
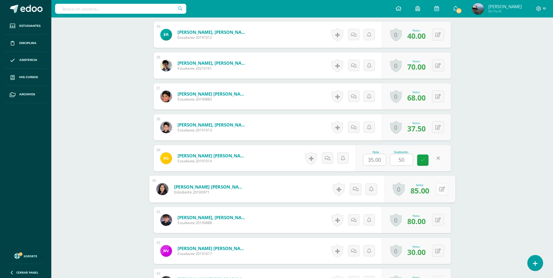
click at [438, 191] on button at bounding box center [442, 189] width 12 height 12
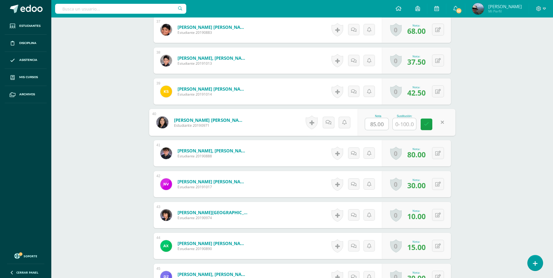
scroll to position [1372, 0]
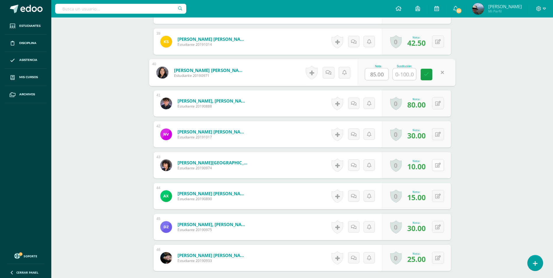
click at [439, 165] on icon at bounding box center [438, 165] width 6 height 5
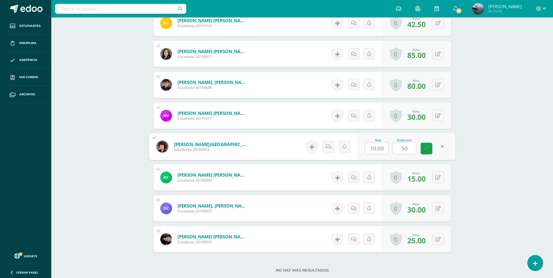
scroll to position [1401, 0]
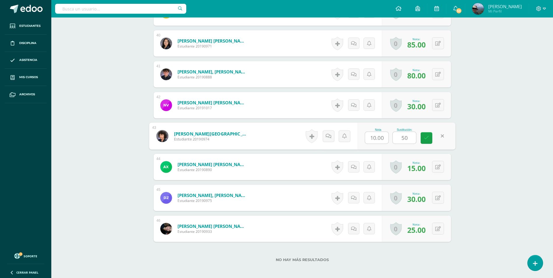
type input "50"
click at [438, 165] on icon at bounding box center [438, 167] width 6 height 5
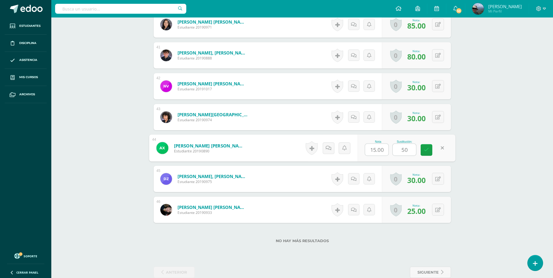
scroll to position [1430, 0]
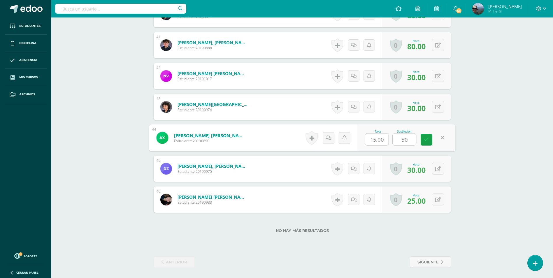
type input "50"
click at [438, 165] on button at bounding box center [438, 169] width 12 height 12
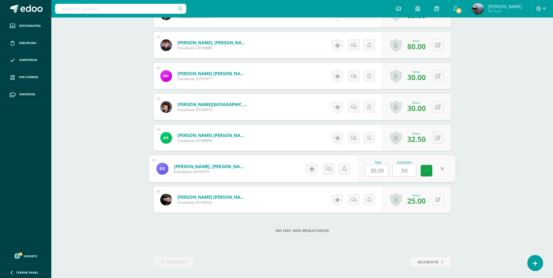
type input "50"
click at [437, 200] on button at bounding box center [442, 200] width 12 height 12
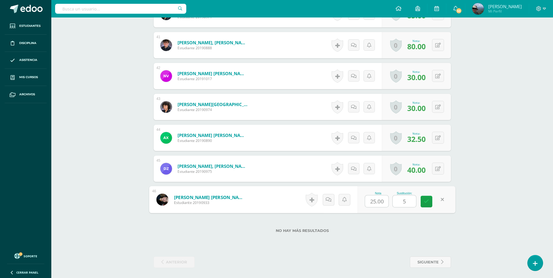
type input "50"
click at [423, 202] on link at bounding box center [427, 202] width 12 height 12
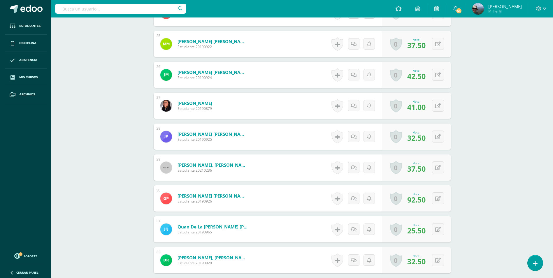
scroll to position [935, 0]
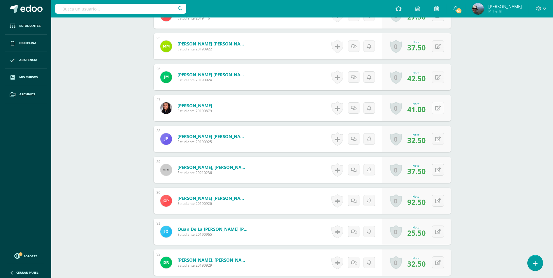
click at [440, 108] on icon at bounding box center [438, 108] width 6 height 5
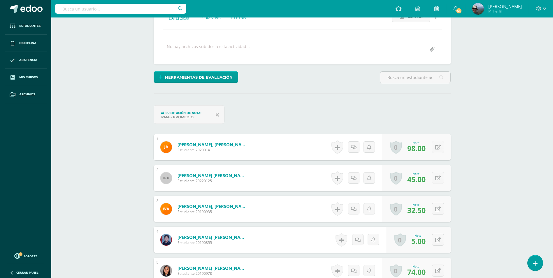
scroll to position [0, 0]
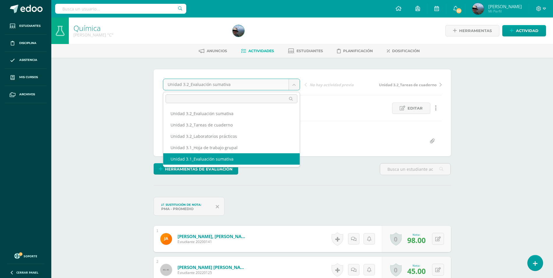
select select "/dashboard/teacher/grade-activity/223036/"
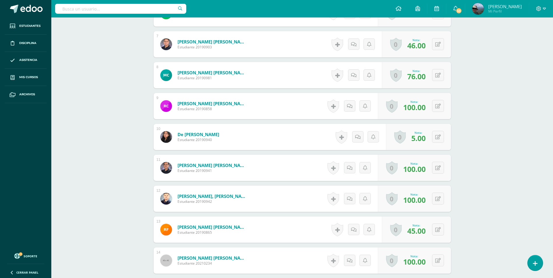
scroll to position [381, 0]
click at [439, 138] on icon at bounding box center [438, 136] width 6 height 5
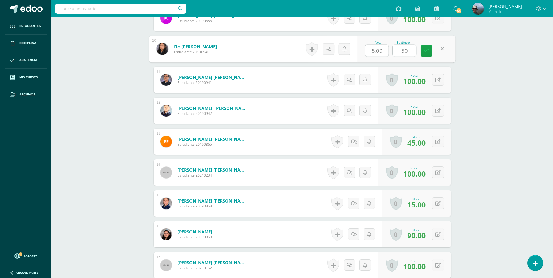
scroll to position [469, 0]
type input "50"
click at [439, 203] on icon at bounding box center [442, 203] width 6 height 5
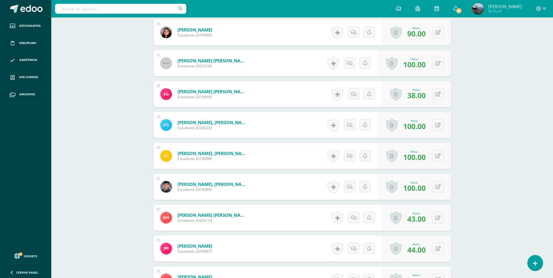
scroll to position [731, 0]
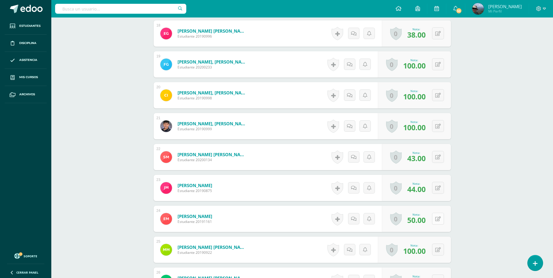
type input "50"
click at [440, 220] on icon at bounding box center [442, 218] width 6 height 5
type input "50"
click at [429, 223] on link at bounding box center [427, 221] width 12 height 12
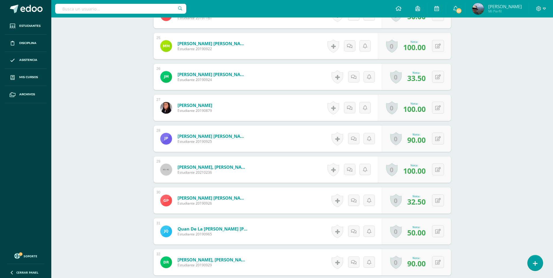
scroll to position [935, 0]
click at [443, 231] on button at bounding box center [442, 231] width 12 height 12
type input "50"
click at [428, 232] on icon at bounding box center [426, 233] width 5 height 5
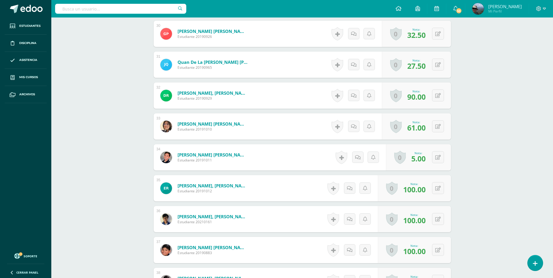
scroll to position [1110, 0]
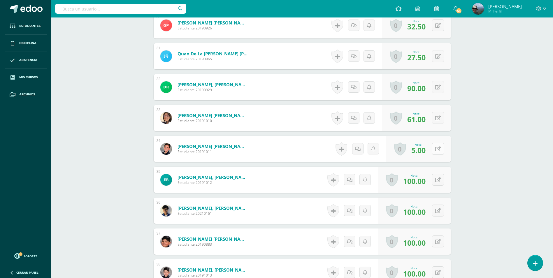
click at [439, 149] on icon at bounding box center [438, 149] width 6 height 5
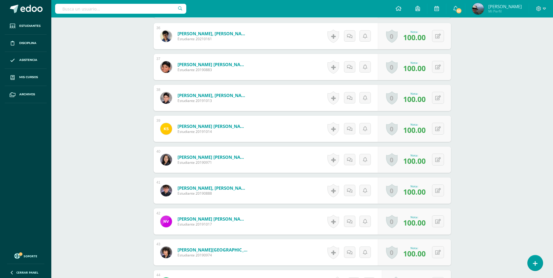
scroll to position [1285, 0]
type input "60"
click at [439, 130] on icon at bounding box center [442, 128] width 6 height 5
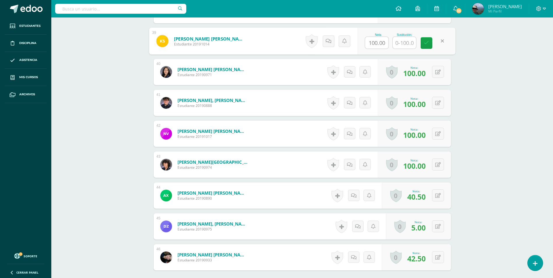
scroll to position [1432, 0]
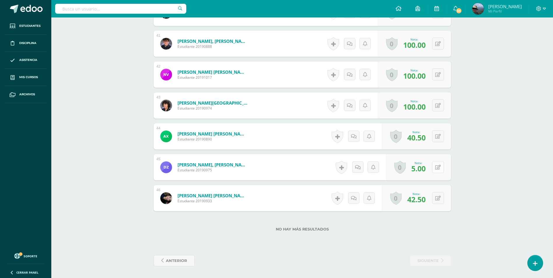
click at [438, 171] on button at bounding box center [438, 167] width 12 height 12
type input "50"
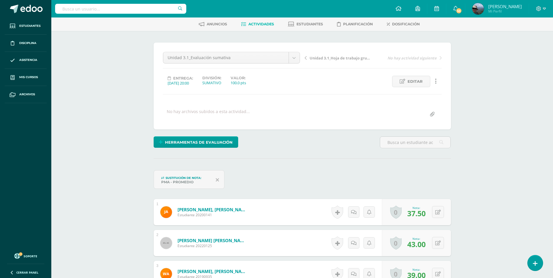
scroll to position [0, 0]
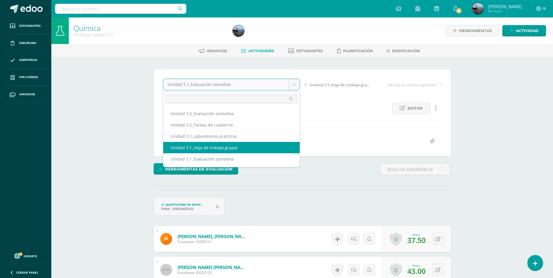
select select "/dashboard/teacher/grade-activity/224135/"
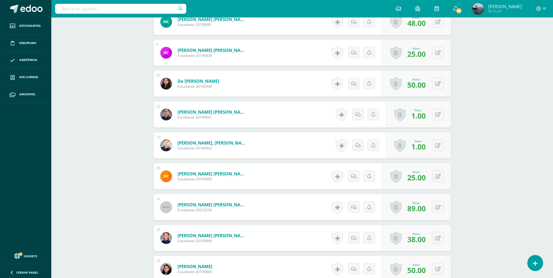
scroll to position [411, 0]
click at [436, 209] on button at bounding box center [438, 207] width 12 height 12
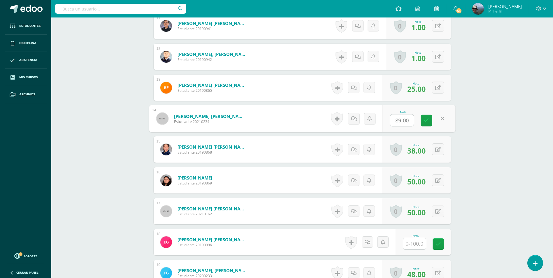
scroll to position [586, 0]
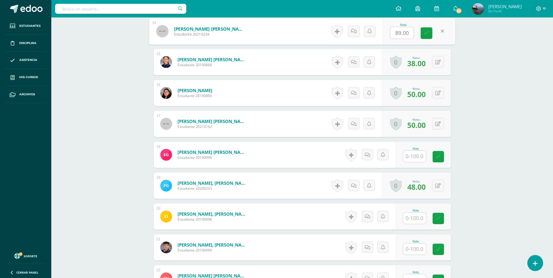
click at [413, 220] on input "text" at bounding box center [414, 218] width 23 height 11
click at [411, 159] on input "text" at bounding box center [414, 156] width 23 height 11
type input "80"
click at [410, 220] on input "text" at bounding box center [414, 218] width 23 height 11
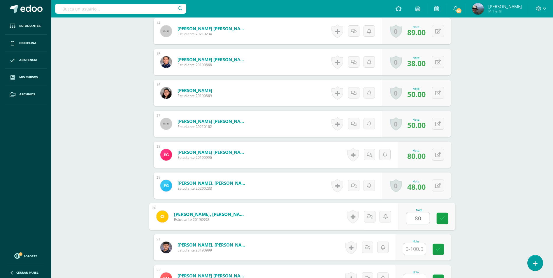
type input "80"
click at [416, 251] on input "text" at bounding box center [414, 249] width 23 height 11
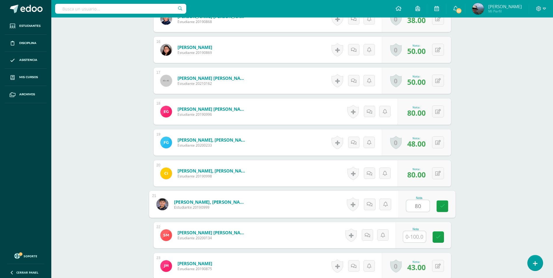
scroll to position [674, 0]
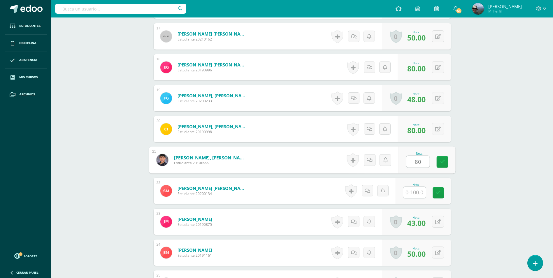
type input "80"
click at [409, 194] on input "text" at bounding box center [414, 192] width 23 height 11
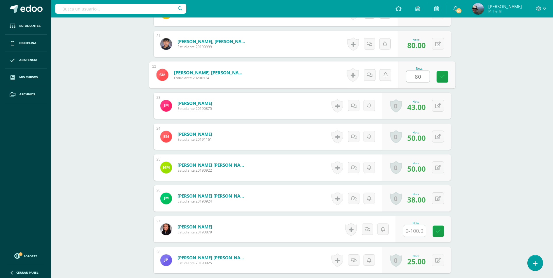
scroll to position [791, 0]
type input "80"
click at [412, 229] on input "text" at bounding box center [414, 230] width 23 height 11
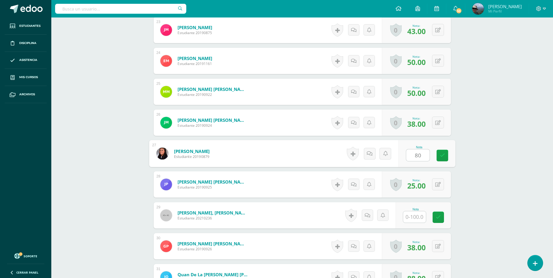
scroll to position [936, 0]
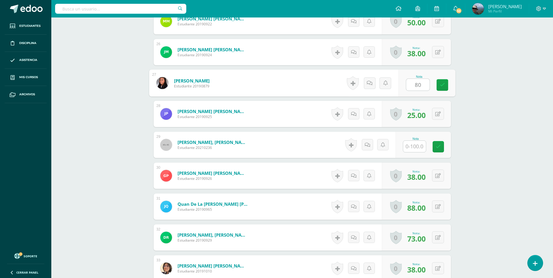
type input "80"
click at [410, 147] on input "text" at bounding box center [414, 146] width 23 height 11
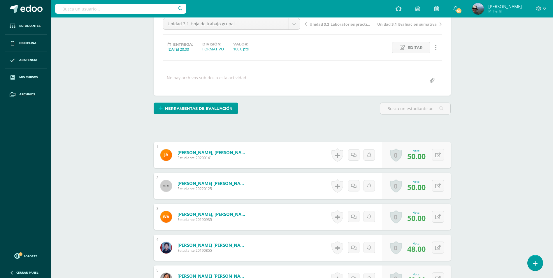
scroll to position [32, 0]
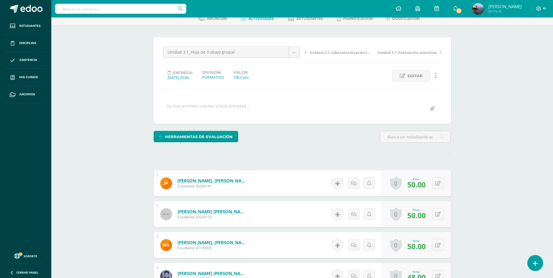
type input "80"
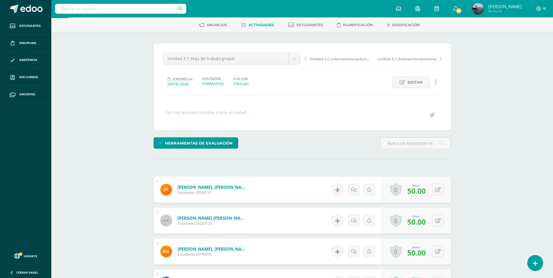
scroll to position [0, 0]
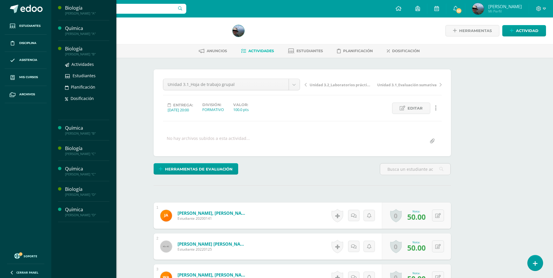
drag, startPoint x: 34, startPoint y: 76, endPoint x: 101, endPoint y: 59, distance: 69.9
click at [34, 76] on span "Mis cursos" at bounding box center [28, 77] width 19 height 5
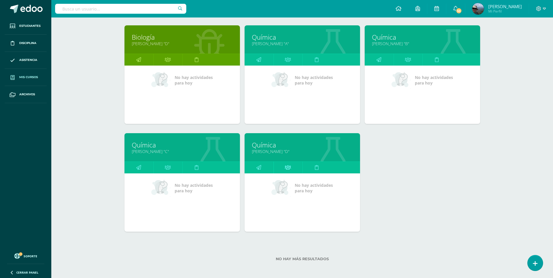
scroll to position [193, 0]
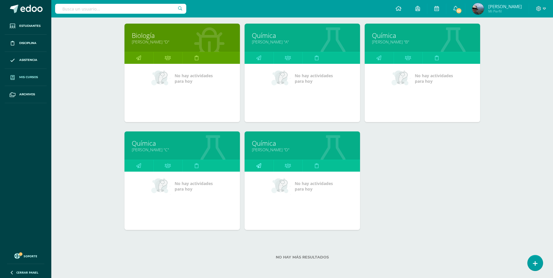
click at [259, 165] on icon at bounding box center [258, 165] width 5 height 11
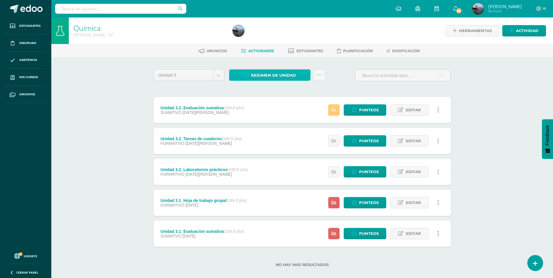
click at [273, 71] on span "Resumen de unidad" at bounding box center [273, 75] width 45 height 11
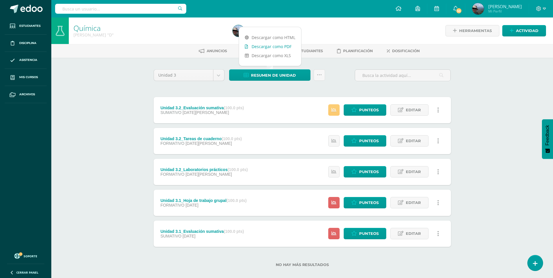
click at [275, 49] on link "Descargar como PDF" at bounding box center [270, 46] width 62 height 9
click at [365, 109] on span "Punteos" at bounding box center [369, 110] width 20 height 11
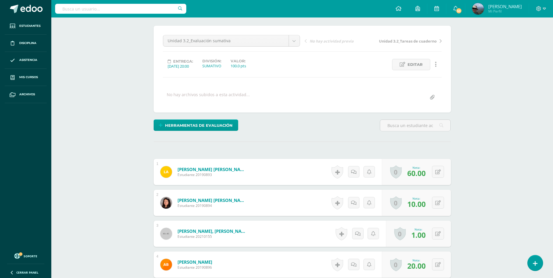
scroll to position [117, 0]
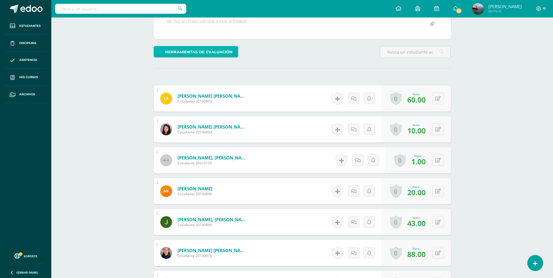
click at [211, 48] on span "Herramientas de evaluación" at bounding box center [199, 52] width 68 height 11
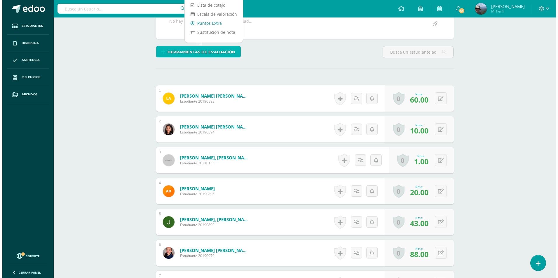
scroll to position [118, 0]
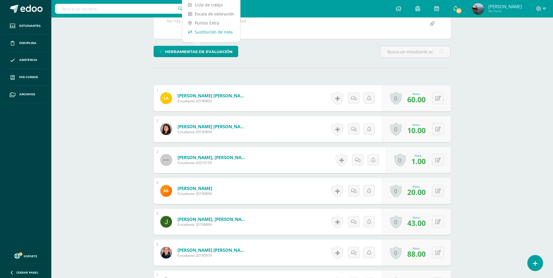
click at [215, 33] on link "Sustitución de nota" at bounding box center [211, 31] width 58 height 9
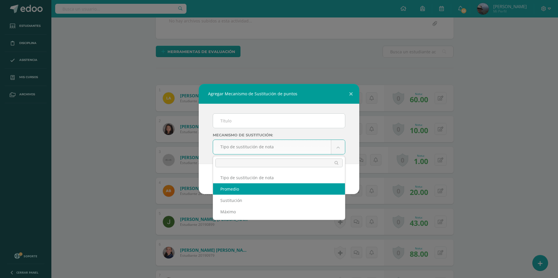
select select "average"
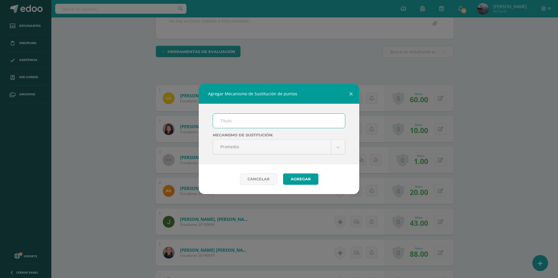
click at [234, 120] on input "text" at bounding box center [279, 121] width 132 height 14
click at [234, 123] on input "text" at bounding box center [279, 121] width 132 height 14
type input "PMA"
click at [296, 182] on button "Agregar" at bounding box center [300, 179] width 35 height 11
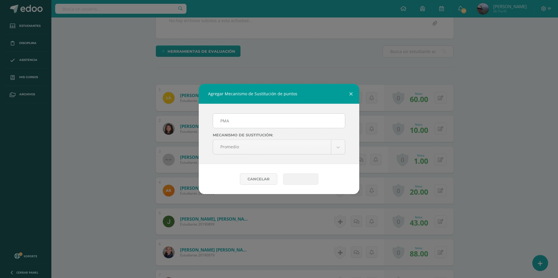
scroll to position [118, 0]
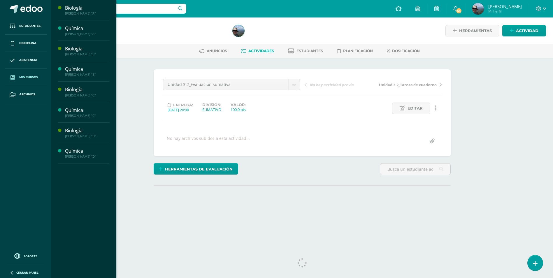
click at [33, 72] on link "Mis cursos" at bounding box center [26, 77] width 42 height 17
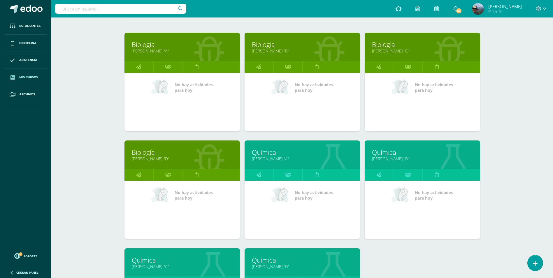
scroll to position [87, 0]
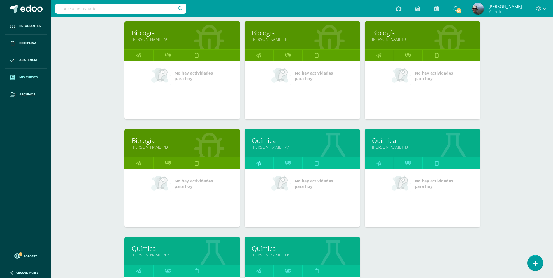
click at [260, 166] on icon at bounding box center [258, 162] width 5 height 11
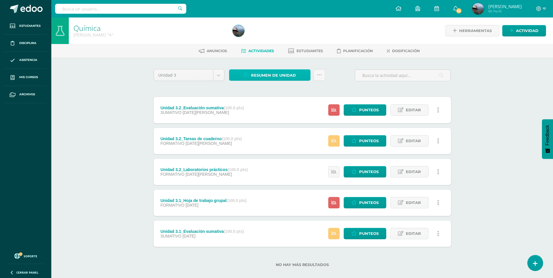
click at [270, 78] on span "Resumen de unidad" at bounding box center [273, 75] width 45 height 11
click at [274, 75] on span "Resumen de unidad" at bounding box center [273, 75] width 45 height 11
click at [266, 75] on span "Resumen de unidad" at bounding box center [273, 75] width 45 height 11
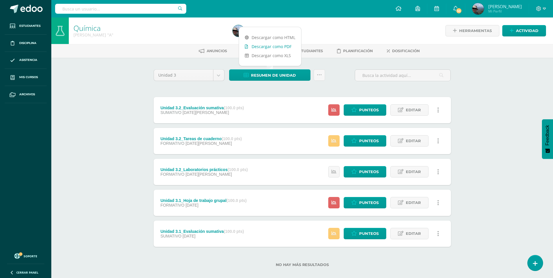
click at [267, 47] on link "Descargar como PDF" at bounding box center [270, 46] width 62 height 9
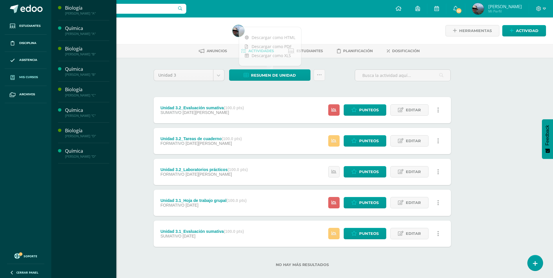
click at [35, 77] on span "Mis cursos" at bounding box center [28, 77] width 19 height 5
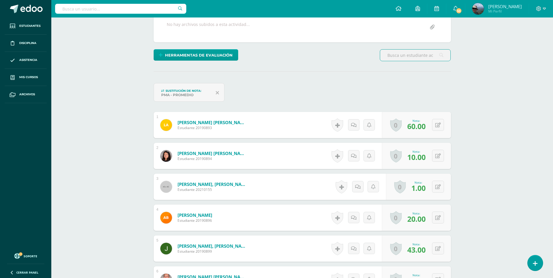
scroll to position [175, 0]
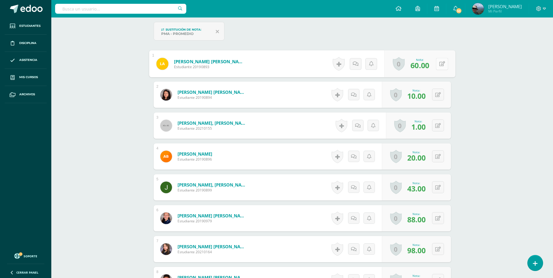
click at [436, 66] on button at bounding box center [442, 64] width 12 height 12
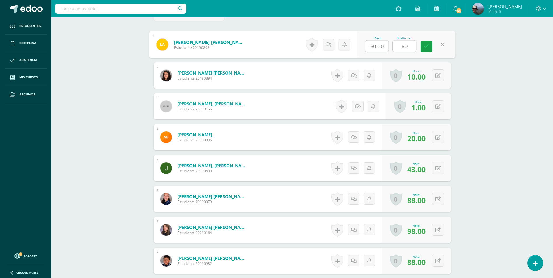
scroll to position [205, 0]
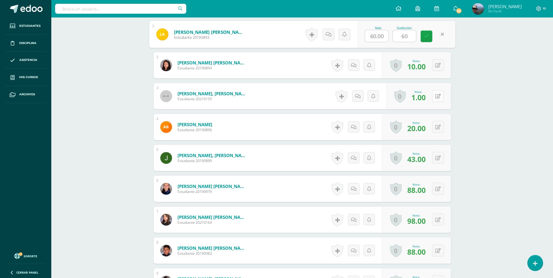
type input "60"
click at [440, 94] on icon at bounding box center [442, 96] width 6 height 5
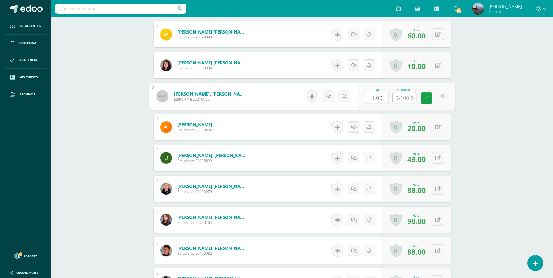
scroll to position [205, 0]
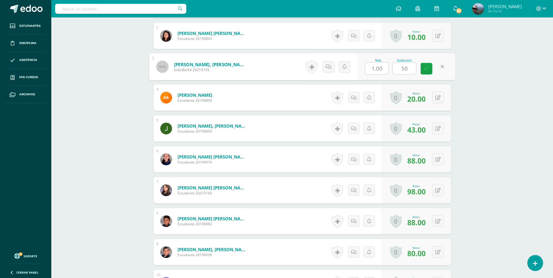
type input "50"
click at [440, 94] on button at bounding box center [438, 98] width 12 height 12
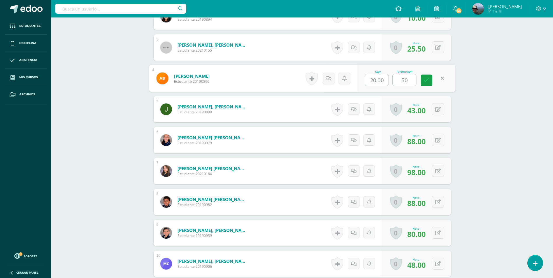
scroll to position [264, 0]
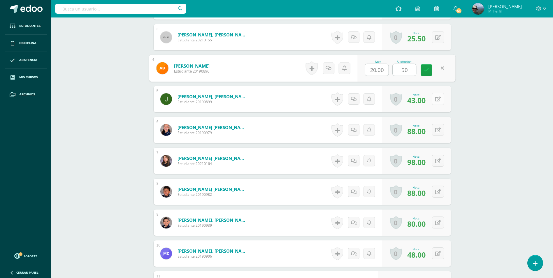
type input "50"
click at [438, 96] on button at bounding box center [438, 99] width 12 height 12
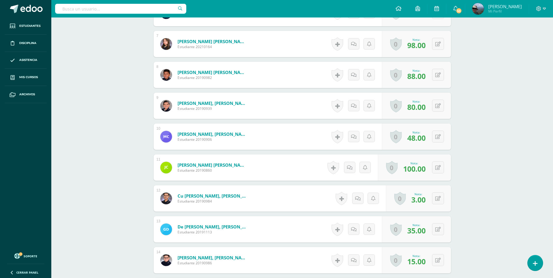
scroll to position [439, 0]
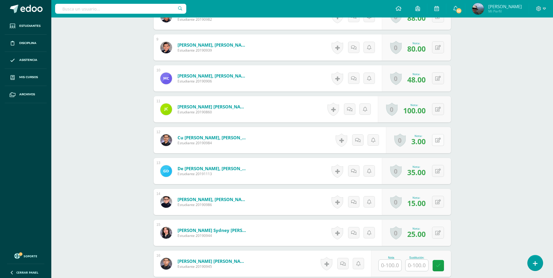
type input "50"
click at [438, 142] on icon at bounding box center [438, 140] width 6 height 5
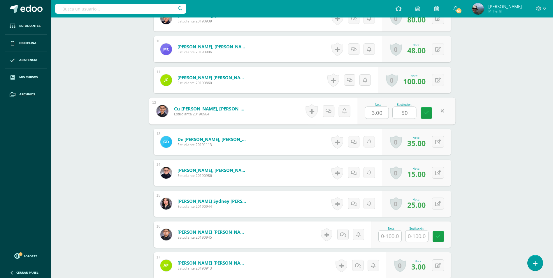
type input "50"
click at [438, 142] on icon at bounding box center [438, 142] width 6 height 5
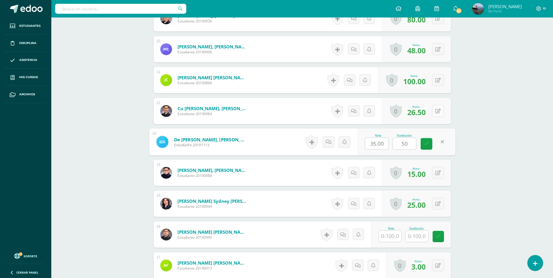
scroll to position [497, 0]
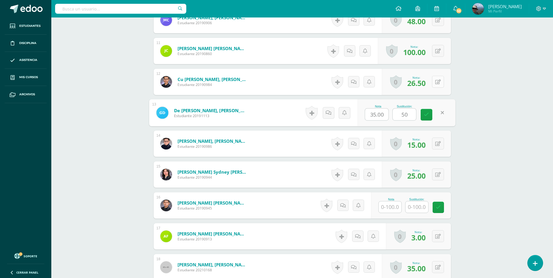
type input "50"
click at [438, 142] on icon at bounding box center [438, 143] width 6 height 5
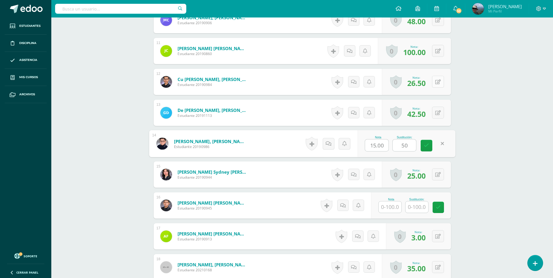
scroll to position [526, 0]
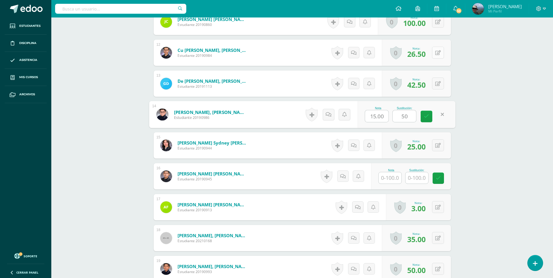
type input "50"
click at [438, 142] on button at bounding box center [438, 145] width 12 height 12
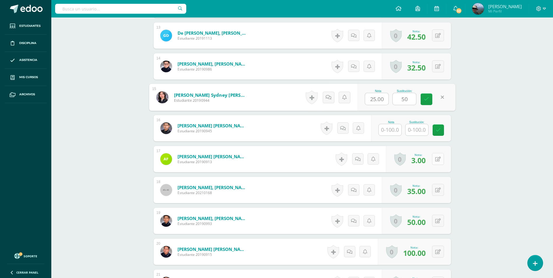
scroll to position [585, 0]
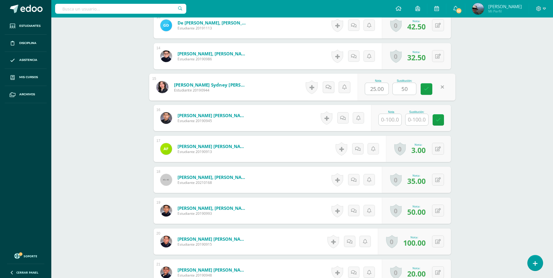
type input "50"
click at [389, 119] on input "text" at bounding box center [390, 119] width 23 height 11
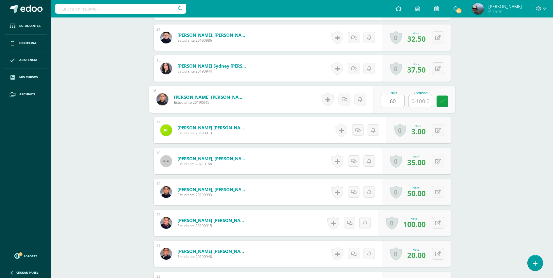
scroll to position [614, 0]
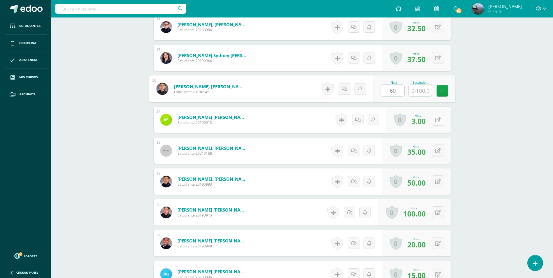
type input "60"
click at [443, 116] on button at bounding box center [438, 120] width 12 height 12
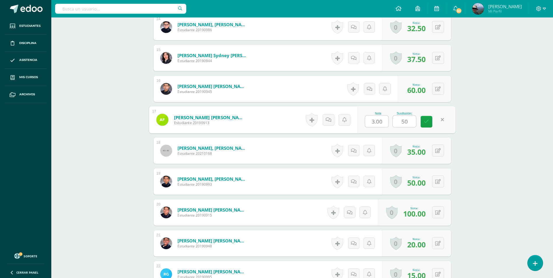
scroll to position [643, 0]
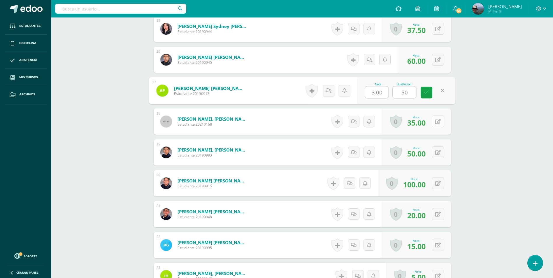
type input "50"
click at [439, 121] on icon at bounding box center [438, 121] width 6 height 5
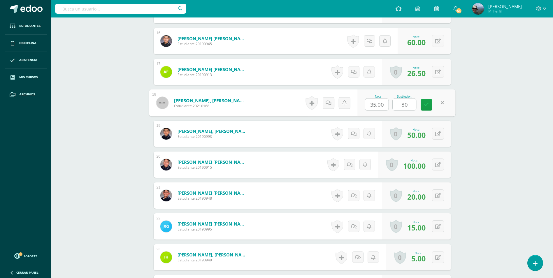
scroll to position [672, 0]
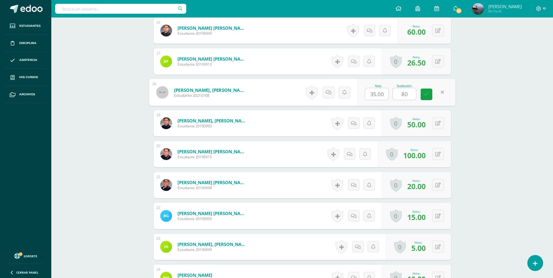
type input "80"
click at [439, 121] on icon at bounding box center [438, 123] width 6 height 5
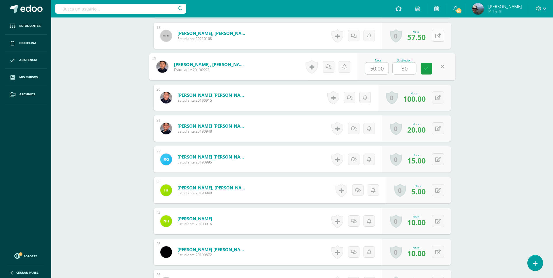
scroll to position [731, 0]
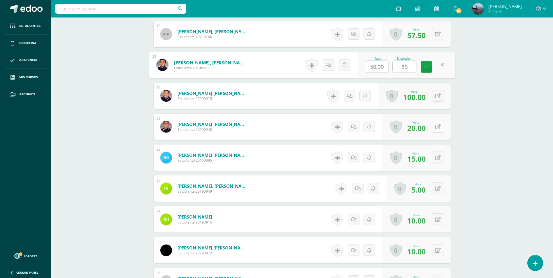
type input "80"
click at [439, 125] on icon at bounding box center [442, 126] width 6 height 5
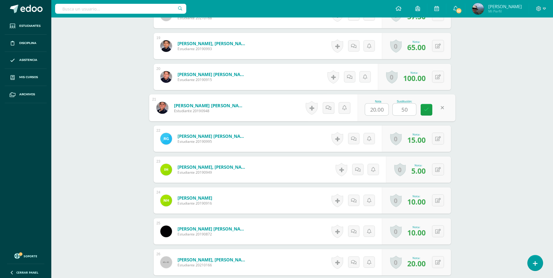
scroll to position [760, 0]
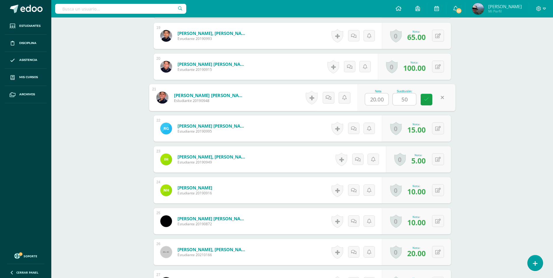
type input "50"
click at [439, 125] on button at bounding box center [438, 128] width 12 height 12
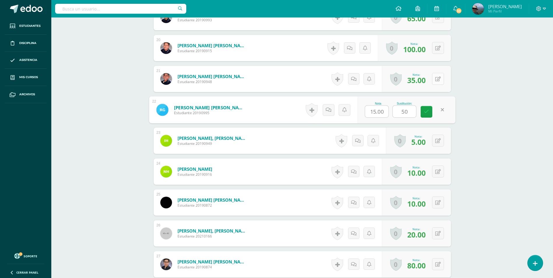
scroll to position [789, 0]
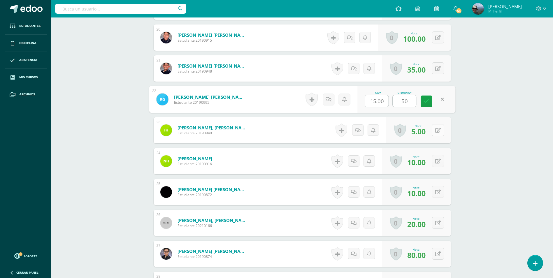
type input "50"
click at [439, 128] on icon at bounding box center [442, 130] width 6 height 5
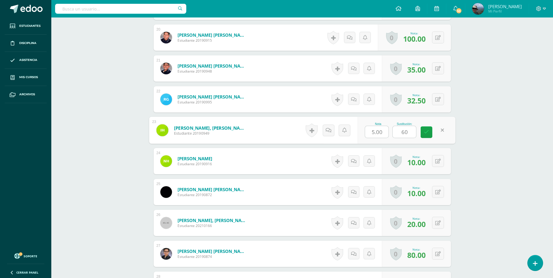
scroll to position [818, 0]
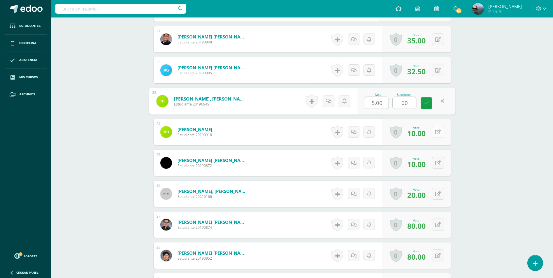
type input "60"
click at [438, 130] on icon at bounding box center [438, 132] width 6 height 5
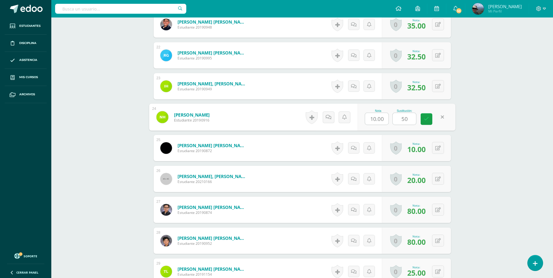
scroll to position [847, 0]
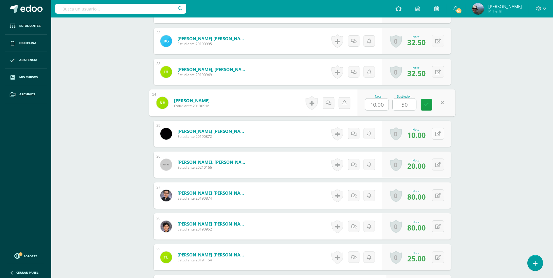
type input "50"
click at [437, 135] on button at bounding box center [442, 134] width 12 height 12
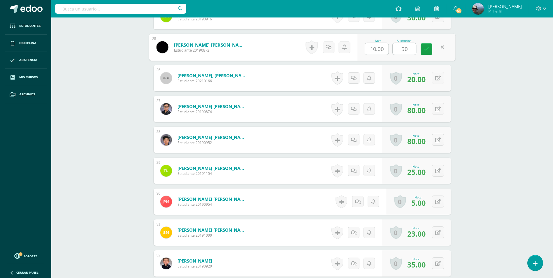
scroll to position [935, 0]
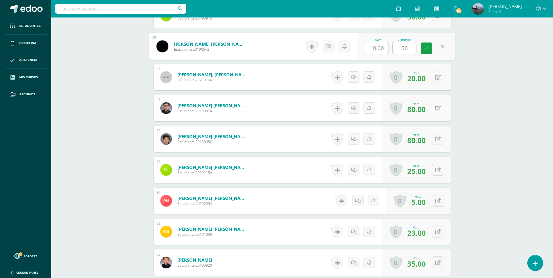
type input "50"
click at [440, 110] on icon at bounding box center [438, 108] width 6 height 5
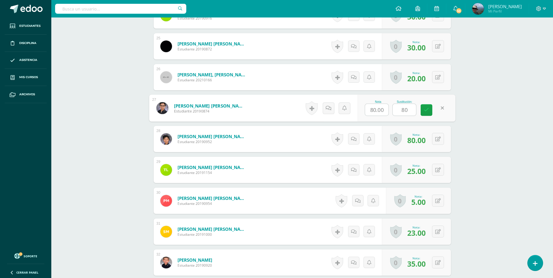
scroll to position [964, 0]
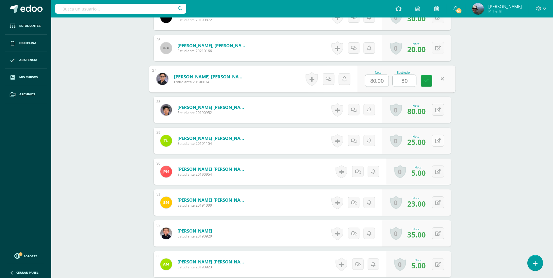
type input "80"
click at [439, 141] on icon at bounding box center [442, 140] width 6 height 5
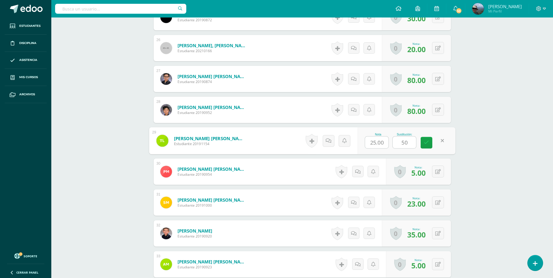
scroll to position [993, 0]
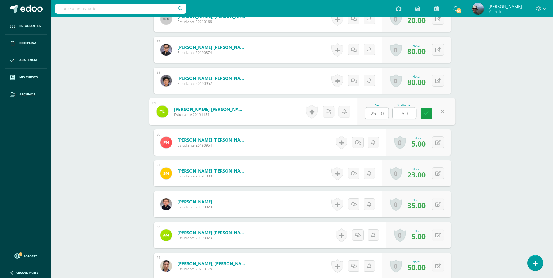
type input "50"
click at [439, 142] on icon at bounding box center [438, 142] width 6 height 5
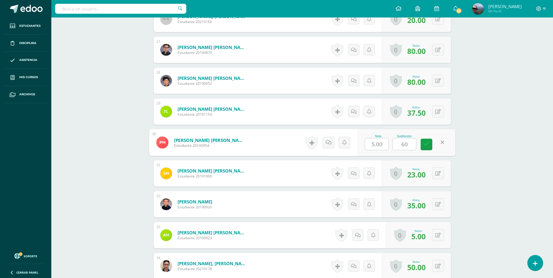
scroll to position [1022, 0]
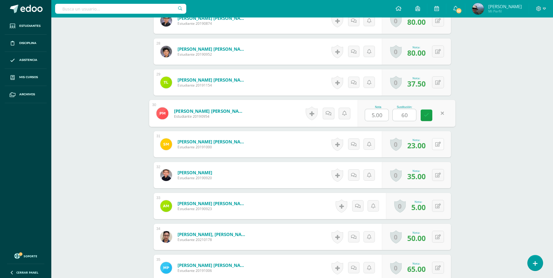
type input "60"
click at [437, 145] on icon at bounding box center [438, 144] width 6 height 5
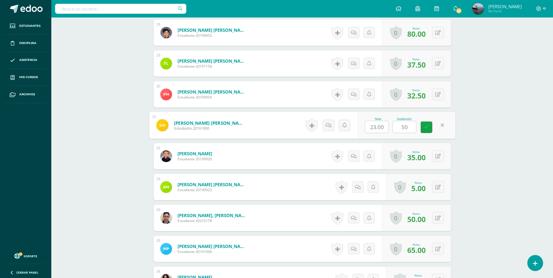
scroll to position [1051, 0]
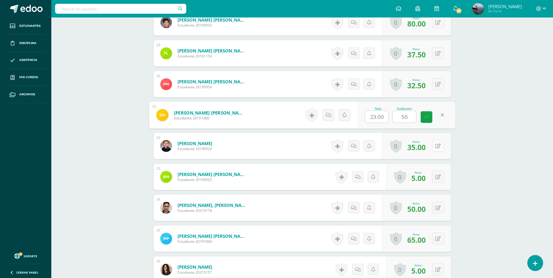
type input "50"
click at [437, 148] on button at bounding box center [438, 146] width 12 height 12
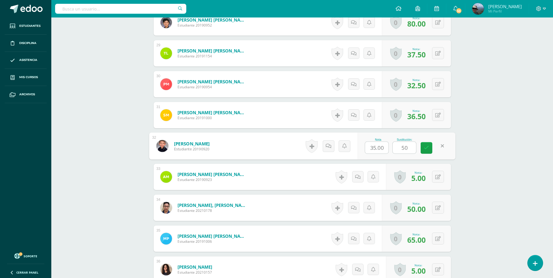
scroll to position [1080, 0]
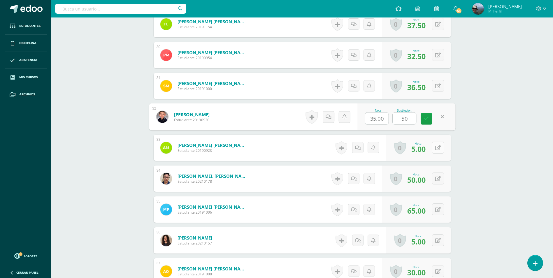
type input "50"
click at [439, 149] on icon at bounding box center [442, 147] width 6 height 5
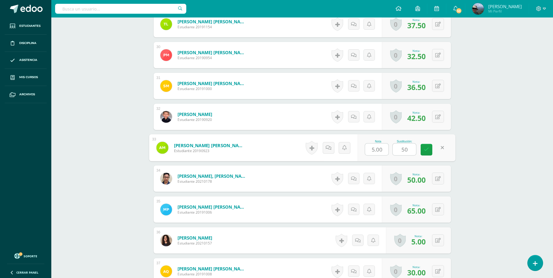
scroll to position [1110, 0]
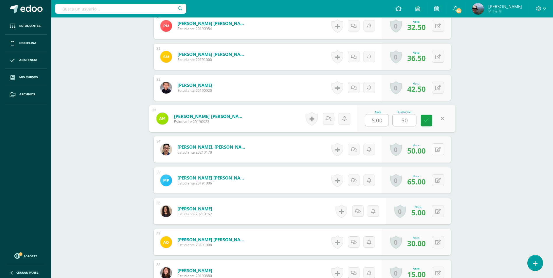
type input "50"
click at [439, 150] on icon at bounding box center [438, 149] width 6 height 5
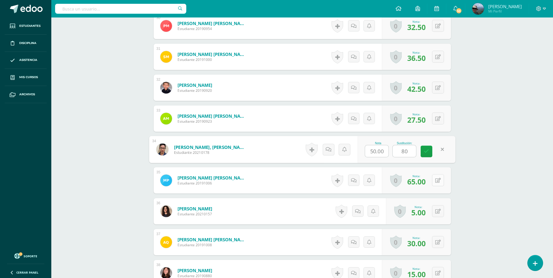
type input "80"
click at [439, 180] on icon at bounding box center [442, 180] width 6 height 5
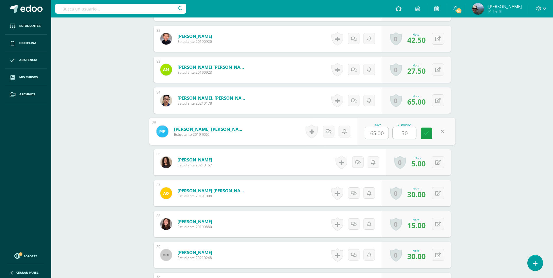
scroll to position [1168, 0]
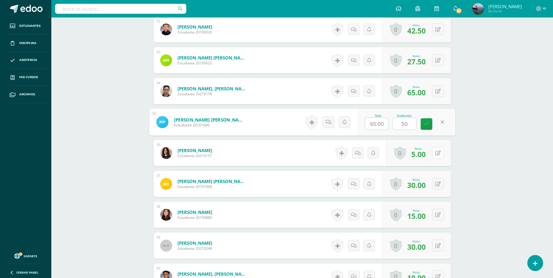
type input "50"
click at [440, 154] on icon at bounding box center [442, 152] width 6 height 5
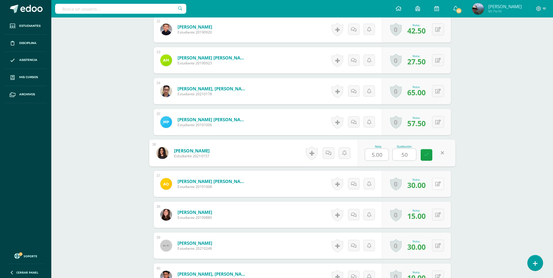
type input "50"
click at [437, 185] on button at bounding box center [442, 184] width 12 height 12
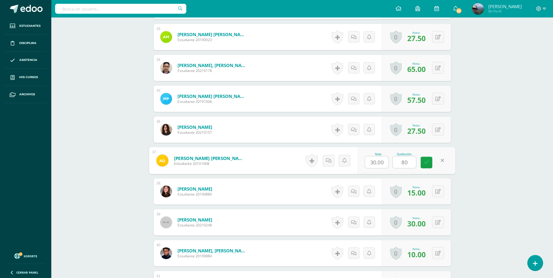
scroll to position [1226, 0]
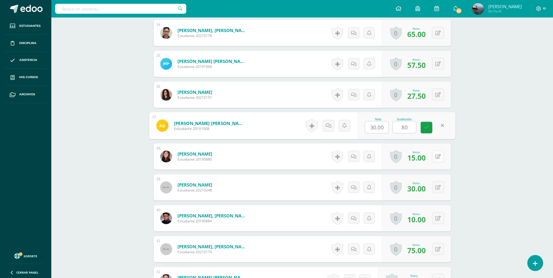
type input "80"
click at [439, 159] on icon at bounding box center [438, 156] width 6 height 5
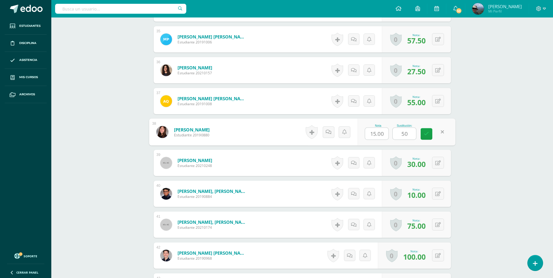
scroll to position [1285, 0]
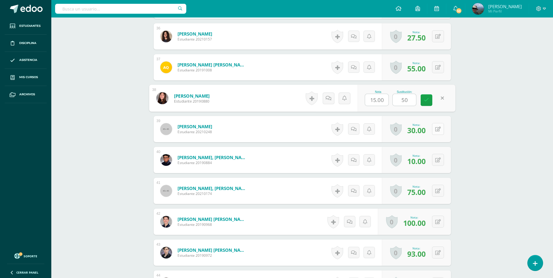
type input "50"
click at [440, 129] on icon at bounding box center [438, 129] width 6 height 5
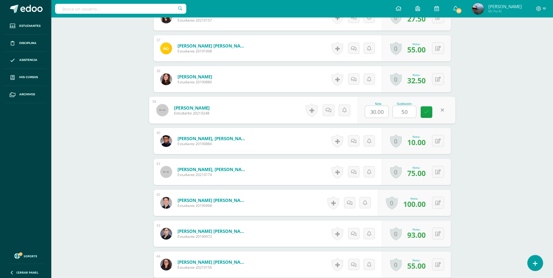
scroll to position [1314, 0]
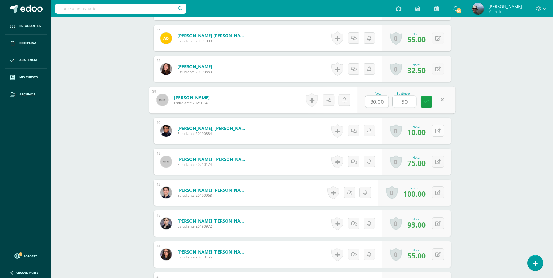
type input "50"
click at [439, 132] on icon at bounding box center [438, 131] width 6 height 5
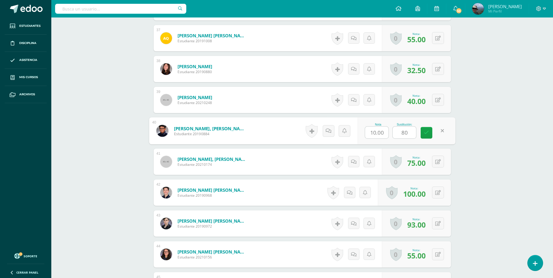
scroll to position [1343, 0]
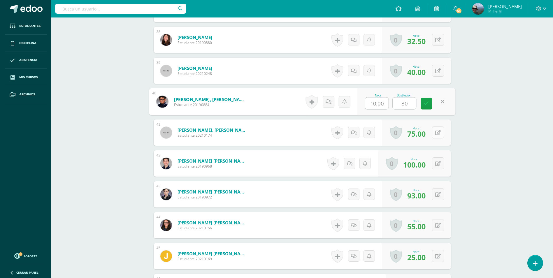
type input "80"
click at [439, 132] on icon at bounding box center [442, 132] width 6 height 5
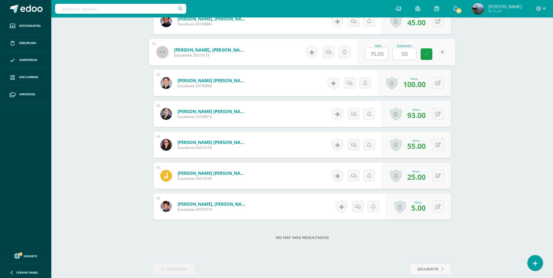
scroll to position [1432, 0]
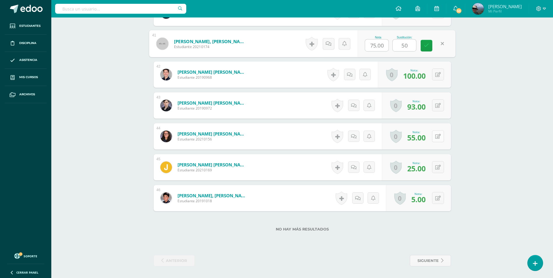
type input "50"
click at [438, 141] on button at bounding box center [438, 136] width 12 height 12
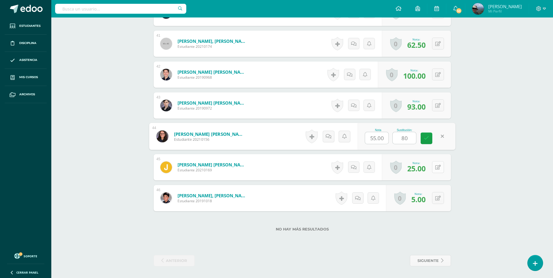
type input "80"
click at [442, 167] on button at bounding box center [438, 167] width 12 height 12
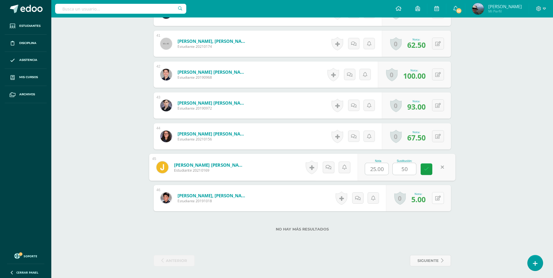
type input "50"
click at [442, 195] on button at bounding box center [442, 198] width 12 height 12
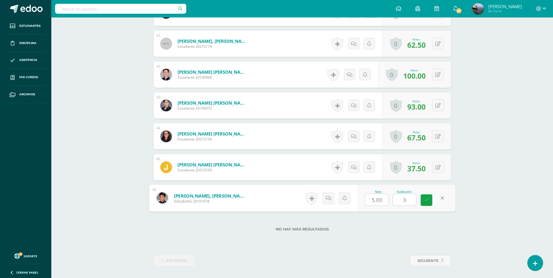
type input "30"
click at [426, 201] on icon at bounding box center [426, 200] width 5 height 5
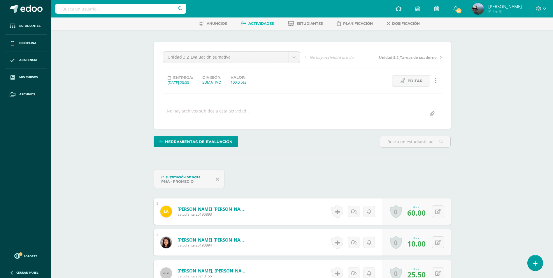
scroll to position [0, 0]
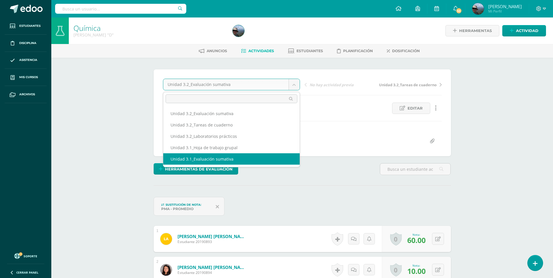
select select "/dashboard/teacher/grade-activity/223035/"
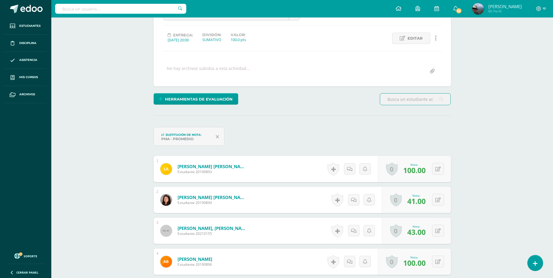
scroll to position [147, 0]
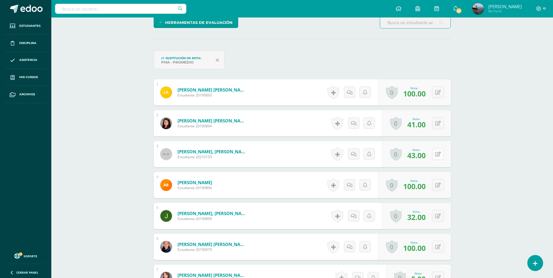
click at [440, 155] on icon at bounding box center [438, 154] width 6 height 5
type input "50"
click at [427, 157] on icon at bounding box center [426, 155] width 5 height 5
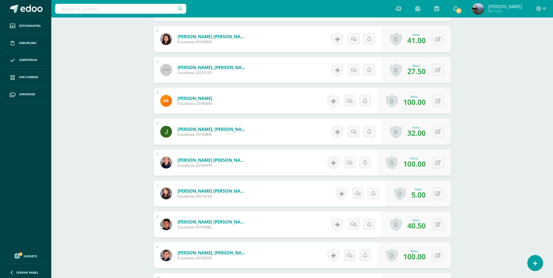
scroll to position [241, 0]
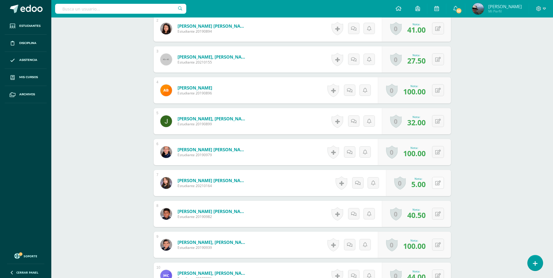
click at [439, 185] on icon at bounding box center [438, 183] width 6 height 5
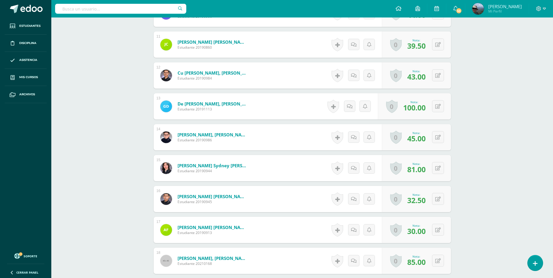
scroll to position [504, 0]
type input "98"
click at [440, 136] on icon at bounding box center [438, 137] width 6 height 5
type input "84"
click at [425, 140] on icon at bounding box center [426, 138] width 5 height 5
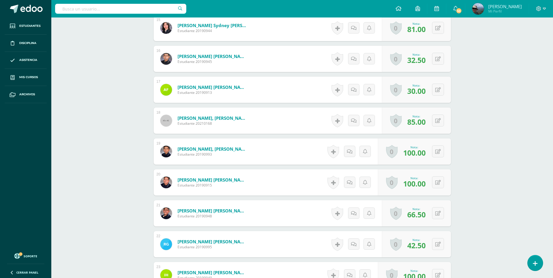
scroll to position [679, 0]
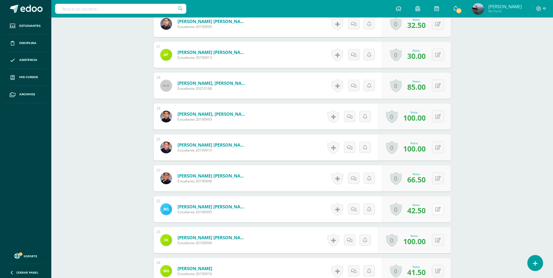
click at [435, 210] on div "0 [GEOGRAPHIC_DATA] Logros obtenidos Aún no hay logros agregados Nota: 42.50" at bounding box center [416, 209] width 69 height 26
click at [440, 209] on icon at bounding box center [442, 209] width 6 height 5
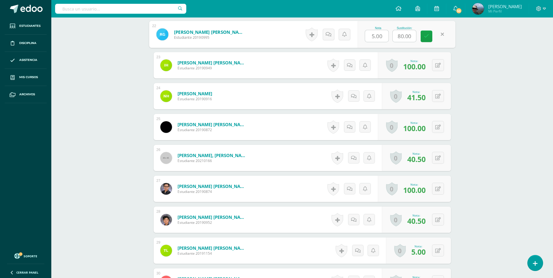
scroll to position [912, 0]
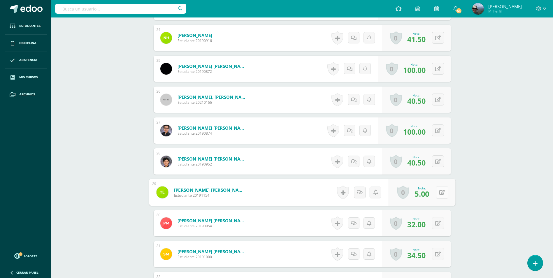
click at [440, 192] on icon at bounding box center [442, 192] width 6 height 5
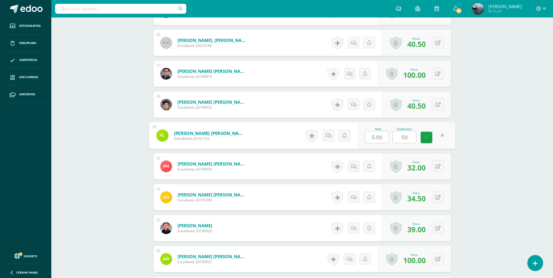
scroll to position [971, 0]
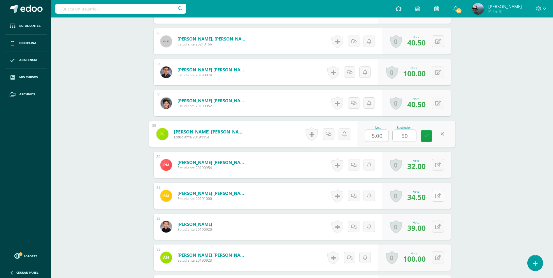
type input "50"
click at [439, 198] on icon at bounding box center [442, 195] width 6 height 5
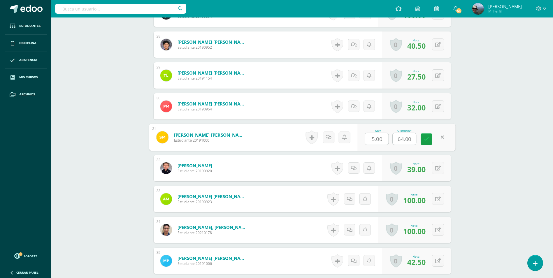
scroll to position [1087, 0]
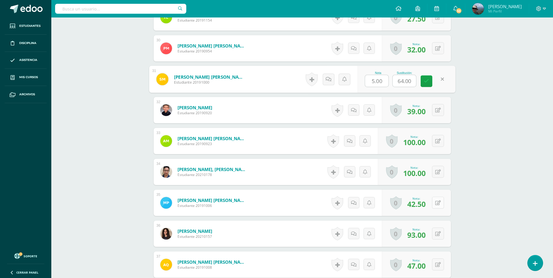
click at [439, 201] on icon at bounding box center [438, 203] width 6 height 5
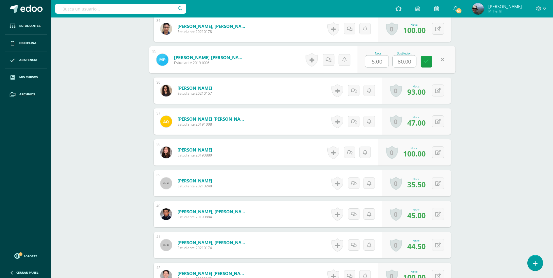
scroll to position [1233, 0]
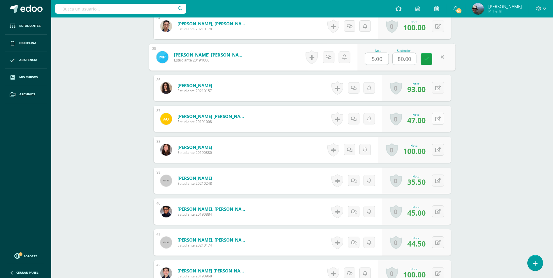
click at [440, 120] on icon at bounding box center [438, 119] width 6 height 5
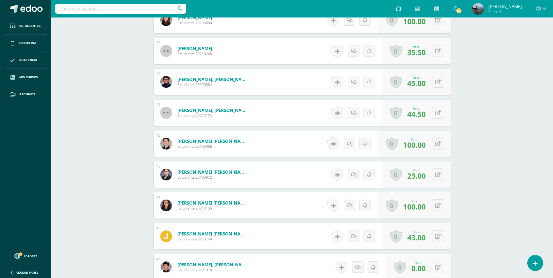
scroll to position [1432, 0]
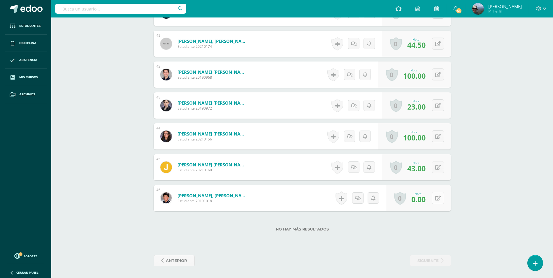
click at [438, 198] on icon at bounding box center [438, 198] width 6 height 5
type input "50"
click at [439, 107] on icon at bounding box center [442, 105] width 6 height 5
type input "45"
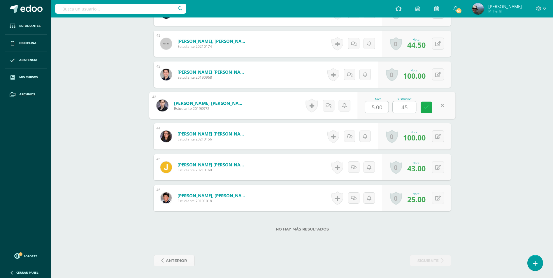
click at [425, 107] on icon at bounding box center [426, 107] width 5 height 5
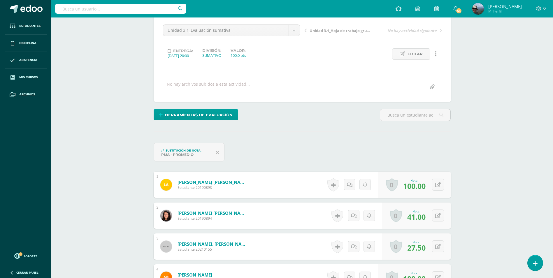
scroll to position [0, 0]
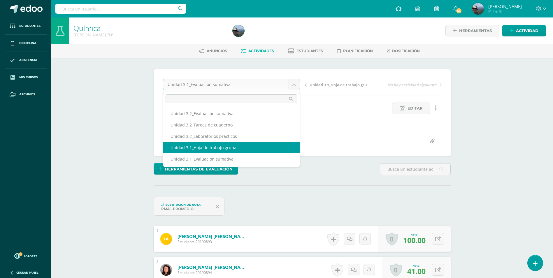
select select "/dashboard/teacher/grade-activity/224133/"
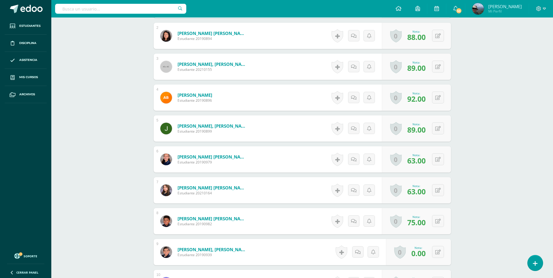
scroll to position [153, 0]
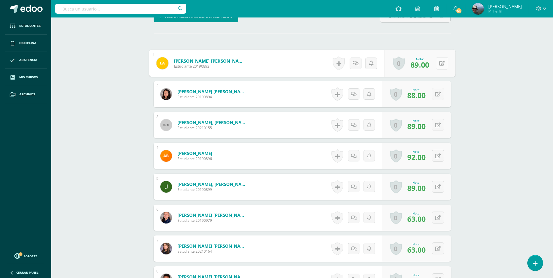
click at [439, 65] on icon at bounding box center [442, 63] width 6 height 5
type input "90"
click at [438, 94] on icon at bounding box center [438, 94] width 6 height 5
type input "90"
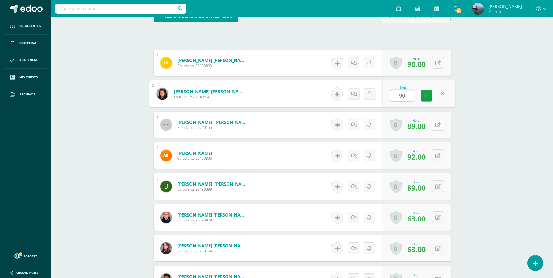
click at [439, 122] on icon at bounding box center [438, 124] width 6 height 5
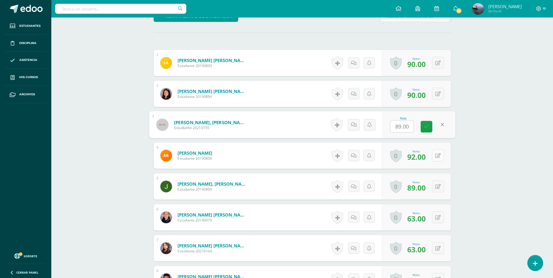
click at [439, 157] on icon at bounding box center [438, 155] width 6 height 5
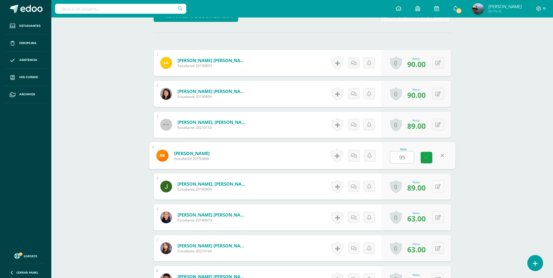
type input "95"
click at [439, 185] on icon at bounding box center [442, 186] width 6 height 5
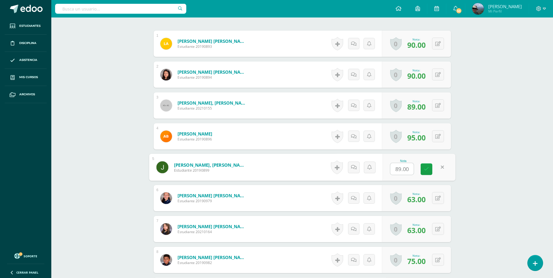
scroll to position [182, 0]
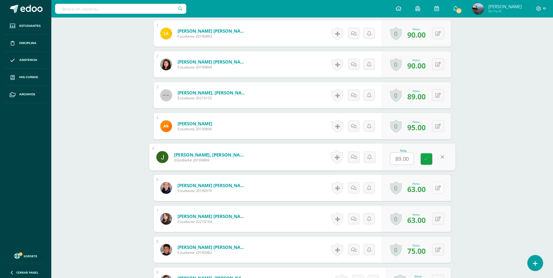
click at [438, 188] on icon at bounding box center [438, 188] width 6 height 5
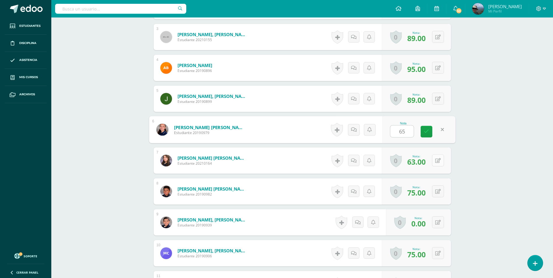
type input "65"
click at [437, 163] on button at bounding box center [438, 161] width 12 height 12
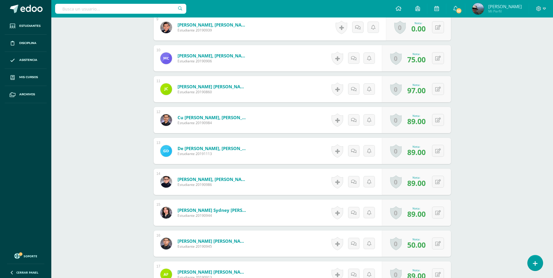
scroll to position [445, 0]
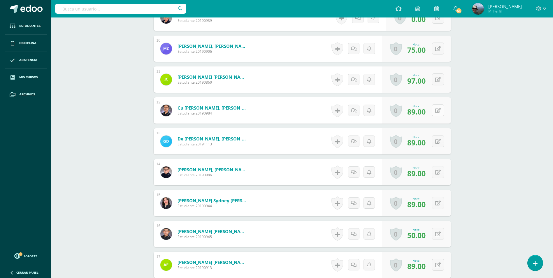
type input "5"
click at [439, 110] on icon at bounding box center [438, 110] width 6 height 5
type input "90"
click at [439, 142] on icon at bounding box center [438, 141] width 6 height 5
type input "0"
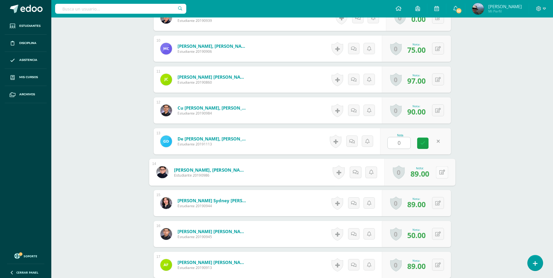
click at [440, 171] on icon at bounding box center [442, 172] width 6 height 5
type input "90"
click at [437, 139] on icon at bounding box center [438, 141] width 6 height 5
type input "90"
click at [439, 202] on icon at bounding box center [442, 203] width 6 height 5
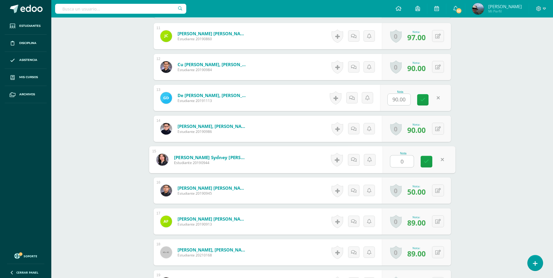
scroll to position [533, 0]
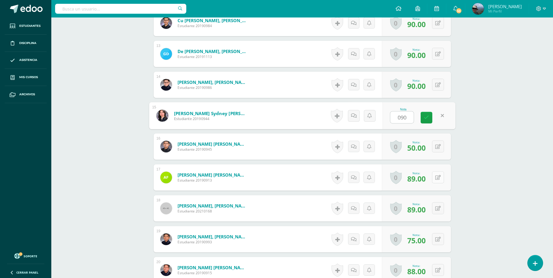
type input "090"
click at [440, 178] on icon at bounding box center [438, 177] width 6 height 5
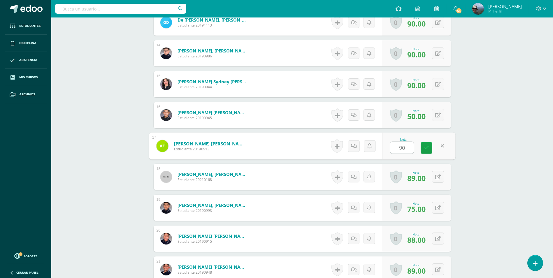
scroll to position [620, 0]
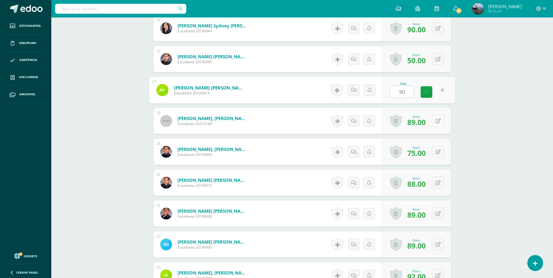
type input "90"
click at [439, 123] on icon at bounding box center [442, 120] width 6 height 5
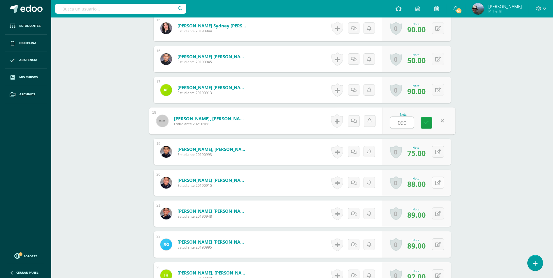
type input "090"
click at [437, 181] on button at bounding box center [438, 183] width 12 height 12
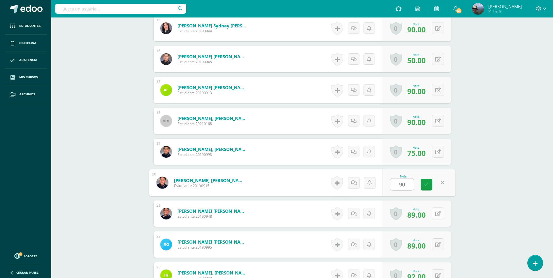
type input "90"
click at [440, 216] on icon at bounding box center [438, 213] width 6 height 5
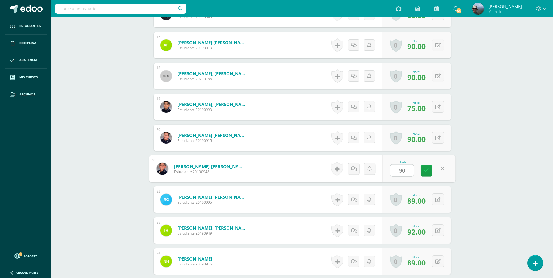
scroll to position [708, 0]
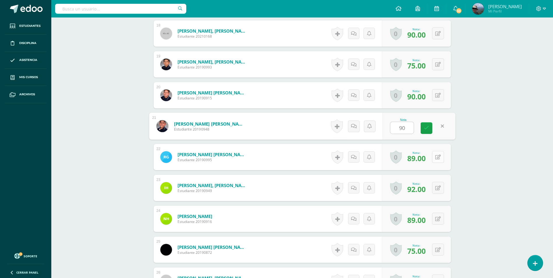
type input "90"
click at [436, 159] on button at bounding box center [442, 157] width 12 height 12
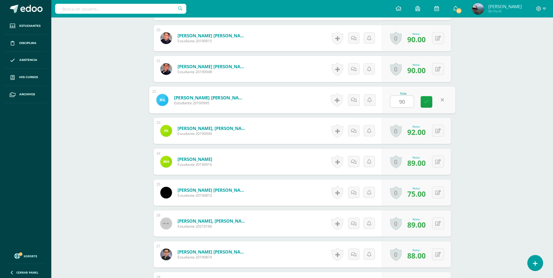
scroll to position [766, 0]
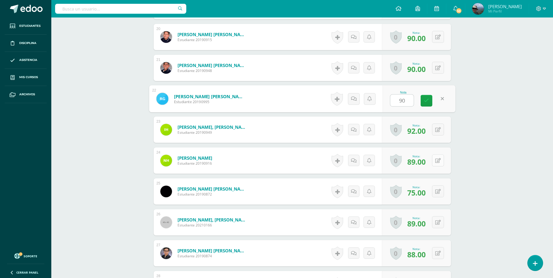
type input "90"
click at [438, 160] on icon at bounding box center [438, 160] width 6 height 5
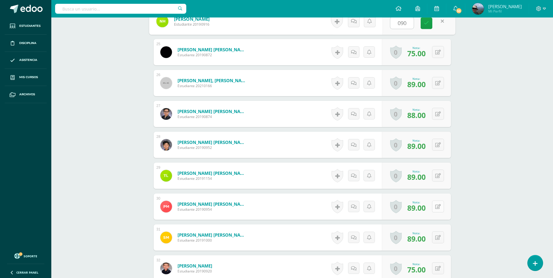
scroll to position [941, 0]
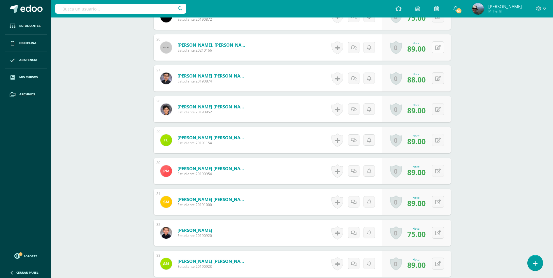
type input "090"
click at [435, 46] on button at bounding box center [438, 47] width 12 height 12
type input "90"
click at [441, 80] on button at bounding box center [438, 78] width 12 height 12
type input "90"
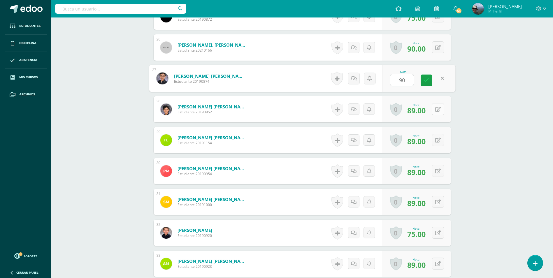
click at [438, 110] on icon at bounding box center [438, 109] width 6 height 5
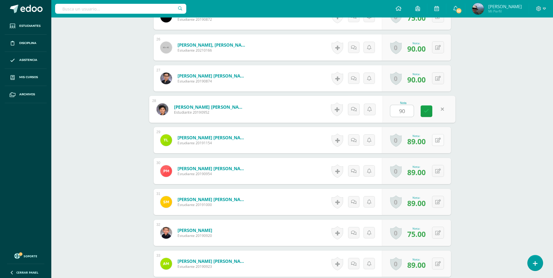
type input "90"
click at [439, 137] on button at bounding box center [438, 140] width 12 height 12
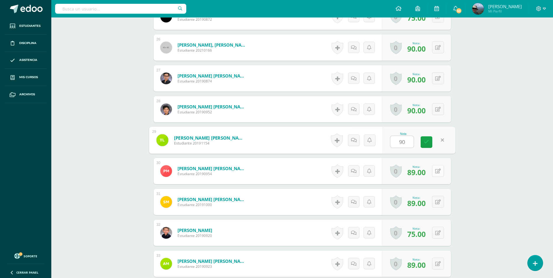
type input "90"
click at [442, 170] on button at bounding box center [442, 171] width 12 height 12
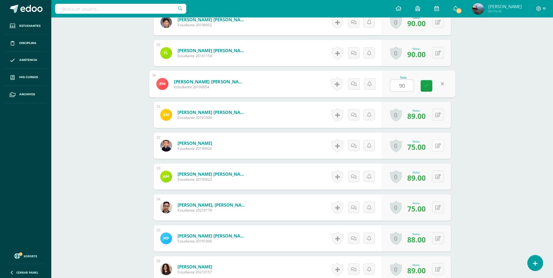
scroll to position [1029, 0]
type input "90"
click at [441, 116] on button at bounding box center [442, 114] width 12 height 12
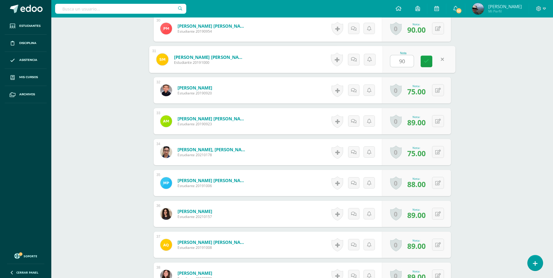
scroll to position [1087, 0]
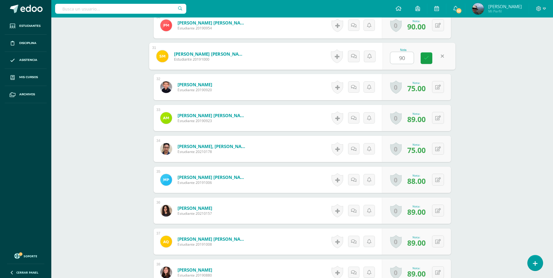
type input "90"
click at [441, 116] on button at bounding box center [438, 118] width 12 height 12
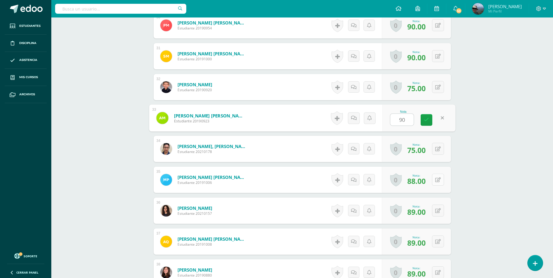
scroll to position [1145, 0]
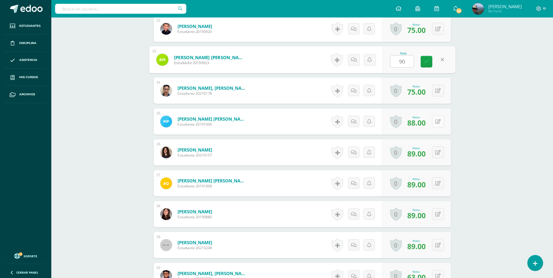
type input "90"
click at [439, 121] on icon at bounding box center [442, 121] width 6 height 5
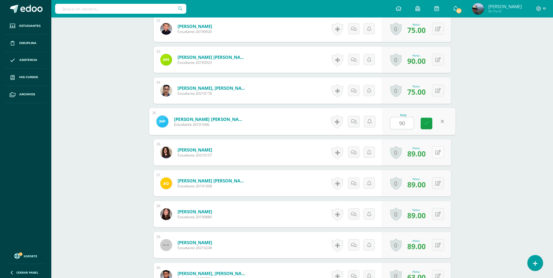
type input "90"
click at [435, 154] on button at bounding box center [438, 152] width 12 height 12
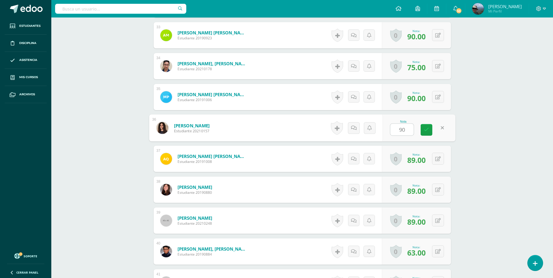
scroll to position [1204, 0]
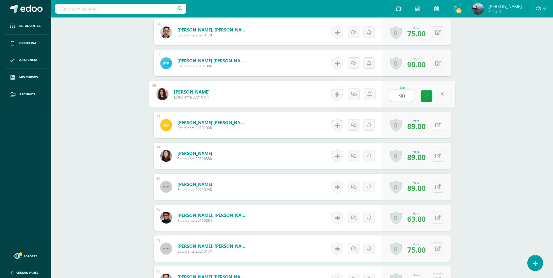
type input "90"
click at [436, 126] on icon at bounding box center [438, 125] width 6 height 5
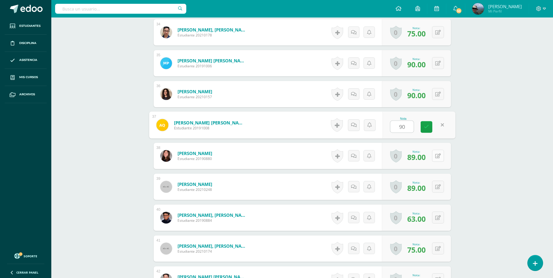
type input "90"
click at [438, 158] on icon at bounding box center [438, 156] width 6 height 5
type input "90"
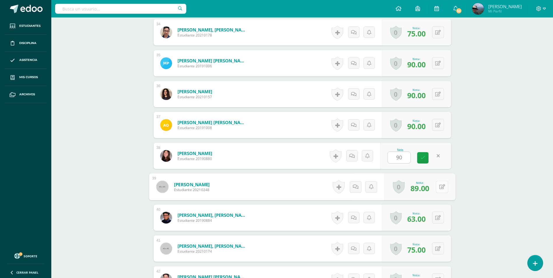
click at [439, 186] on icon at bounding box center [442, 186] width 6 height 5
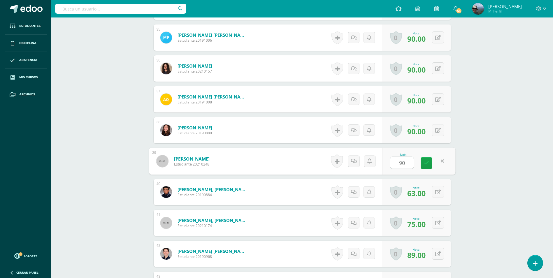
scroll to position [1262, 0]
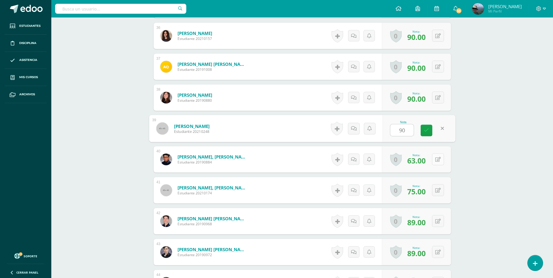
type input "90"
click at [442, 161] on button at bounding box center [438, 159] width 12 height 12
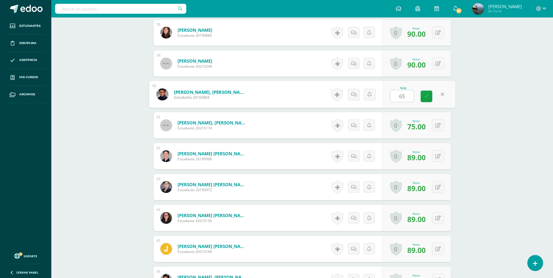
scroll to position [1349, 0]
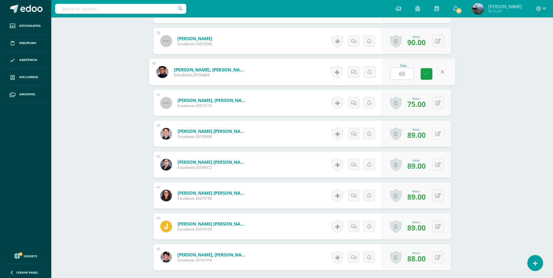
type input "65"
click at [438, 134] on icon at bounding box center [438, 134] width 6 height 5
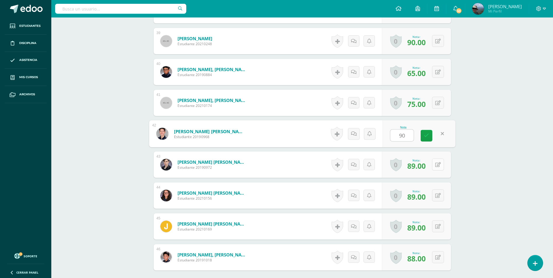
type input "90"
click at [439, 166] on icon at bounding box center [442, 164] width 6 height 5
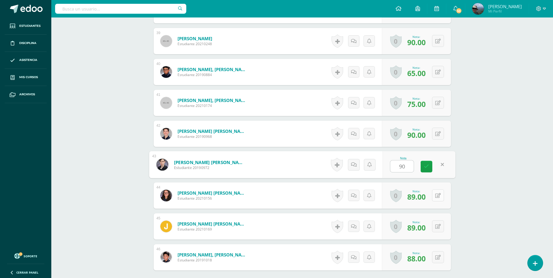
type input "90"
click at [439, 197] on icon at bounding box center [438, 195] width 6 height 5
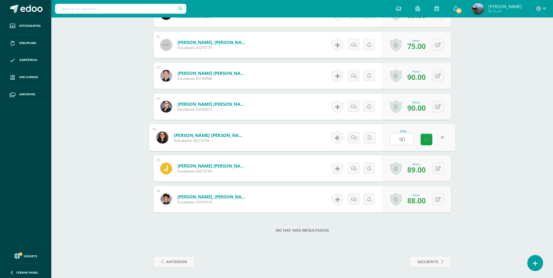
scroll to position [1408, 0]
type input "90"
click at [441, 169] on button at bounding box center [442, 168] width 12 height 12
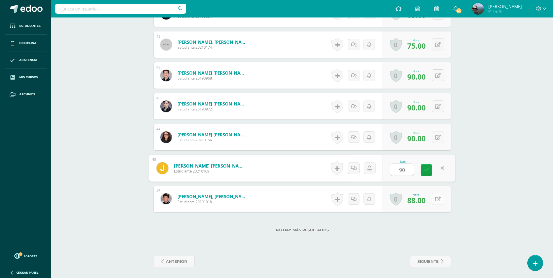
type input "90"
click at [441, 200] on button at bounding box center [438, 199] width 12 height 12
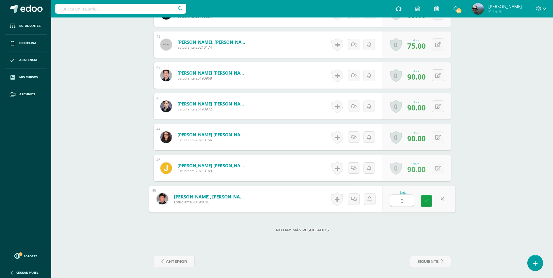
type input "90"
click at [427, 204] on icon at bounding box center [426, 201] width 5 height 5
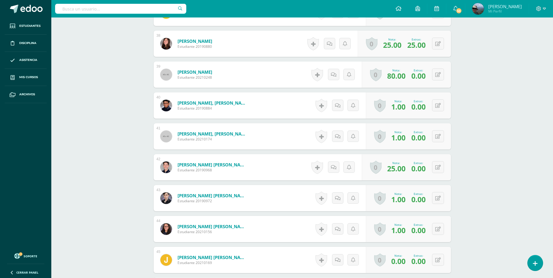
scroll to position [1432, 0]
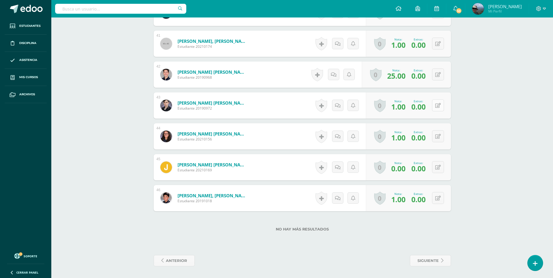
click at [442, 106] on button at bounding box center [438, 105] width 12 height 12
type input "5"
click at [428, 105] on icon at bounding box center [426, 107] width 5 height 5
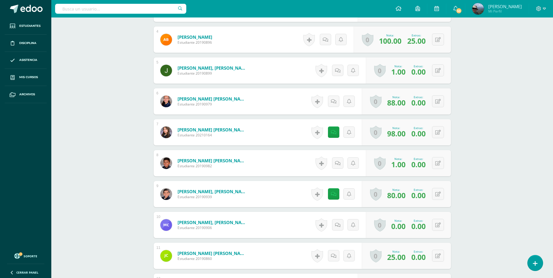
scroll to position [293, 0]
click at [439, 70] on icon at bounding box center [442, 70] width 6 height 5
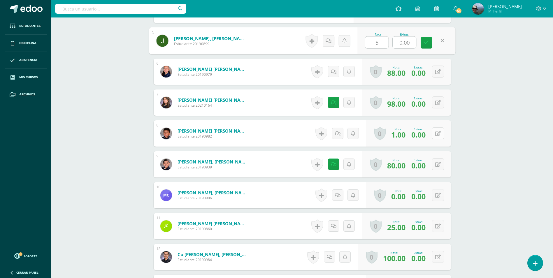
type input "5"
click at [441, 134] on button at bounding box center [438, 133] width 12 height 12
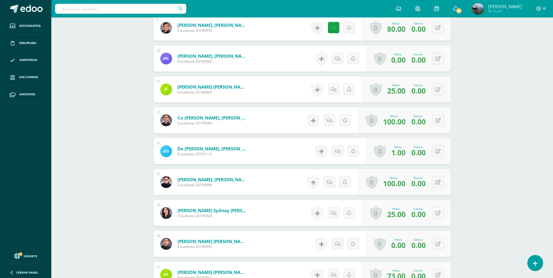
scroll to position [497, 0]
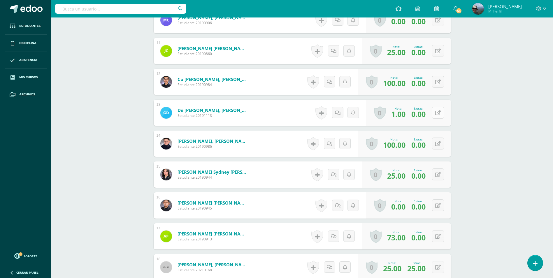
type input "5"
click at [440, 115] on button at bounding box center [442, 113] width 12 height 12
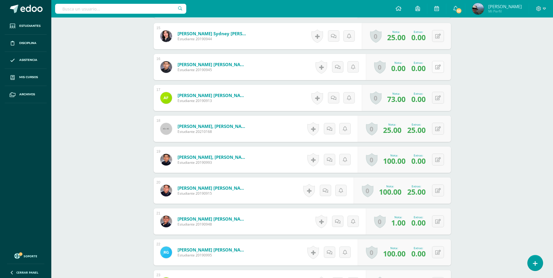
scroll to position [672, 0]
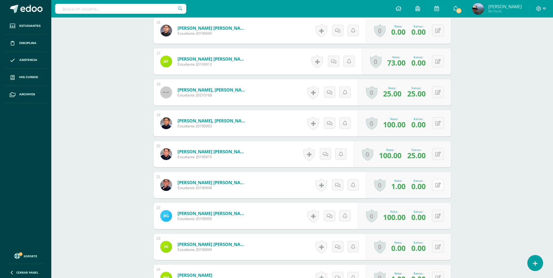
type input "5"
click at [439, 186] on icon at bounding box center [438, 185] width 6 height 5
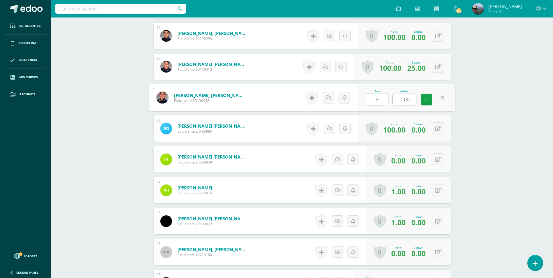
scroll to position [818, 0]
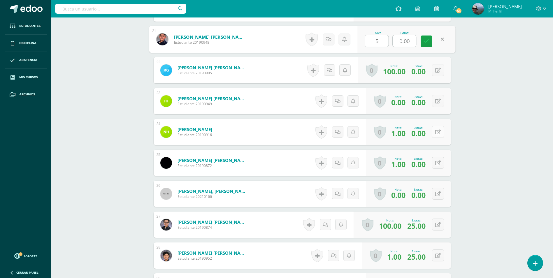
type input "5"
click at [438, 136] on button at bounding box center [438, 132] width 12 height 12
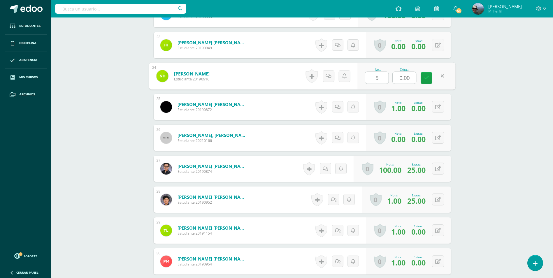
scroll to position [876, 0]
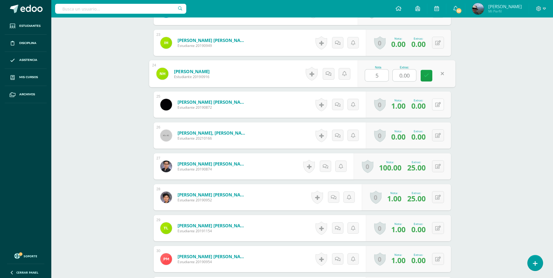
type input "5"
click at [439, 106] on icon at bounding box center [442, 104] width 6 height 5
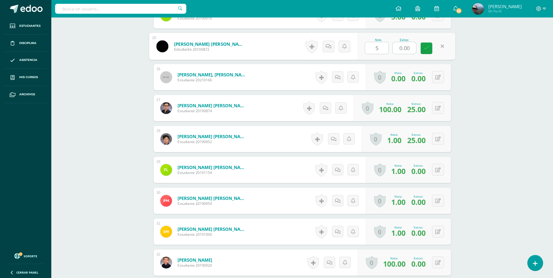
scroll to position [964, 0]
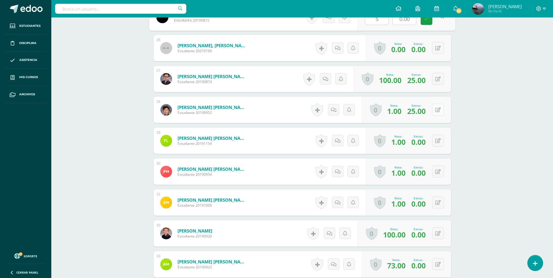
type input "5"
click at [437, 106] on button at bounding box center [442, 110] width 12 height 12
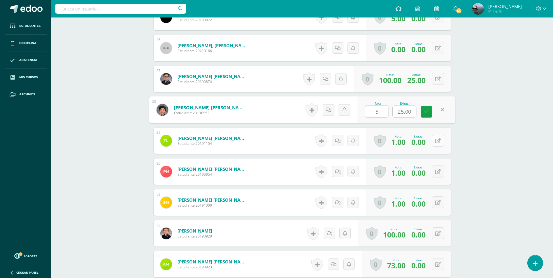
type input "5"
click at [439, 140] on icon at bounding box center [438, 141] width 6 height 5
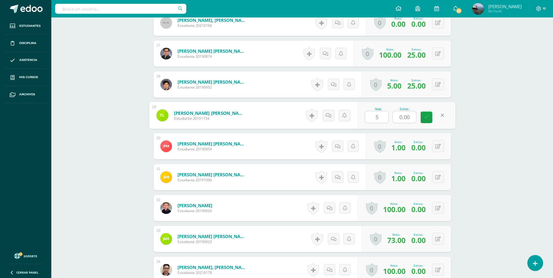
scroll to position [1022, 0]
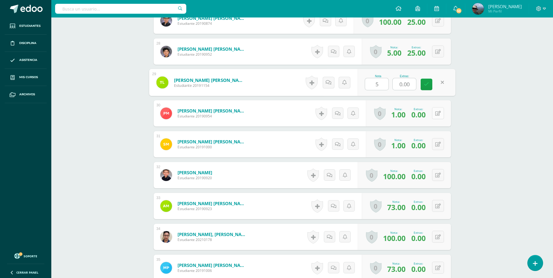
type input "5"
click at [442, 115] on button at bounding box center [438, 113] width 12 height 12
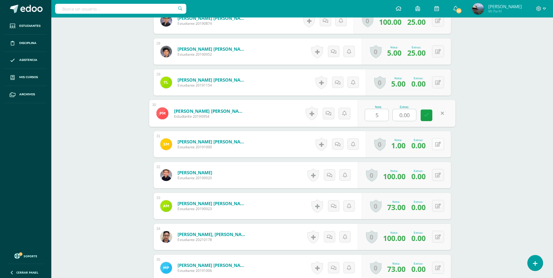
type input "5"
click at [437, 145] on icon at bounding box center [438, 144] width 6 height 5
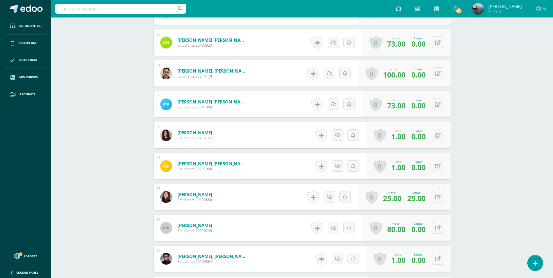
scroll to position [1255, 0]
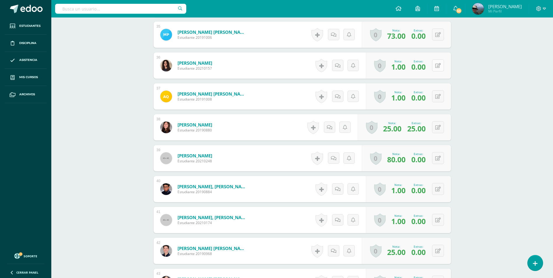
type input "5"
click at [438, 68] on icon at bounding box center [438, 65] width 6 height 5
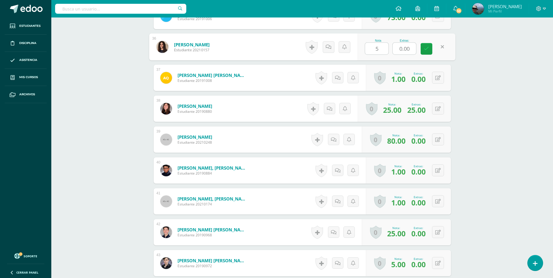
scroll to position [1285, 0]
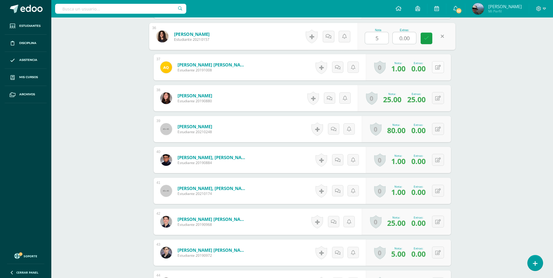
type input "5"
click at [438, 67] on icon at bounding box center [438, 67] width 6 height 5
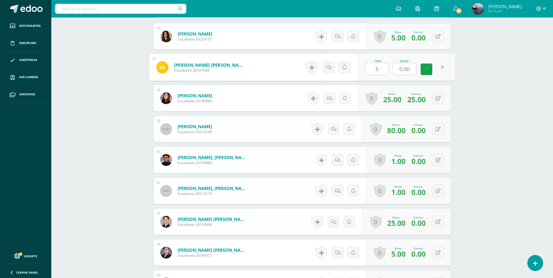
scroll to position [1343, 0]
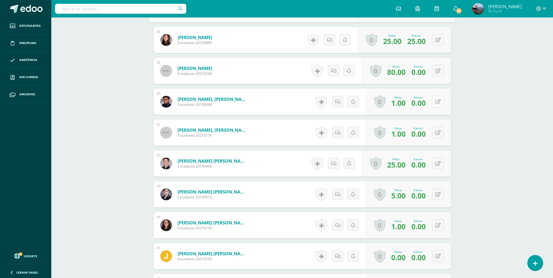
type input "5"
click at [437, 99] on icon at bounding box center [438, 101] width 6 height 5
type input "5"
drag, startPoint x: 439, startPoint y: 135, endPoint x: 440, endPoint y: 130, distance: 4.7
click at [439, 135] on icon at bounding box center [438, 132] width 6 height 5
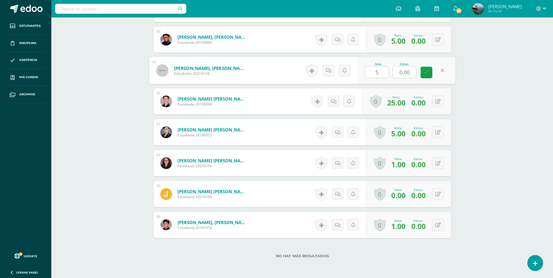
scroll to position [1430, 0]
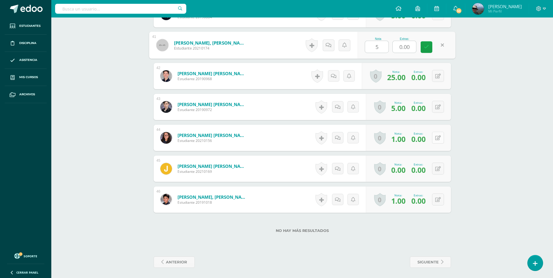
type input "5"
click at [439, 136] on icon at bounding box center [438, 138] width 6 height 5
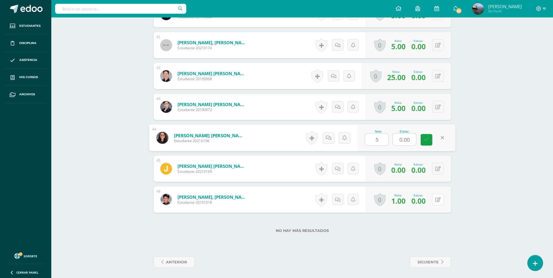
type input "5"
click at [437, 199] on button at bounding box center [438, 200] width 12 height 12
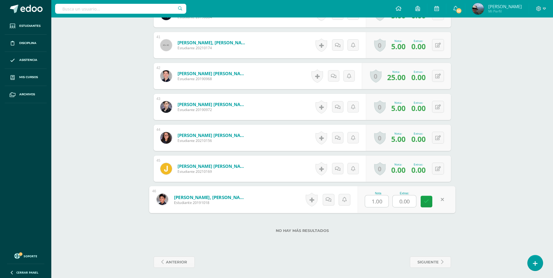
type input "5"
click at [427, 201] on icon at bounding box center [426, 201] width 5 height 5
click at [440, 169] on icon at bounding box center [438, 169] width 6 height 5
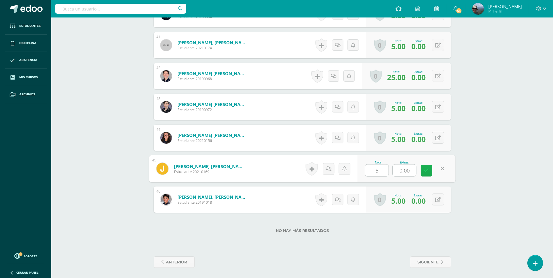
type input "50"
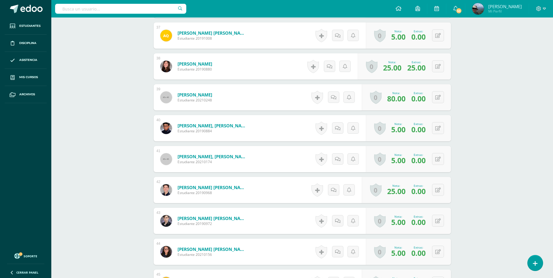
scroll to position [1314, 0]
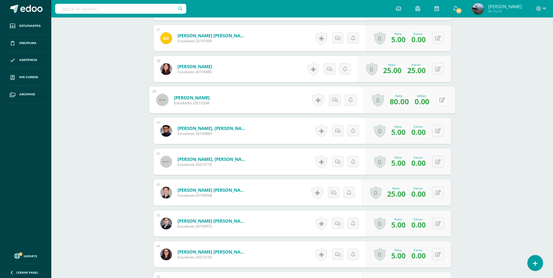
click at [436, 100] on button at bounding box center [442, 100] width 12 height 12
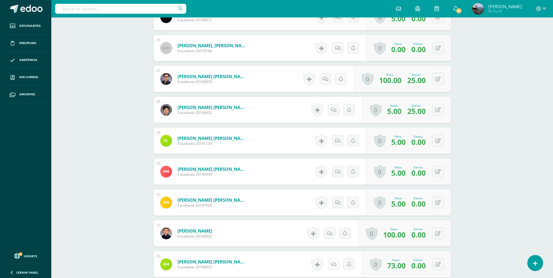
scroll to position [847, 0]
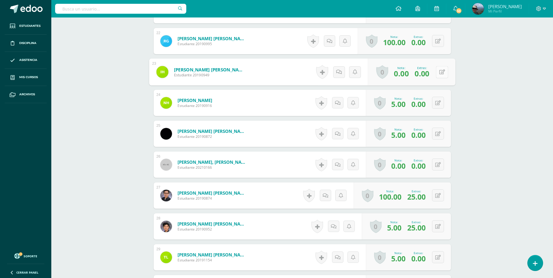
click at [437, 71] on button at bounding box center [442, 72] width 12 height 12
type input "60"
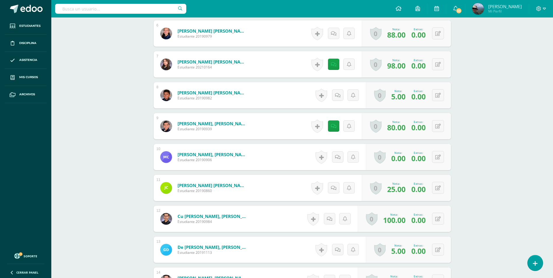
scroll to position [293, 0]
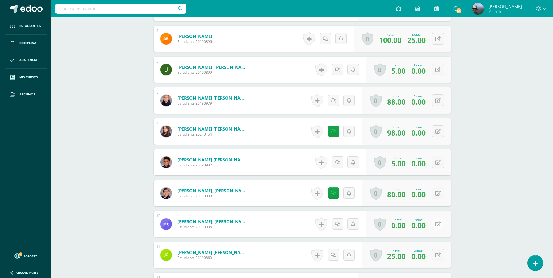
click at [441, 223] on button at bounding box center [438, 224] width 12 height 12
type input "4"
type input "50"
click at [427, 228] on icon at bounding box center [426, 226] width 5 height 5
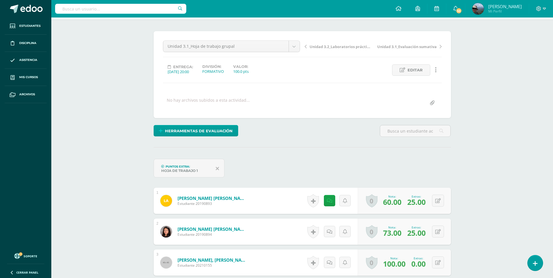
scroll to position [0, 0]
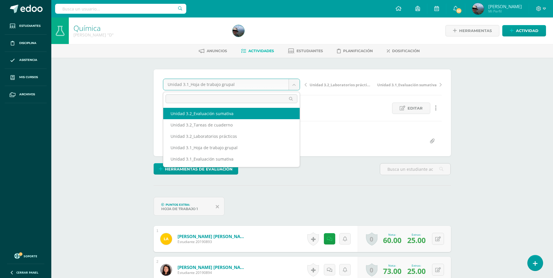
select select "/dashboard/teacher/grade-activity/224302/"
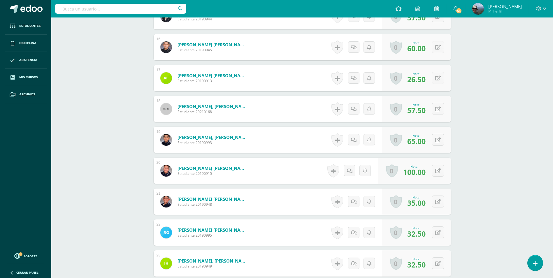
scroll to position [714, 0]
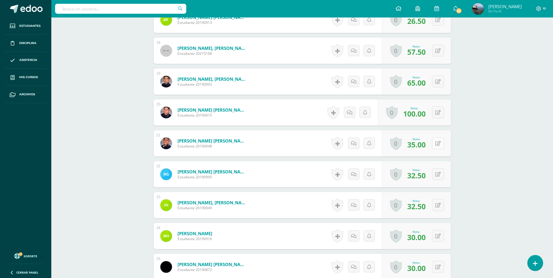
drag, startPoint x: 435, startPoint y: 146, endPoint x: 437, endPoint y: 143, distance: 3.0
click at [436, 144] on button at bounding box center [438, 143] width 12 height 12
type input "40"
click at [427, 144] on icon at bounding box center [426, 145] width 5 height 5
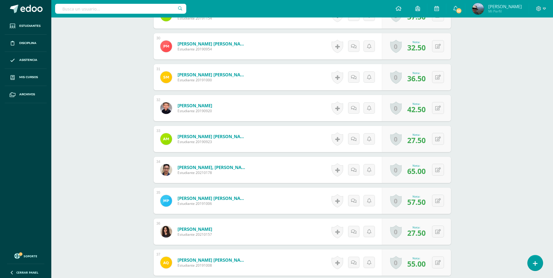
scroll to position [1152, 0]
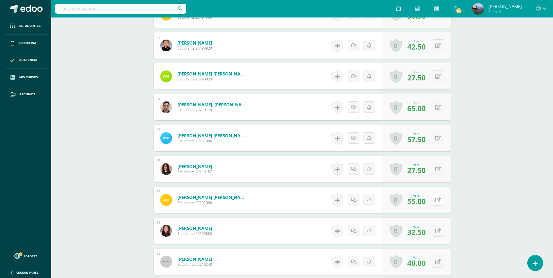
click at [437, 203] on button at bounding box center [438, 200] width 12 height 12
drag, startPoint x: 386, startPoint y: 202, endPoint x: 339, endPoint y: 209, distance: 46.7
click at [339, 209] on form "[PERSON_NAME] [PERSON_NAME] Estudiante 20191008 Nota 30.00 Sustitución: 80.00 […" at bounding box center [302, 200] width 307 height 27
type input "35"
click at [428, 205] on link at bounding box center [427, 202] width 12 height 12
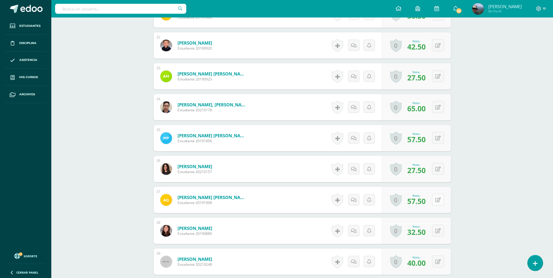
click at [439, 199] on icon at bounding box center [438, 200] width 6 height 5
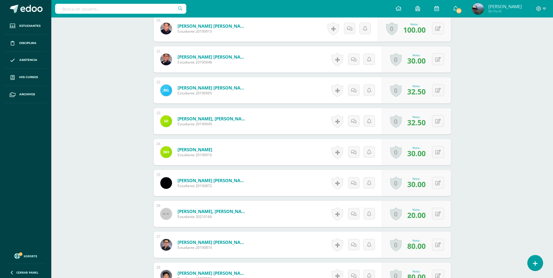
scroll to position [773, 0]
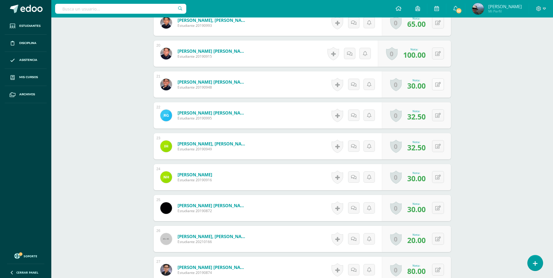
type input "85"
click at [438, 87] on button at bounding box center [438, 84] width 12 height 12
type input "45"
click at [423, 87] on link at bounding box center [427, 87] width 12 height 12
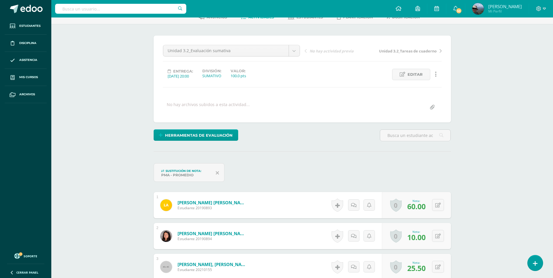
scroll to position [0, 0]
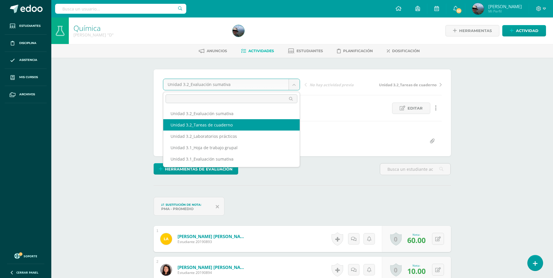
select select "/dashboard/teacher/grade-activity/224138/"
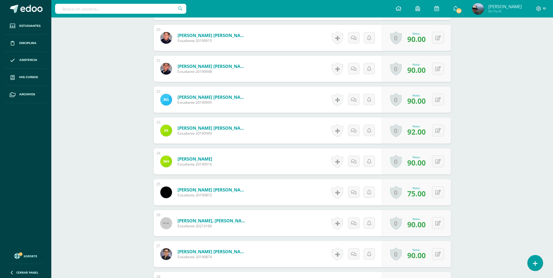
scroll to position [766, 0]
click at [439, 37] on icon at bounding box center [438, 37] width 6 height 5
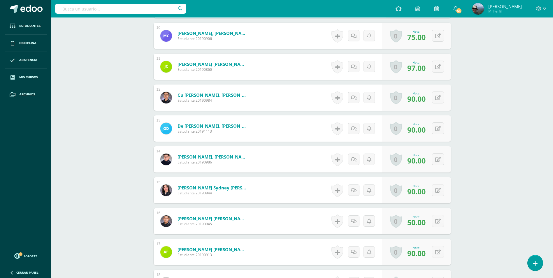
scroll to position [554, 0]
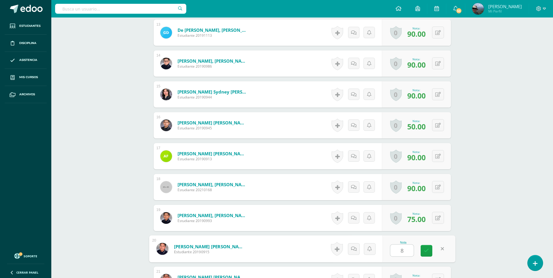
type input "88"
click at [431, 251] on link at bounding box center [427, 251] width 12 height 12
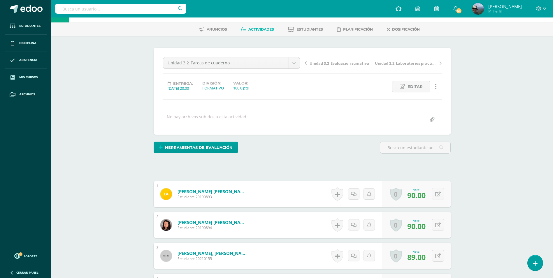
scroll to position [0, 0]
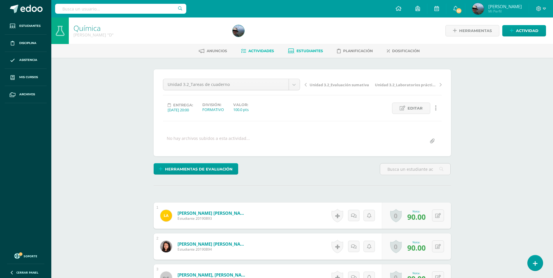
click at [309, 52] on span "Estudiantes" at bounding box center [310, 51] width 27 height 4
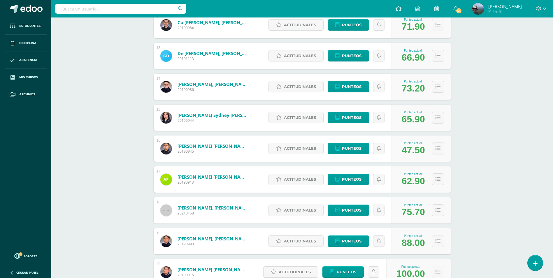
scroll to position [499, 0]
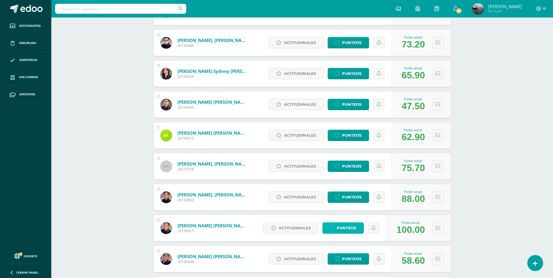
click at [350, 227] on span "Punteos" at bounding box center [347, 228] width 20 height 11
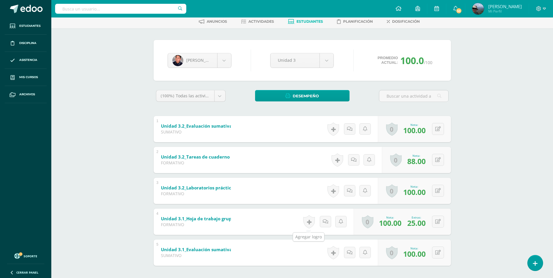
scroll to position [56, 0]
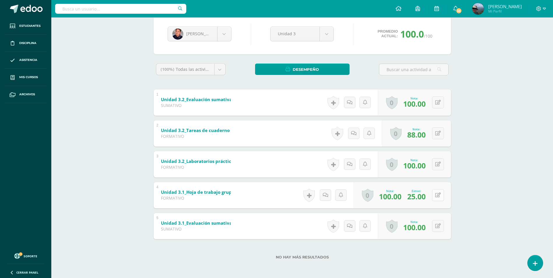
click at [443, 195] on button at bounding box center [438, 195] width 12 height 12
type input "0"
type input "100"
drag, startPoint x: 415, startPoint y: 199, endPoint x: 381, endPoint y: 199, distance: 33.5
click at [381, 199] on div "Nota 100 Extras: 25.00" at bounding box center [407, 195] width 98 height 27
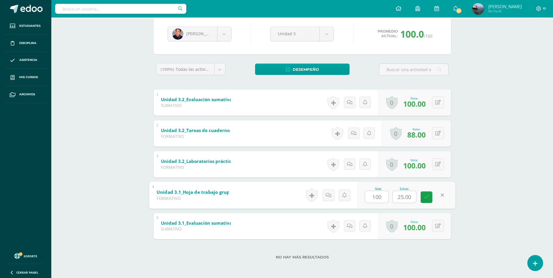
type input "0"
click at [430, 198] on link at bounding box center [427, 197] width 12 height 12
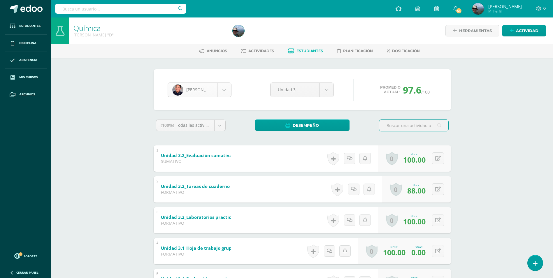
click at [223, 91] on body "Estudiantes Disciplina Asistencia Mis cursos Archivos Soporte Centro de ayuda Ú…" at bounding box center [276, 167] width 553 height 334
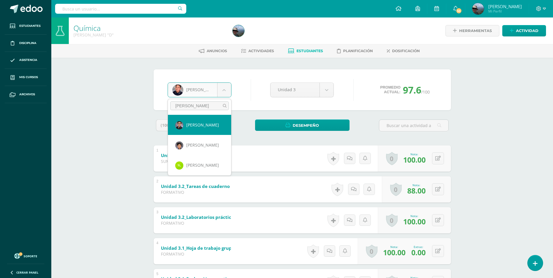
type input "[PERSON_NAME]"
select select "3262"
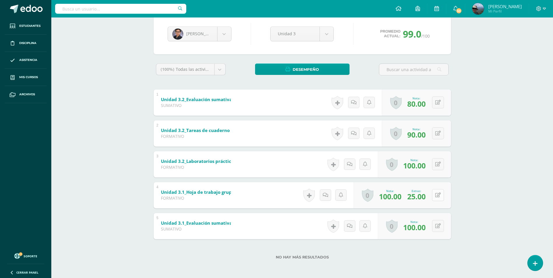
click at [440, 197] on icon at bounding box center [438, 195] width 6 height 5
drag, startPoint x: 412, startPoint y: 199, endPoint x: 399, endPoint y: 197, distance: 13.5
click at [399, 197] on input "25.00" at bounding box center [404, 197] width 23 height 12
type input "0"
click at [427, 195] on icon at bounding box center [426, 197] width 5 height 5
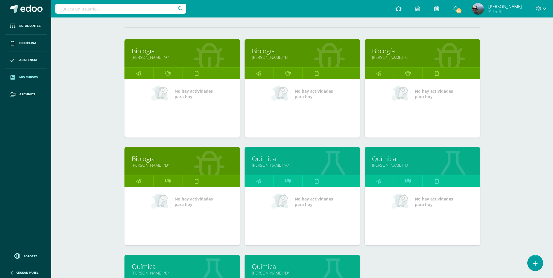
scroll to position [175, 0]
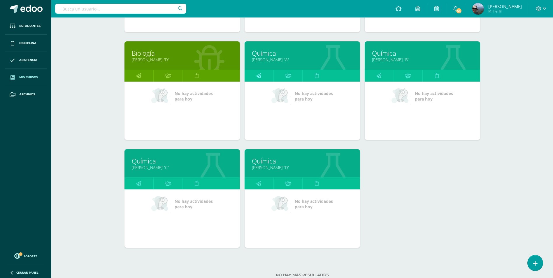
click at [262, 74] on link at bounding box center [259, 76] width 29 height 12
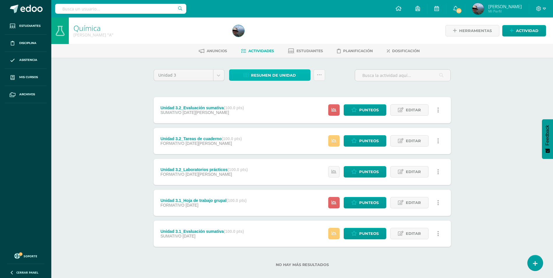
click at [271, 75] on span "Resumen de unidad" at bounding box center [273, 75] width 45 height 11
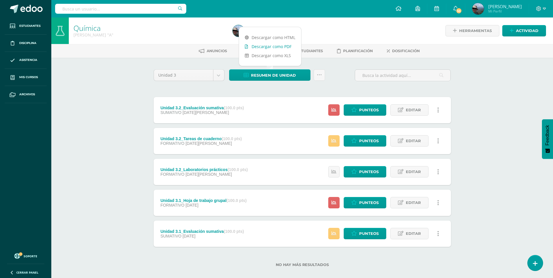
click at [279, 50] on link "Descargar como PDF" at bounding box center [270, 46] width 62 height 9
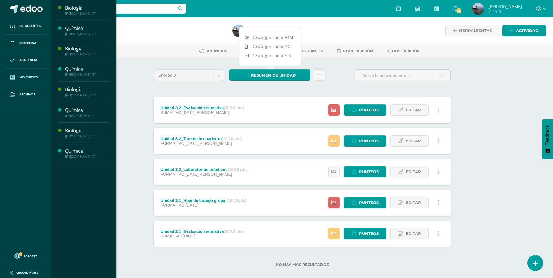
click at [28, 75] on span "Mis cursos" at bounding box center [28, 77] width 19 height 5
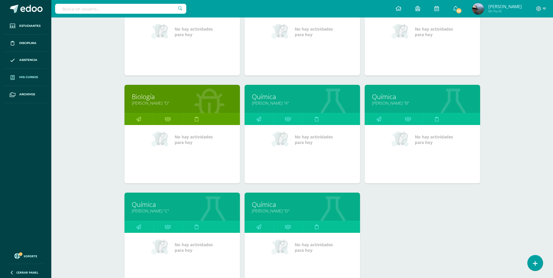
scroll to position [87, 0]
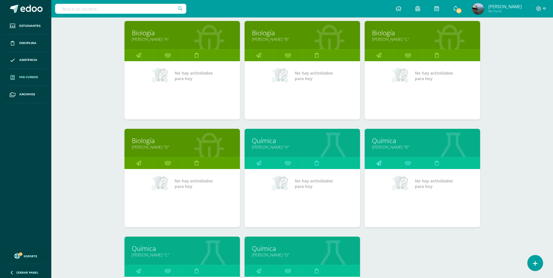
click at [377, 161] on icon at bounding box center [378, 162] width 5 height 11
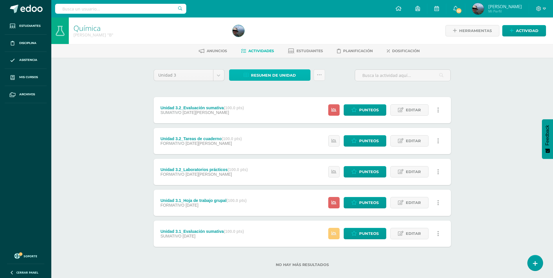
click at [274, 74] on span "Resumen de unidad" at bounding box center [273, 75] width 45 height 11
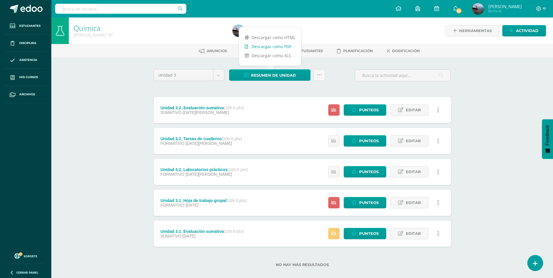
click at [275, 49] on link "Descargar como PDF" at bounding box center [270, 46] width 62 height 9
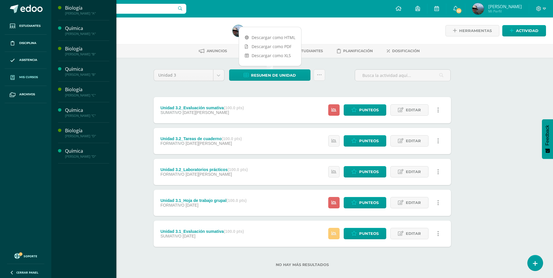
click at [41, 78] on link "Mis cursos" at bounding box center [26, 77] width 42 height 17
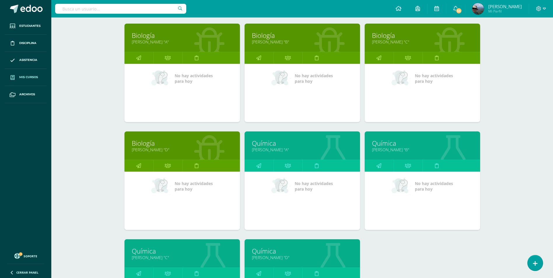
scroll to position [117, 0]
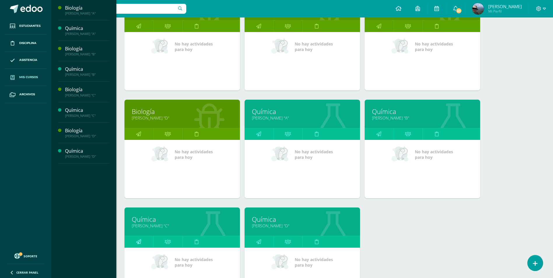
click at [140, 246] on icon at bounding box center [138, 241] width 5 height 11
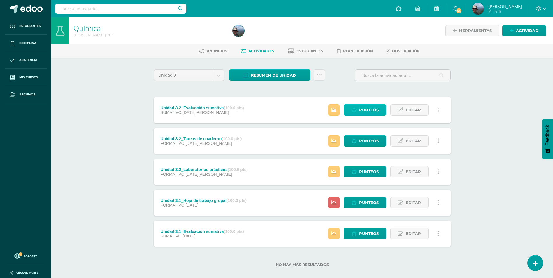
click at [359, 110] on link "Punteos" at bounding box center [365, 109] width 43 height 11
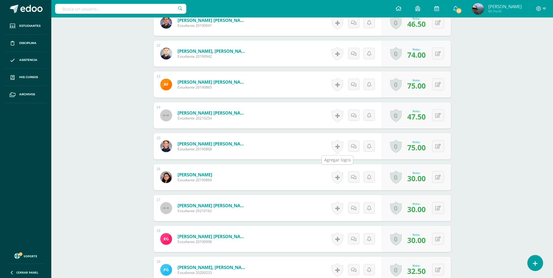
scroll to position [526, 0]
click at [440, 240] on icon at bounding box center [442, 238] width 6 height 5
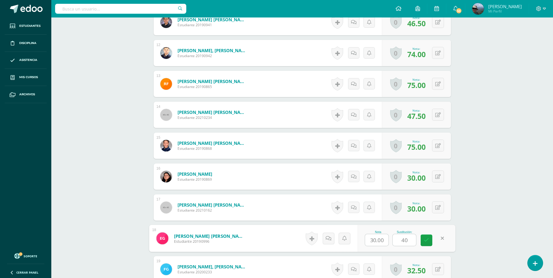
type input "4"
drag, startPoint x: 386, startPoint y: 240, endPoint x: 322, endPoint y: 246, distance: 64.4
click at [322, 246] on form "Gutiérrez Vásquez, Esteban Rodrigo Estudiante 20190996 Nota 30.00 Sustitución:" at bounding box center [302, 238] width 307 height 27
type input "40"
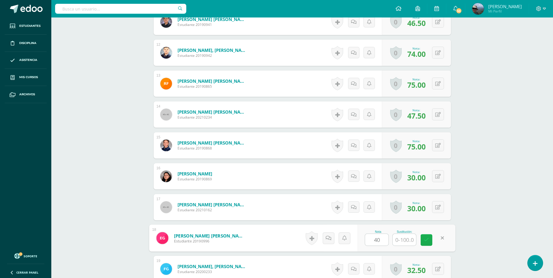
click at [427, 241] on icon at bounding box center [426, 240] width 5 height 5
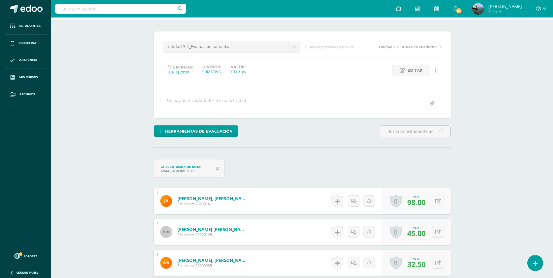
scroll to position [0, 0]
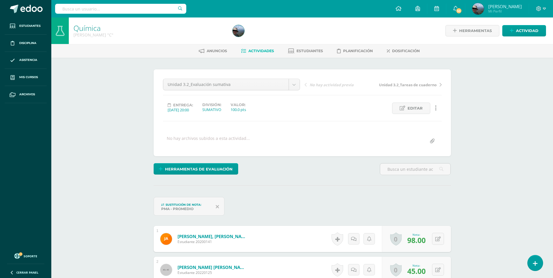
click at [261, 52] on span "Actividades" at bounding box center [261, 51] width 26 height 4
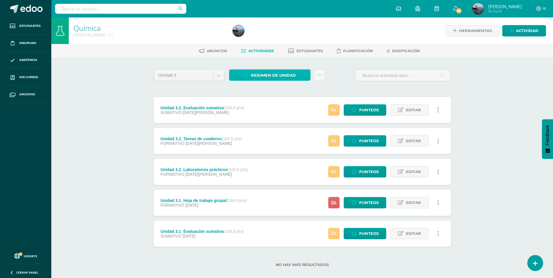
click at [273, 75] on span "Resumen de unidad" at bounding box center [273, 75] width 45 height 11
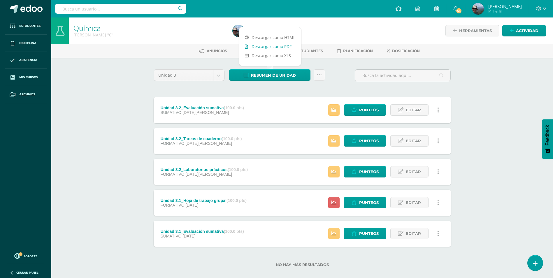
click at [275, 49] on link "Descargar como PDF" at bounding box center [270, 46] width 62 height 9
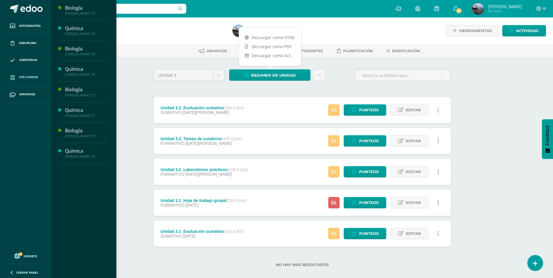
click at [22, 78] on span "Mis cursos" at bounding box center [28, 77] width 19 height 5
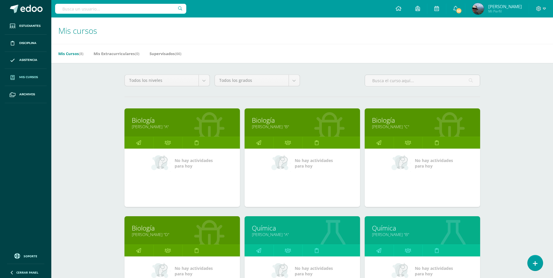
scroll to position [175, 0]
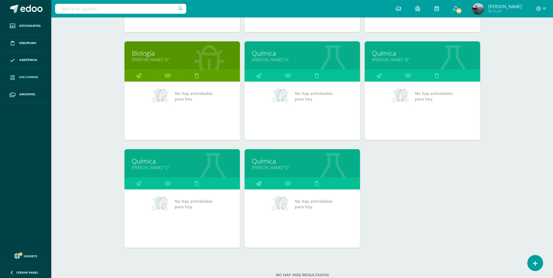
click at [256, 183] on link at bounding box center [259, 184] width 29 height 12
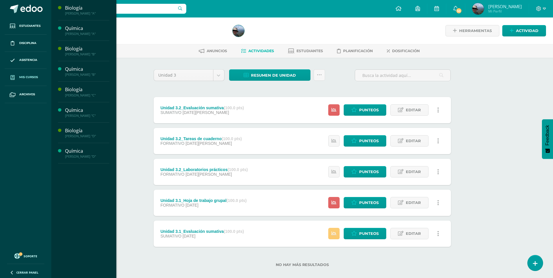
click at [32, 80] on span "Mis cursos" at bounding box center [28, 77] width 19 height 5
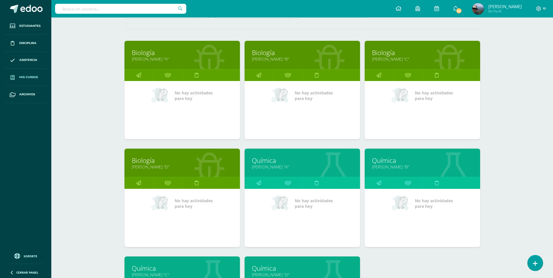
scroll to position [117, 0]
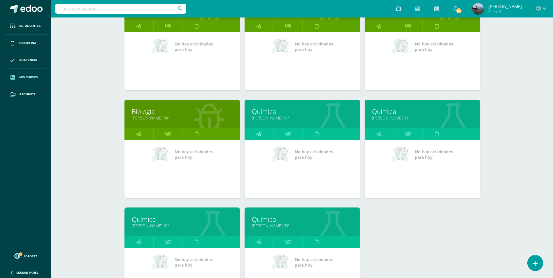
click at [260, 132] on icon at bounding box center [258, 133] width 5 height 11
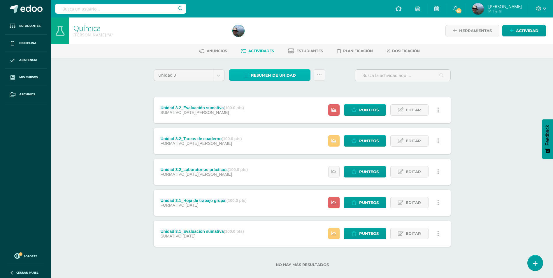
click at [279, 73] on span "Resumen de unidad" at bounding box center [273, 75] width 45 height 11
click at [279, 76] on span "Resumen de unidad" at bounding box center [273, 75] width 45 height 11
click at [282, 72] on span "Resumen de unidad" at bounding box center [273, 75] width 45 height 11
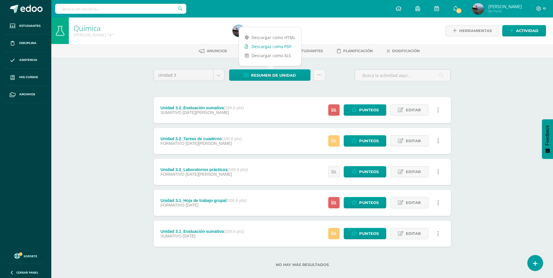
click at [276, 48] on link "Descargar como PDF" at bounding box center [270, 46] width 62 height 9
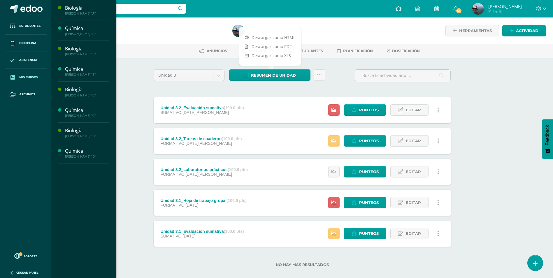
click at [37, 76] on span "Mis cursos" at bounding box center [28, 77] width 19 height 5
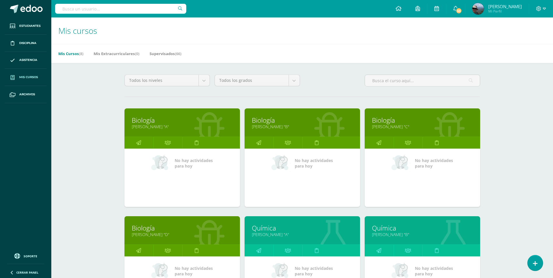
scroll to position [117, 0]
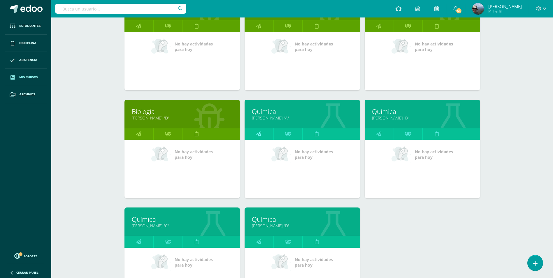
click at [263, 136] on link at bounding box center [259, 134] width 29 height 12
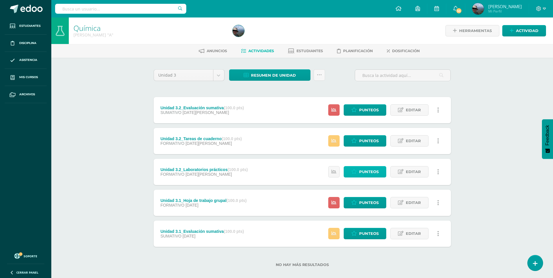
click at [355, 170] on icon at bounding box center [354, 171] width 6 height 5
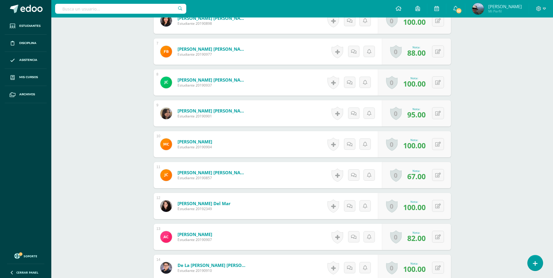
scroll to position [350, 0]
click at [437, 176] on icon at bounding box center [438, 175] width 6 height 5
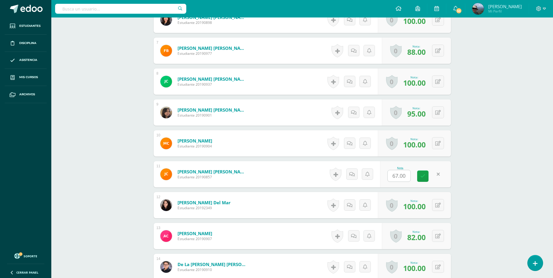
scroll to position [351, 0]
click at [437, 175] on button at bounding box center [438, 174] width 12 height 12
type input "85"
click at [430, 174] on link at bounding box center [427, 176] width 12 height 12
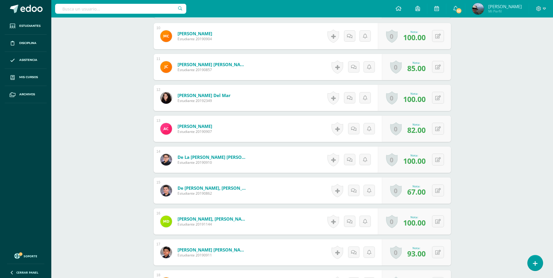
scroll to position [467, 0]
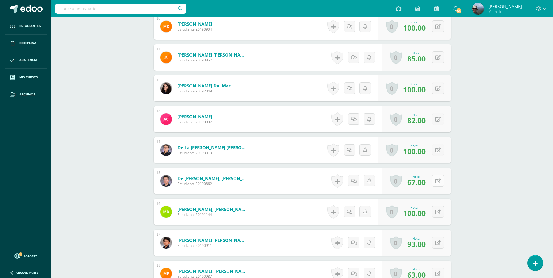
click at [439, 181] on icon at bounding box center [438, 181] width 6 height 5
type input "85"
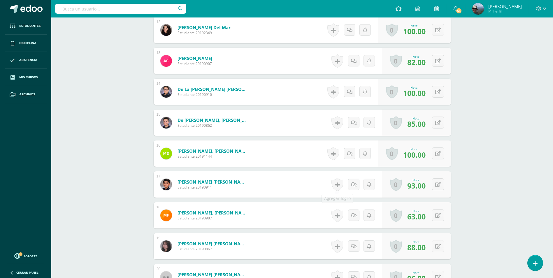
scroll to position [613, 0]
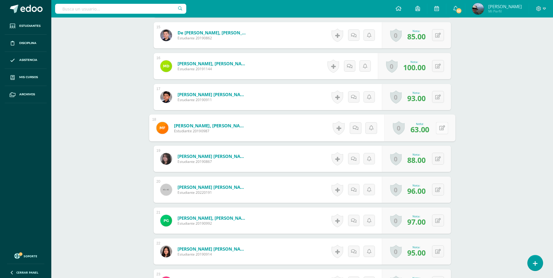
click at [439, 129] on icon at bounding box center [442, 127] width 6 height 5
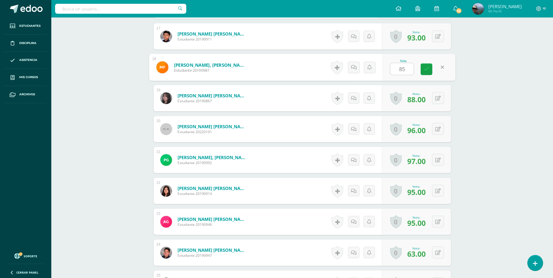
scroll to position [730, 0]
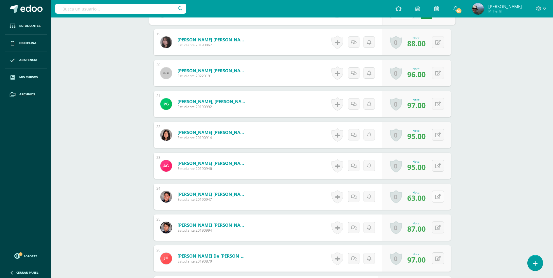
type input "85"
click at [439, 199] on icon at bounding box center [442, 196] width 6 height 5
type input "85"
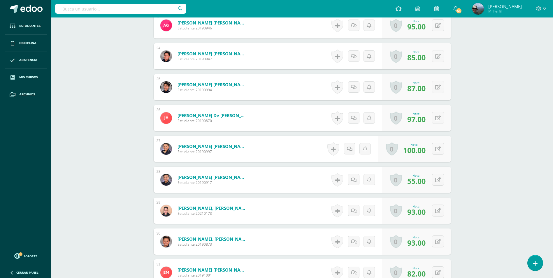
scroll to position [876, 0]
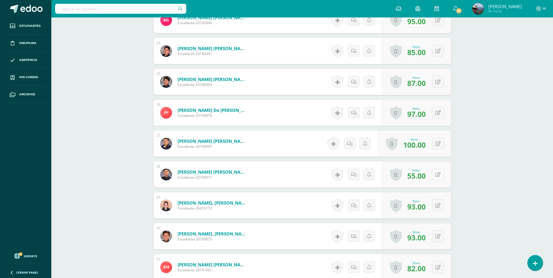
click at [435, 174] on button at bounding box center [438, 175] width 12 height 12
click at [425, 178] on icon at bounding box center [426, 176] width 5 height 5
type input "80"
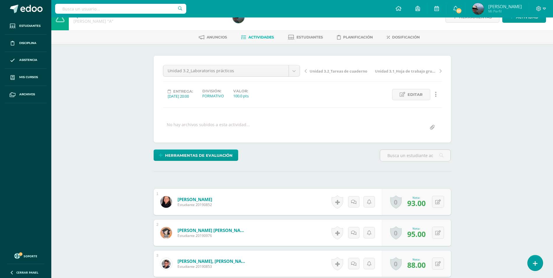
scroll to position [0, 0]
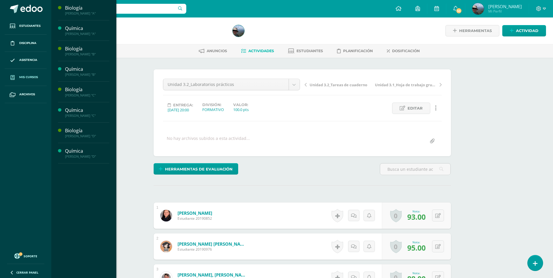
click at [27, 76] on span "Mis cursos" at bounding box center [28, 77] width 19 height 5
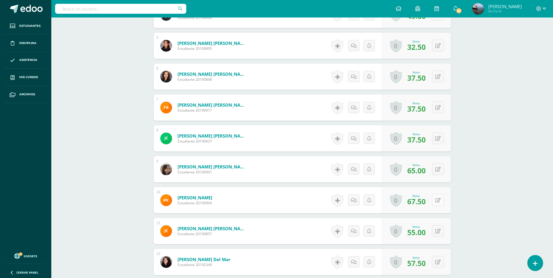
scroll to position [317, 0]
click at [440, 202] on icon at bounding box center [438, 200] width 6 height 5
type input "85"
click at [429, 204] on link at bounding box center [427, 202] width 12 height 12
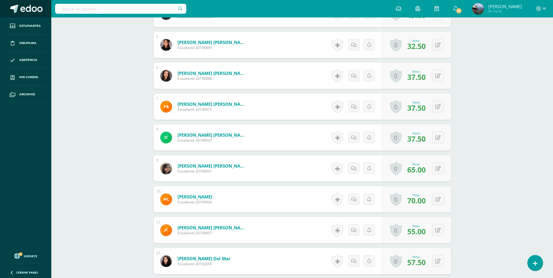
scroll to position [318, 0]
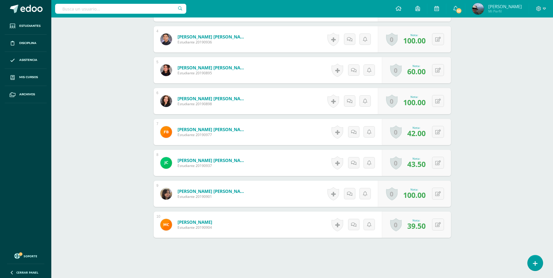
scroll to position [317, 0]
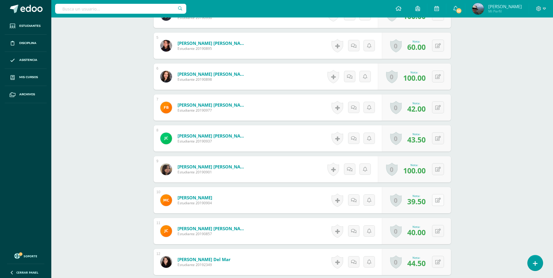
click at [437, 201] on button at bounding box center [438, 200] width 12 height 12
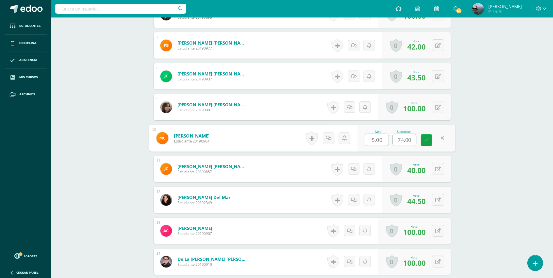
scroll to position [379, 0]
drag, startPoint x: 386, startPoint y: 139, endPoint x: 372, endPoint y: 141, distance: 13.6
click at [372, 141] on input "5.00" at bounding box center [376, 140] width 23 height 12
type input "10"
drag, startPoint x: 413, startPoint y: 141, endPoint x: 388, endPoint y: 140, distance: 25.1
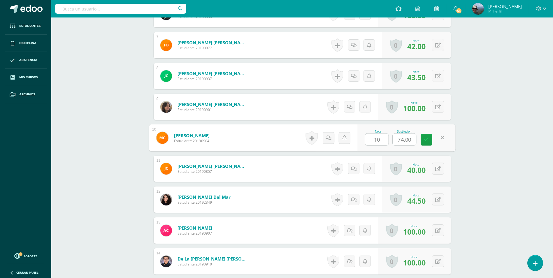
click at [388, 140] on div "Nota 10 Sustitución: 74.00" at bounding box center [407, 138] width 98 height 27
type input "8"
click at [427, 141] on icon at bounding box center [426, 139] width 5 height 5
type input "79"
click at [436, 140] on button at bounding box center [442, 138] width 12 height 12
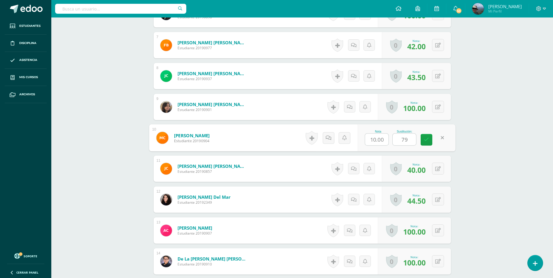
drag, startPoint x: 388, startPoint y: 137, endPoint x: 361, endPoint y: 141, distance: 28.1
click at [361, 141] on div "Nota 10.00 Sustitución: 79" at bounding box center [407, 138] width 98 height 27
type input "15"
click at [430, 137] on link at bounding box center [427, 140] width 12 height 12
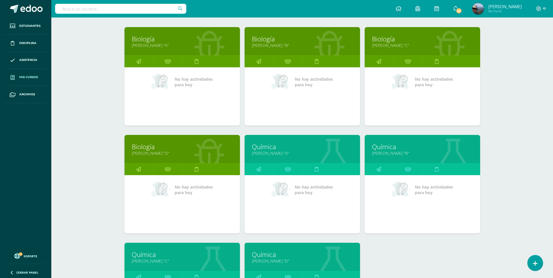
scroll to position [146, 0]
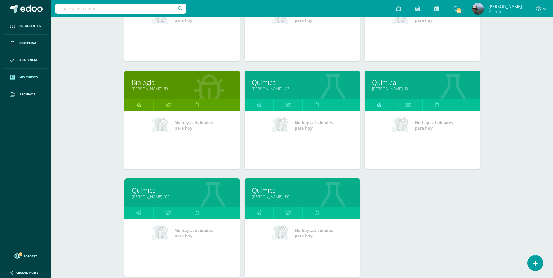
click at [380, 105] on icon at bounding box center [378, 104] width 5 height 11
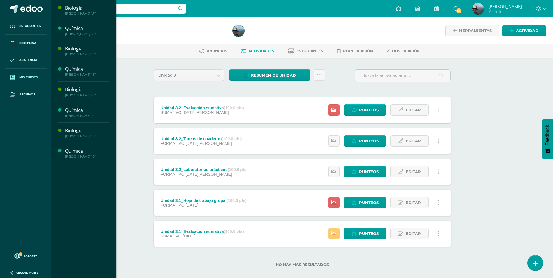
click at [21, 79] on span "Mis cursos" at bounding box center [28, 77] width 19 height 5
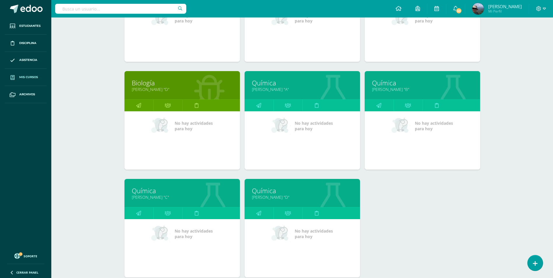
scroll to position [193, 0]
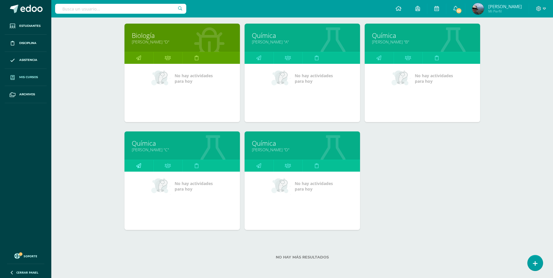
click at [142, 166] on link at bounding box center [139, 166] width 29 height 12
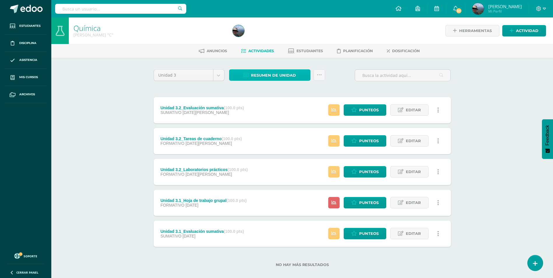
click at [264, 76] on span "Resumen de unidad" at bounding box center [273, 75] width 45 height 11
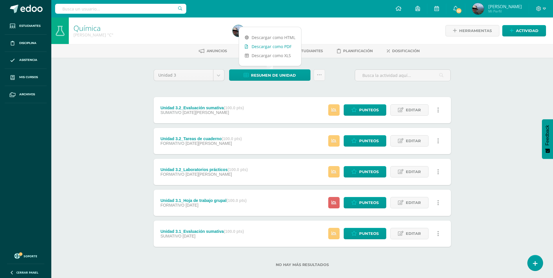
click at [267, 47] on link "Descargar como PDF" at bounding box center [270, 46] width 62 height 9
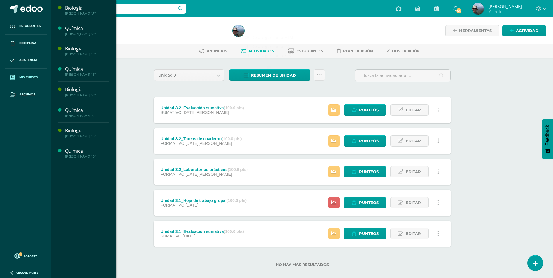
click at [26, 72] on link "Mis cursos" at bounding box center [26, 77] width 42 height 17
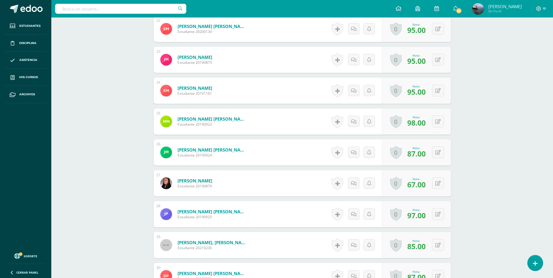
scroll to position [912, 0]
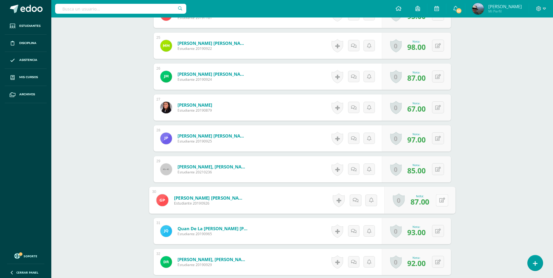
click at [437, 201] on button at bounding box center [442, 200] width 12 height 12
type input "100"
click at [428, 206] on link at bounding box center [427, 202] width 12 height 12
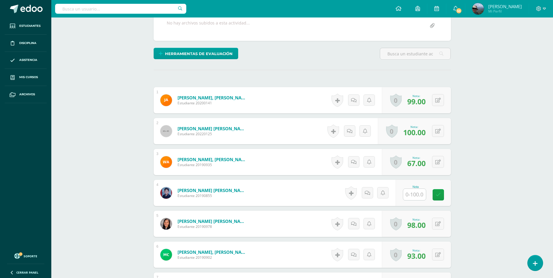
scroll to position [117, 0]
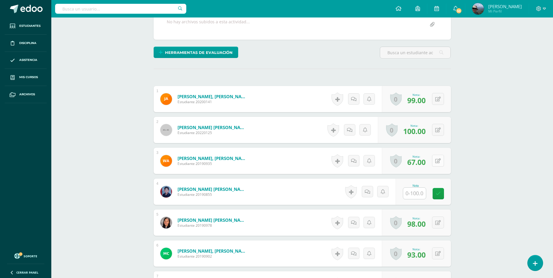
click at [441, 162] on button at bounding box center [438, 161] width 12 height 12
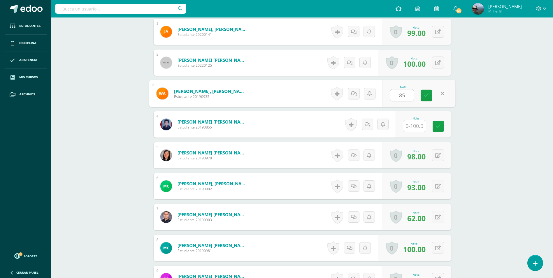
scroll to position [233, 0]
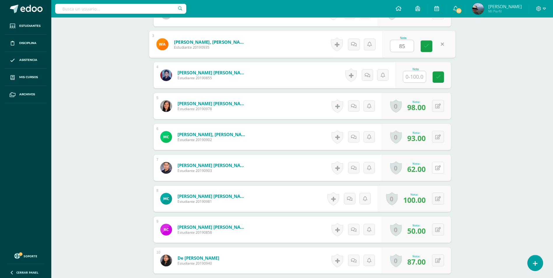
type input "85"
click at [437, 167] on icon at bounding box center [438, 168] width 6 height 5
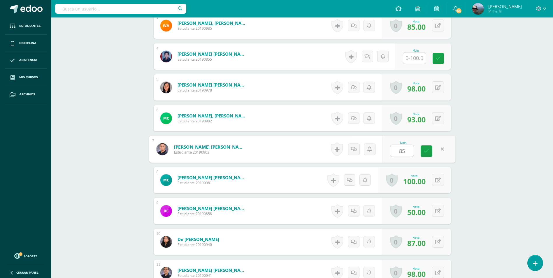
scroll to position [262, 0]
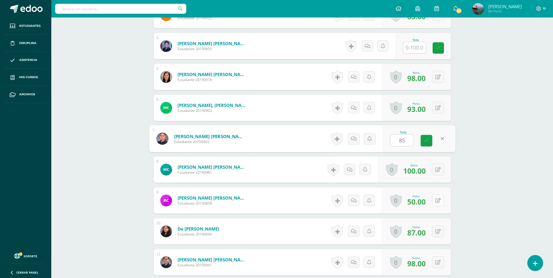
type input "85"
click at [439, 200] on icon at bounding box center [438, 200] width 6 height 5
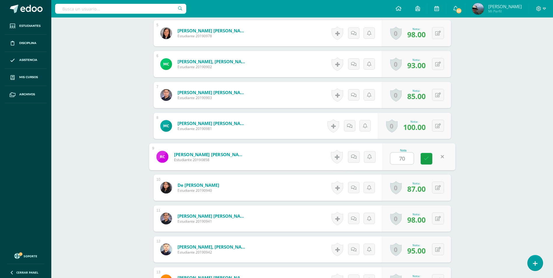
scroll to position [350, 0]
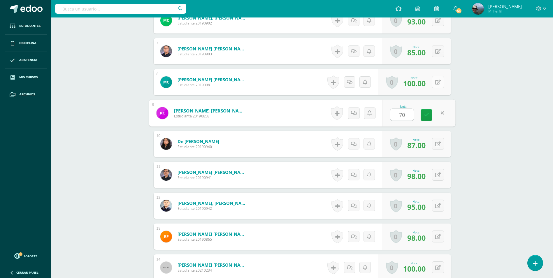
type input "70"
click at [440, 80] on icon at bounding box center [442, 82] width 6 height 5
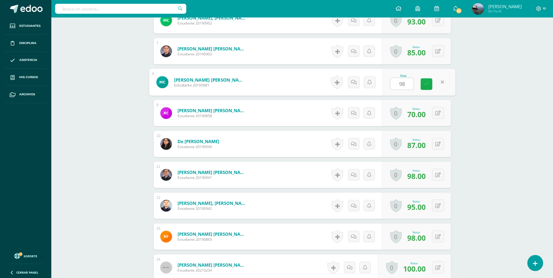
click at [428, 86] on icon at bounding box center [426, 84] width 5 height 5
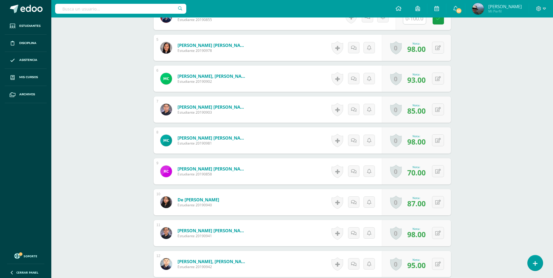
scroll to position [262, 0]
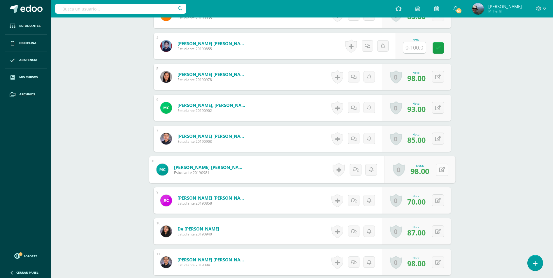
click at [442, 173] on button at bounding box center [442, 170] width 12 height 12
type input "90"
click at [425, 174] on icon at bounding box center [426, 171] width 5 height 5
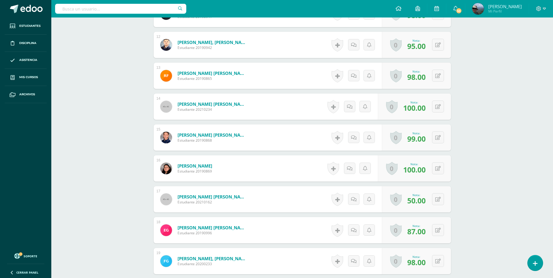
scroll to position [525, 0]
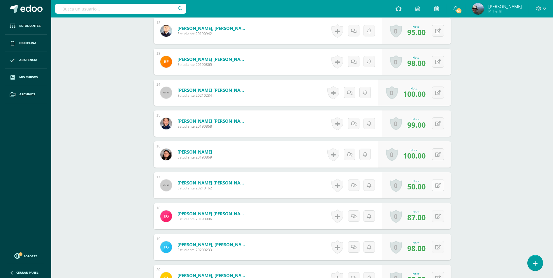
click at [442, 185] on button at bounding box center [438, 185] width 12 height 12
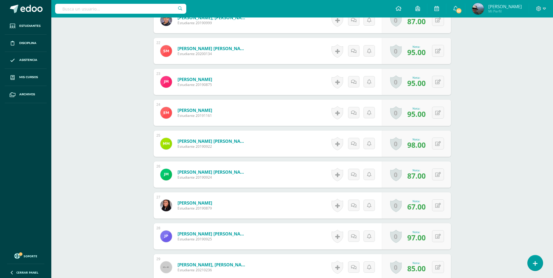
scroll to position [875, 0]
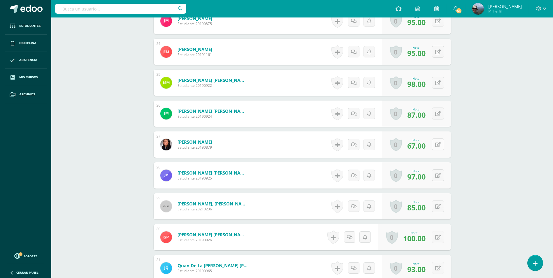
type input "70"
click at [438, 144] on button at bounding box center [442, 145] width 12 height 12
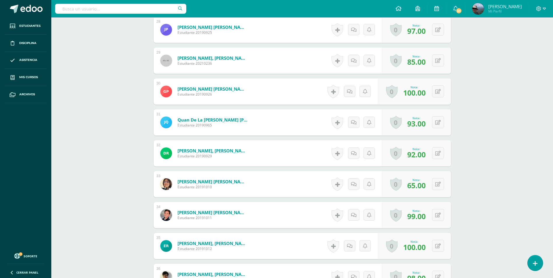
scroll to position [1108, 0]
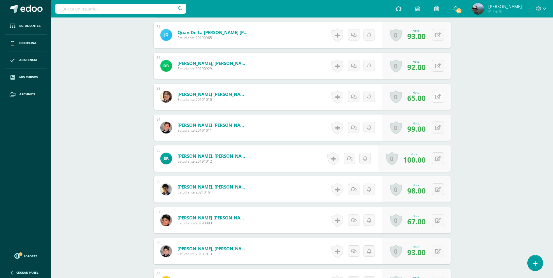
type input "85"
click at [436, 98] on button at bounding box center [438, 97] width 12 height 12
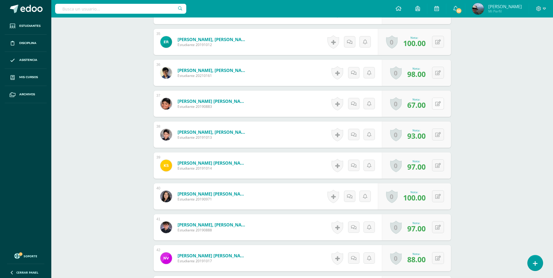
type input "85"
click at [439, 104] on icon at bounding box center [438, 103] width 6 height 5
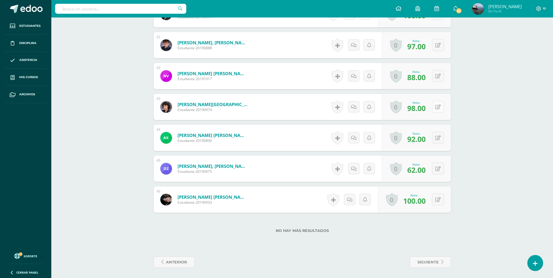
scroll to position [1409, 0]
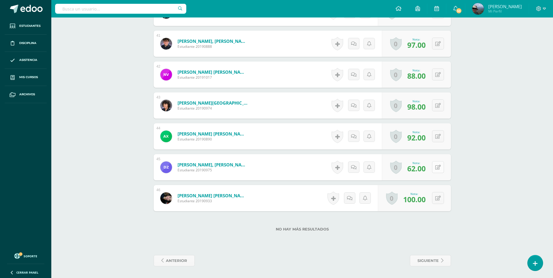
type input "85"
click at [437, 167] on button at bounding box center [438, 167] width 12 height 12
type input "85"
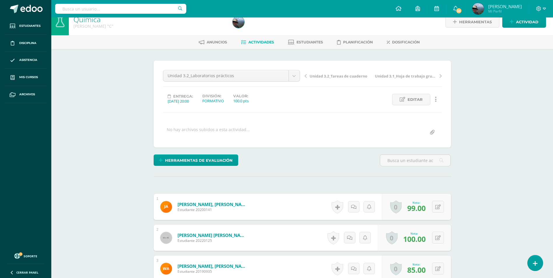
scroll to position [0, 0]
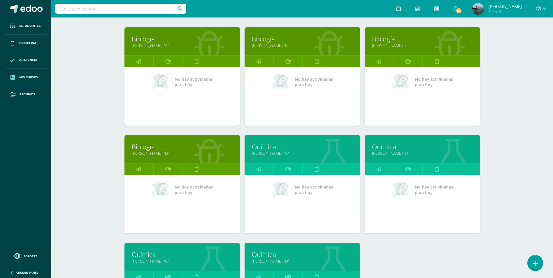
scroll to position [175, 0]
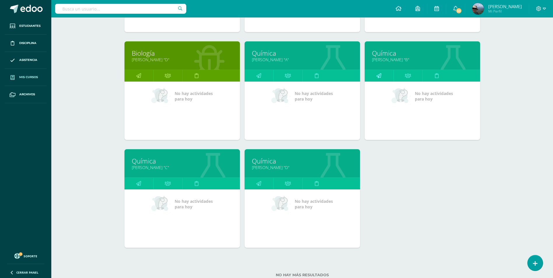
click at [378, 79] on icon at bounding box center [378, 75] width 5 height 11
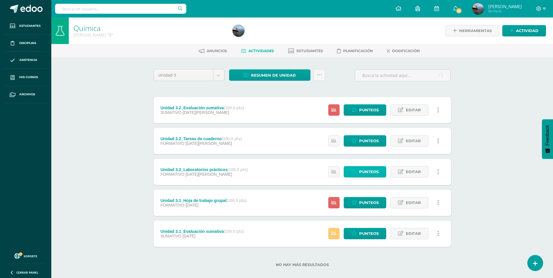
click at [354, 174] on icon at bounding box center [354, 171] width 6 height 5
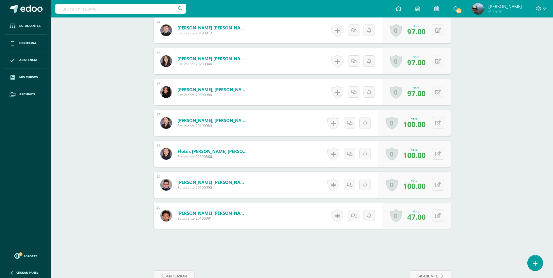
scroll to position [603, 0]
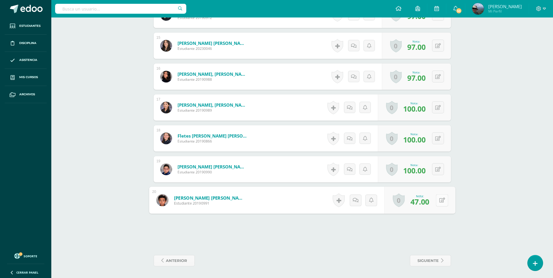
click at [438, 201] on button at bounding box center [442, 200] width 12 height 12
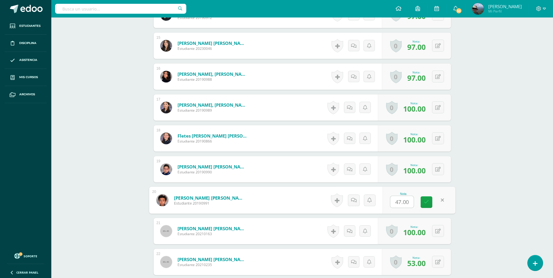
scroll to position [603, 0]
type input "65"
click at [427, 202] on icon at bounding box center [426, 201] width 5 height 5
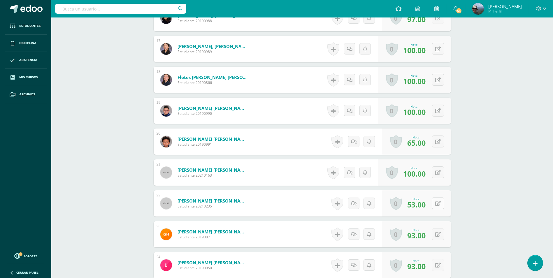
scroll to position [662, 0]
click at [438, 206] on button at bounding box center [438, 203] width 12 height 12
type input "75"
click at [427, 203] on icon at bounding box center [426, 205] width 5 height 5
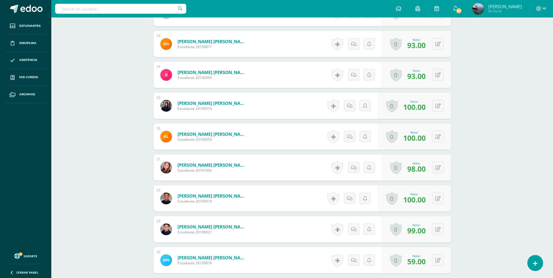
scroll to position [866, 0]
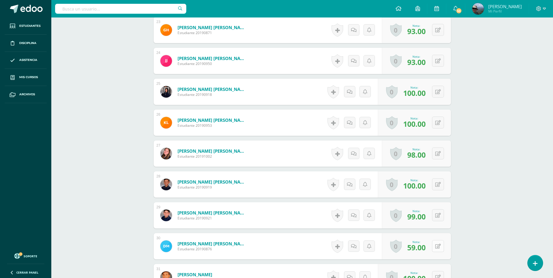
click at [437, 248] on button at bounding box center [438, 246] width 12 height 12
type input "70"
click at [426, 247] on icon at bounding box center [426, 248] width 5 height 5
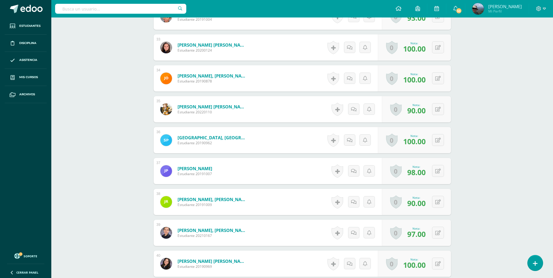
scroll to position [1216, 0]
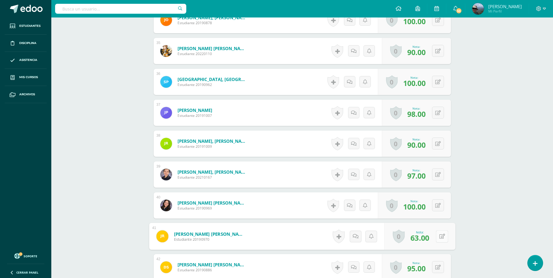
click at [437, 236] on button at bounding box center [442, 236] width 12 height 12
type input "85"
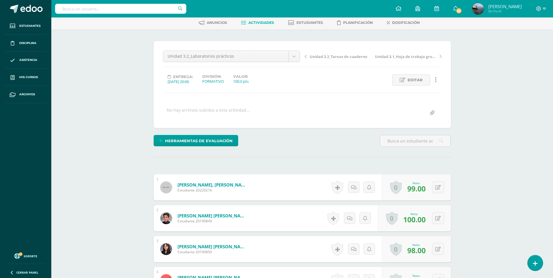
scroll to position [0, 0]
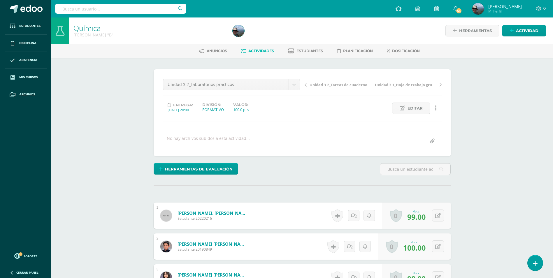
click at [254, 47] on link "Actividades" at bounding box center [257, 50] width 33 height 9
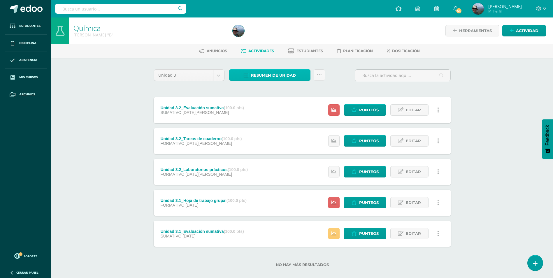
click at [270, 74] on span "Resumen de unidad" at bounding box center [273, 75] width 45 height 11
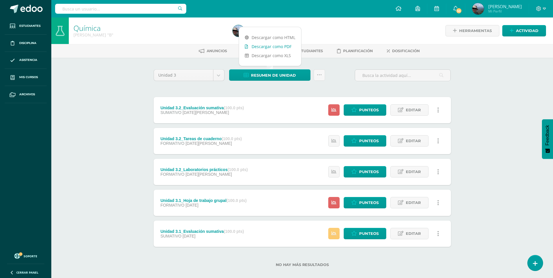
click at [275, 47] on link "Descargar como PDF" at bounding box center [270, 46] width 62 height 9
click at [366, 111] on span "Punteos" at bounding box center [369, 110] width 20 height 11
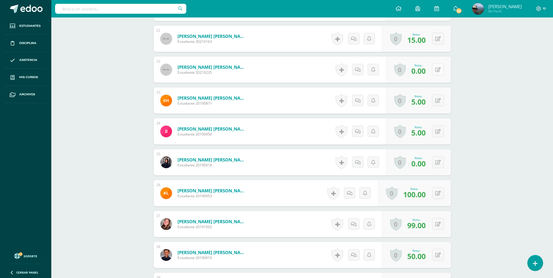
scroll to position [796, 0]
click at [441, 70] on button at bounding box center [438, 69] width 12 height 12
type input "100"
click at [425, 70] on icon at bounding box center [426, 71] width 5 height 5
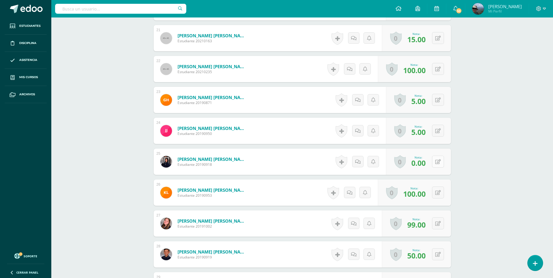
click at [440, 162] on icon at bounding box center [438, 162] width 6 height 5
type input "90"
click at [428, 163] on icon at bounding box center [426, 163] width 5 height 5
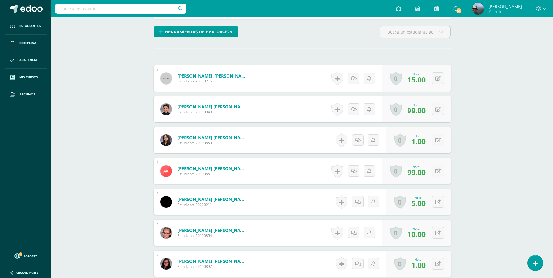
scroll to position [94, 0]
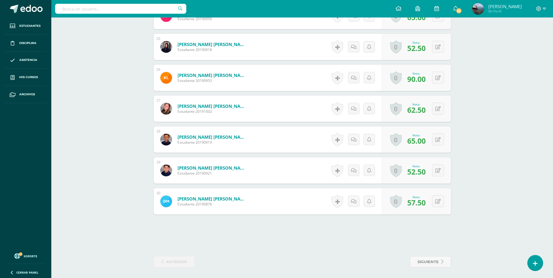
scroll to position [935, 0]
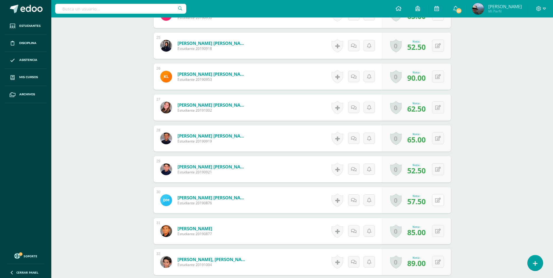
click at [439, 199] on icon at bounding box center [438, 200] width 6 height 5
drag, startPoint x: 385, startPoint y: 199, endPoint x: 339, endPoint y: 204, distance: 46.6
click at [339, 204] on form "[PERSON_NAME] [PERSON_NAME] Estudiante 20190876 Nota 25.00 Sustitución: 90.00 […" at bounding box center [302, 200] width 307 height 27
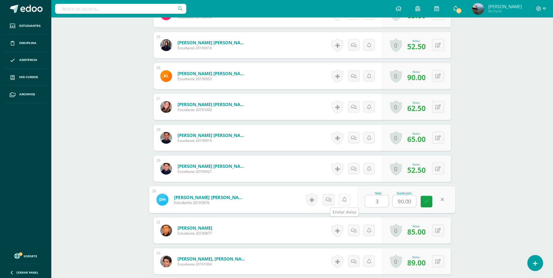
type input "35"
click at [426, 205] on link at bounding box center [427, 202] width 12 height 12
